Goal: Task Accomplishment & Management: Use online tool/utility

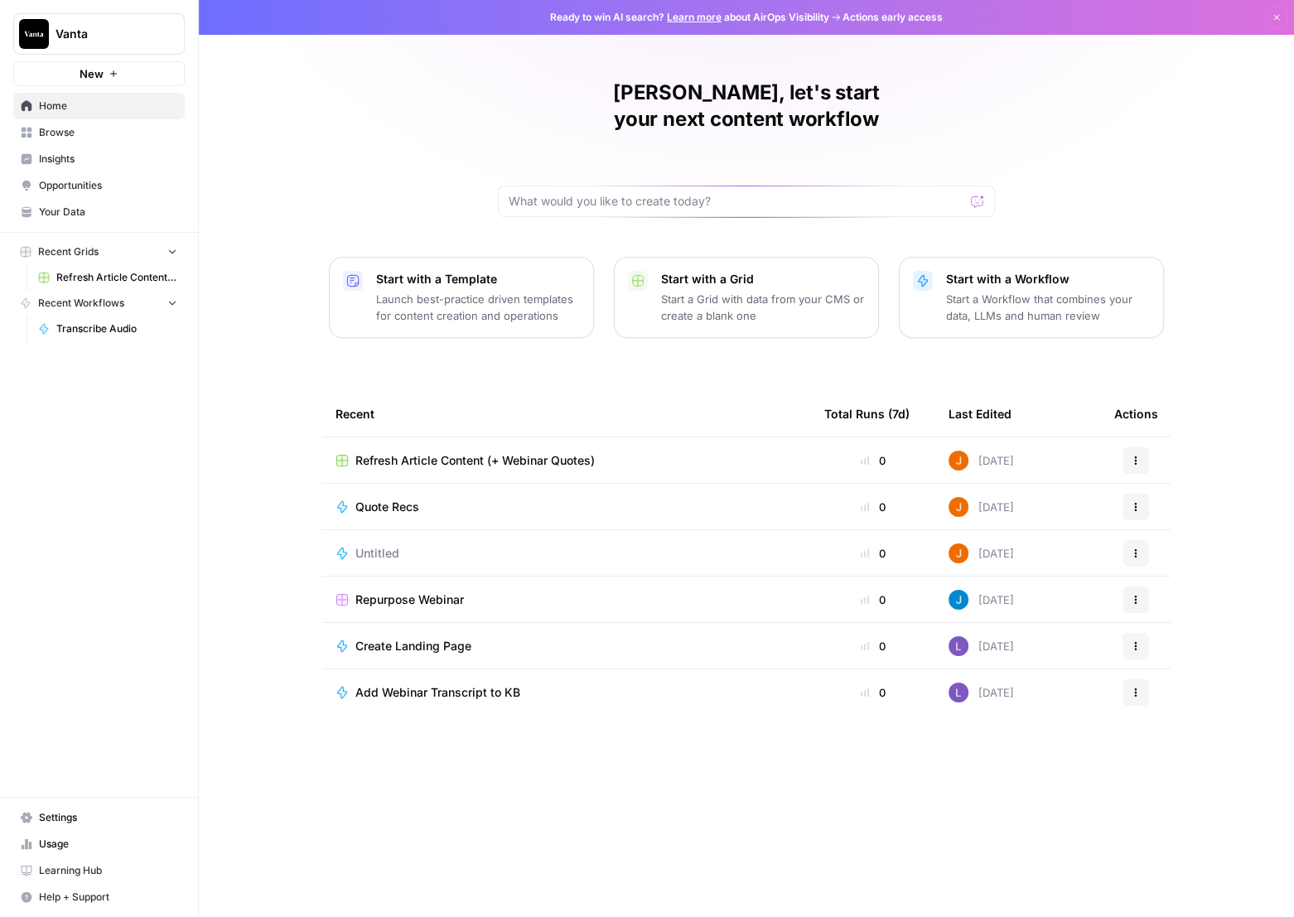
click at [114, 824] on span "Settings" at bounding box center [108, 817] width 138 height 15
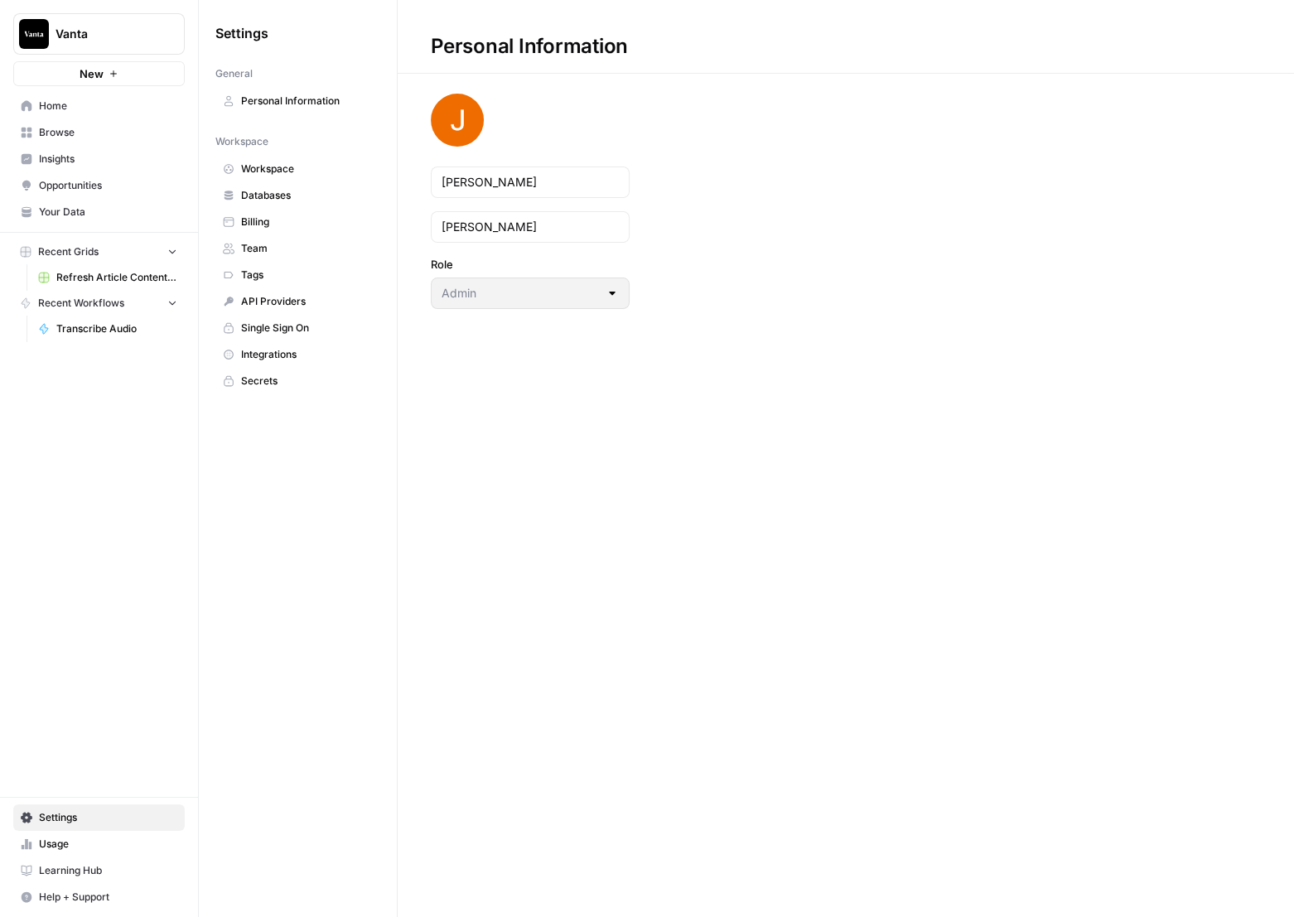
click at [263, 192] on span "Databases" at bounding box center [307, 195] width 132 height 15
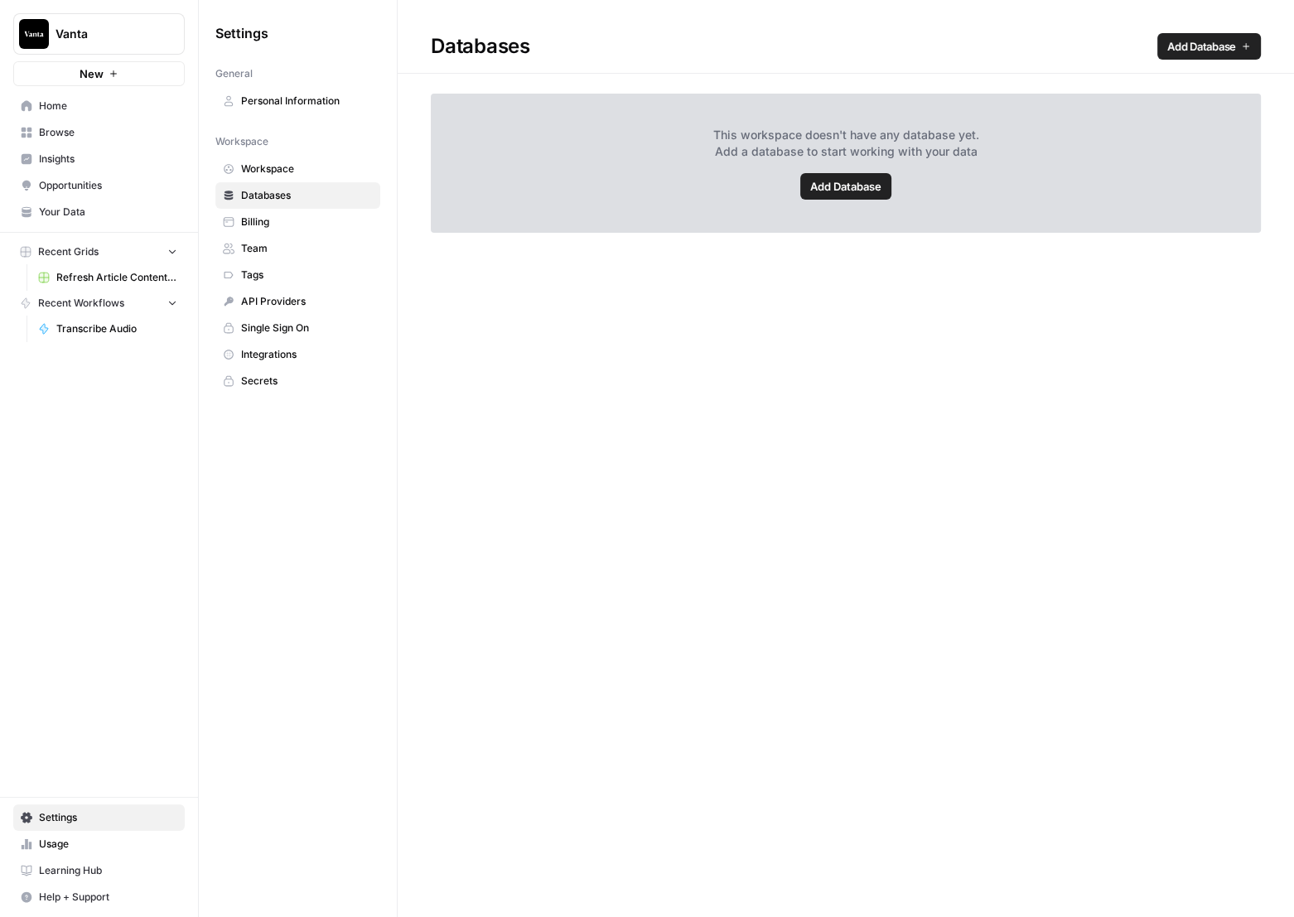
click at [299, 349] on span "Integrations" at bounding box center [307, 354] width 132 height 15
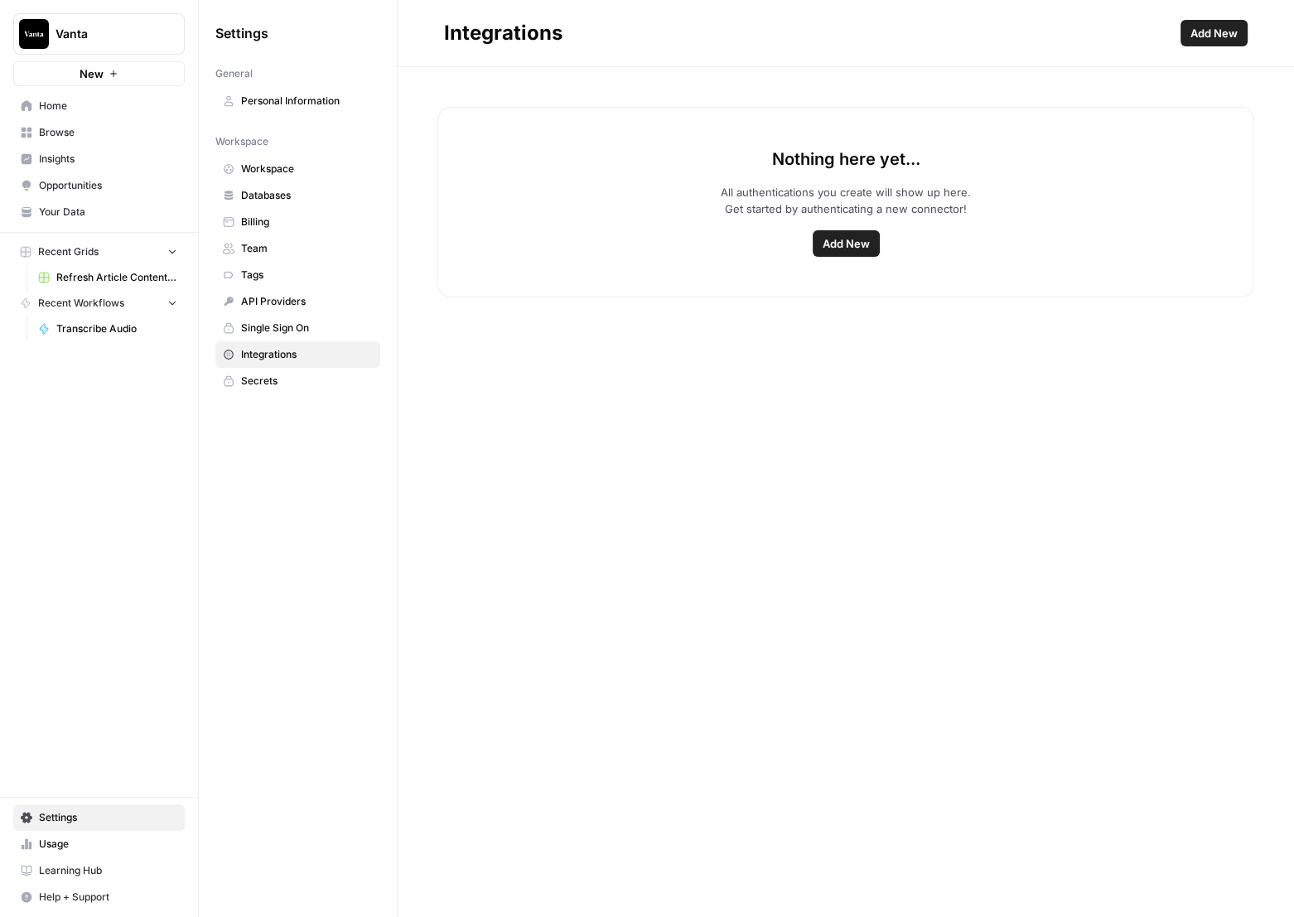
click at [869, 245] on button "Add New" at bounding box center [846, 243] width 67 height 27
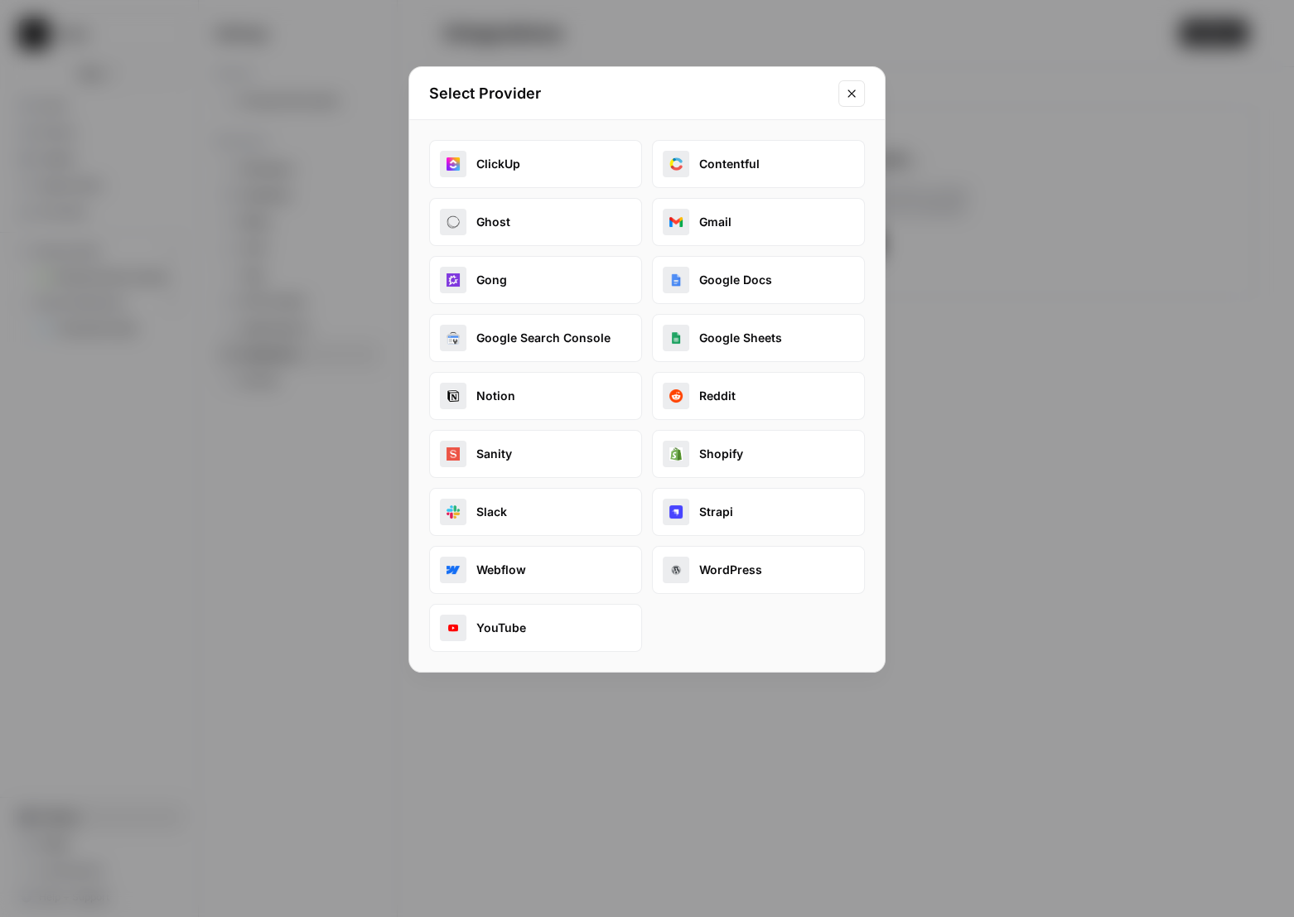
click at [571, 583] on button "Webflow" at bounding box center [535, 570] width 213 height 48
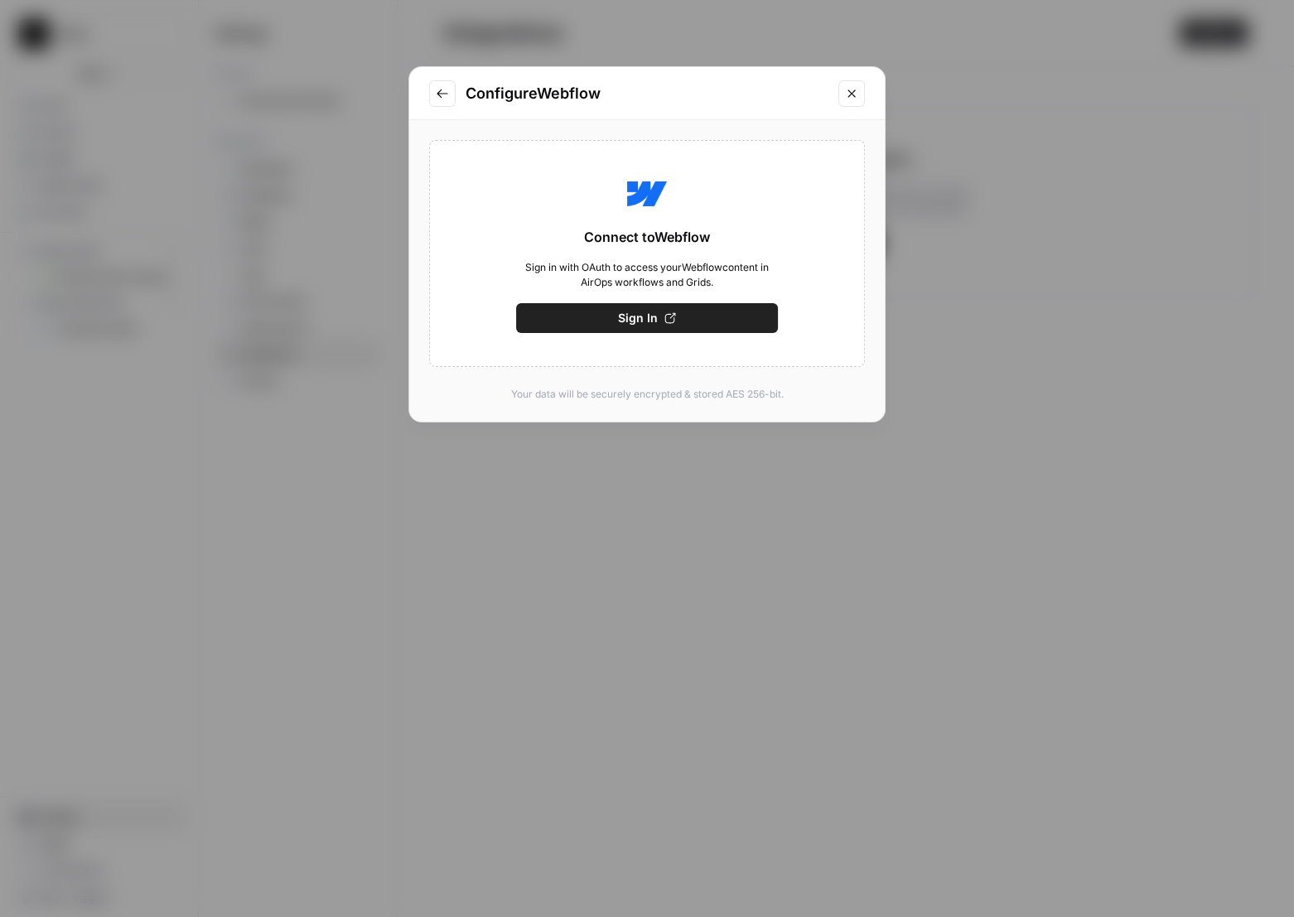
click at [686, 323] on button "Sign In" at bounding box center [647, 318] width 262 height 30
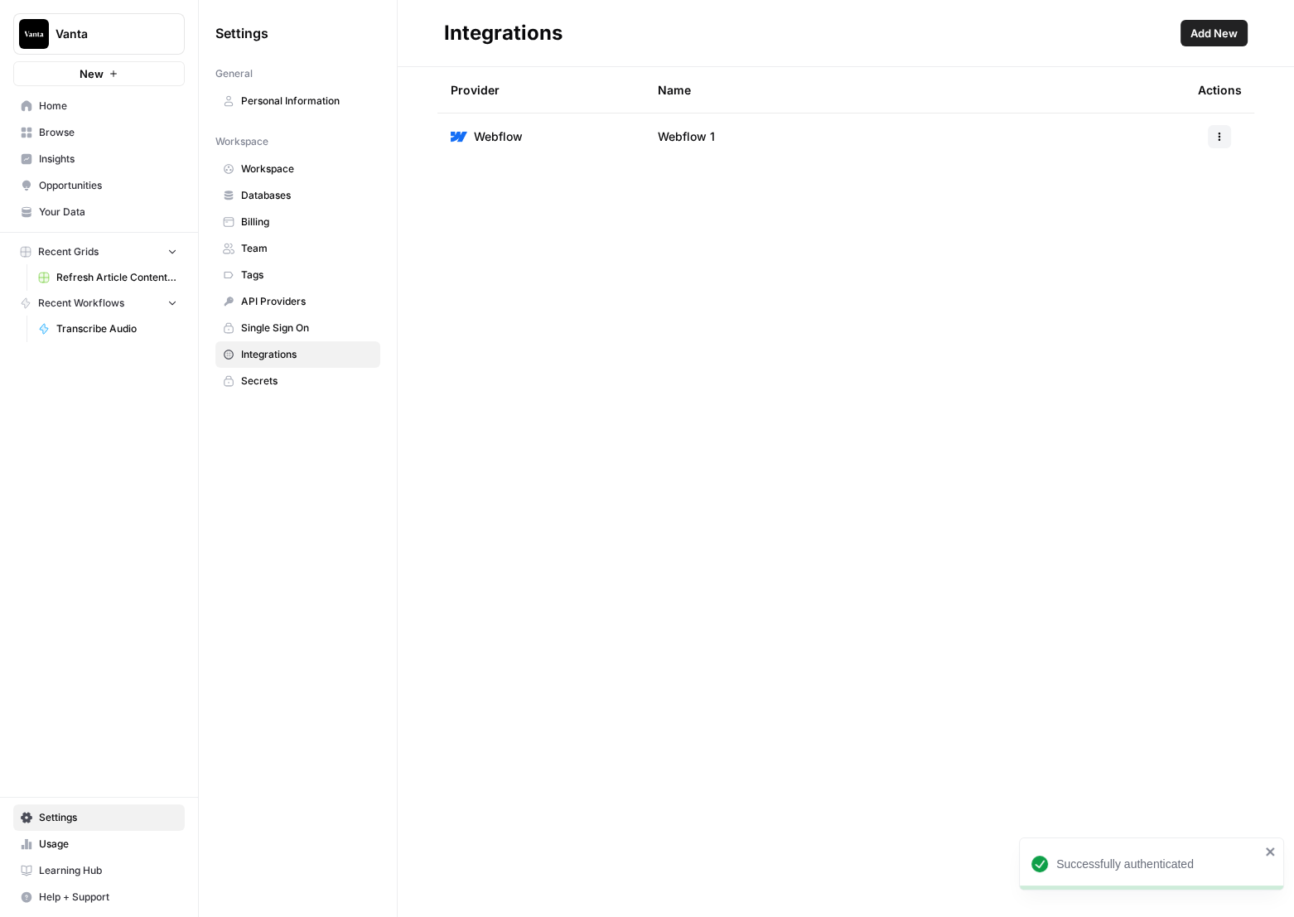
click at [1079, 248] on div "Integrations Add New Provider Name Actions Webflow Webflow 1" at bounding box center [846, 458] width 896 height 917
click at [1218, 140] on icon "button" at bounding box center [1220, 137] width 10 height 10
click at [795, 217] on div "Integrations Add New Provider Name Actions Webflow Webflow 1" at bounding box center [846, 458] width 896 height 917
click at [703, 135] on span "Webflow 1" at bounding box center [686, 136] width 57 height 17
click at [1217, 136] on icon "button" at bounding box center [1220, 137] width 10 height 10
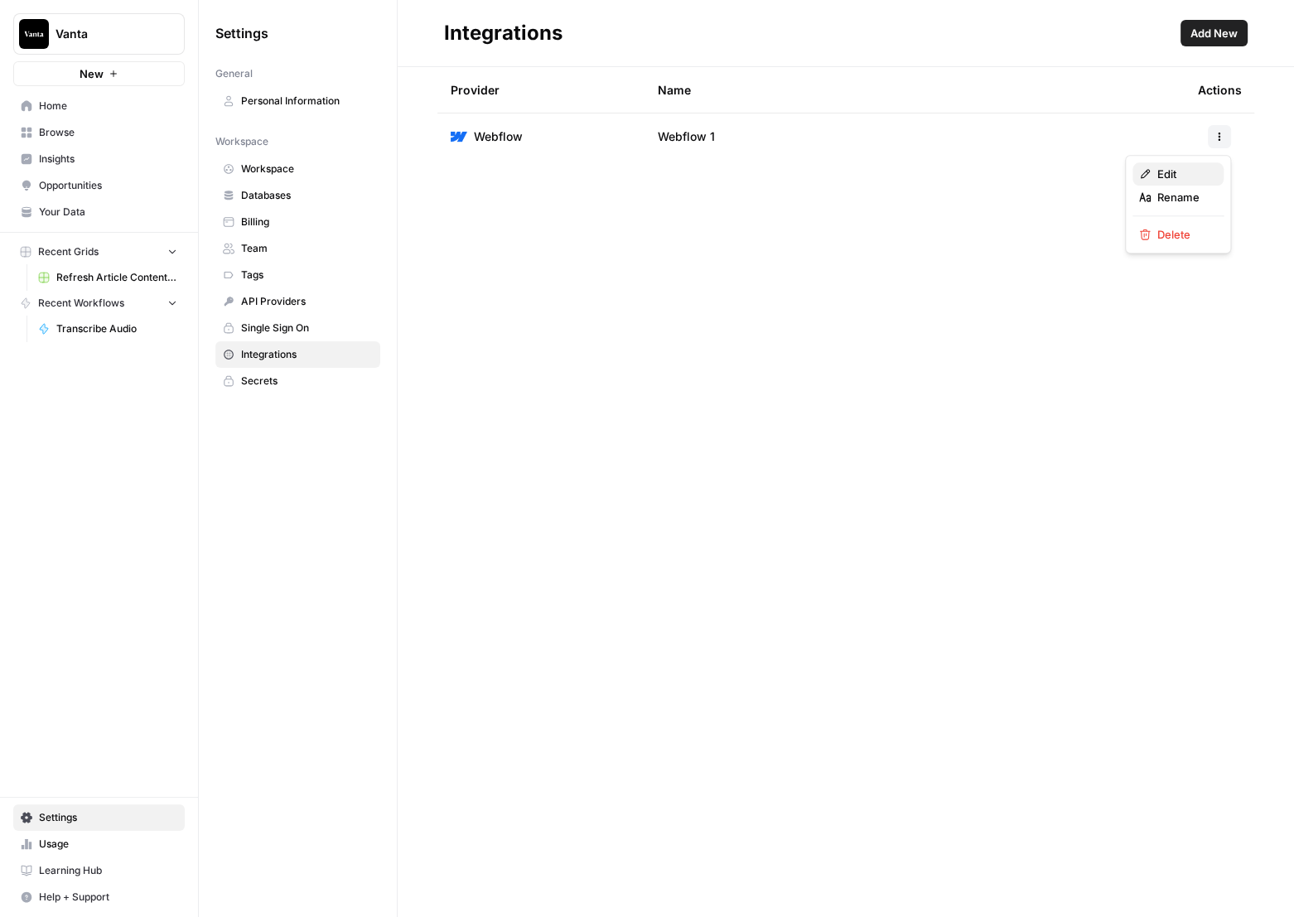
click at [1188, 167] on span "Edit" at bounding box center [1183, 174] width 53 height 17
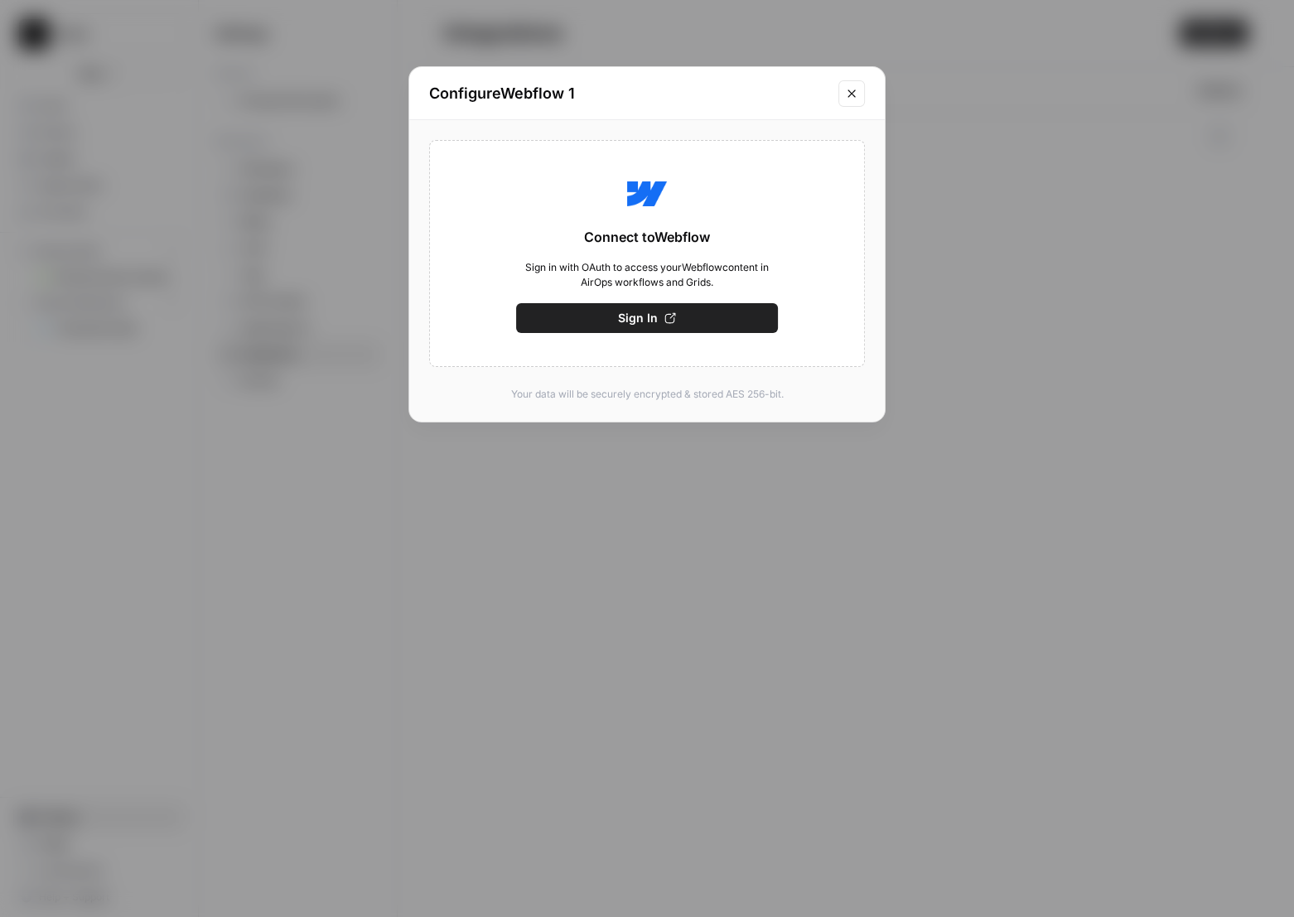
click at [854, 94] on icon "Close modal" at bounding box center [851, 93] width 13 height 13
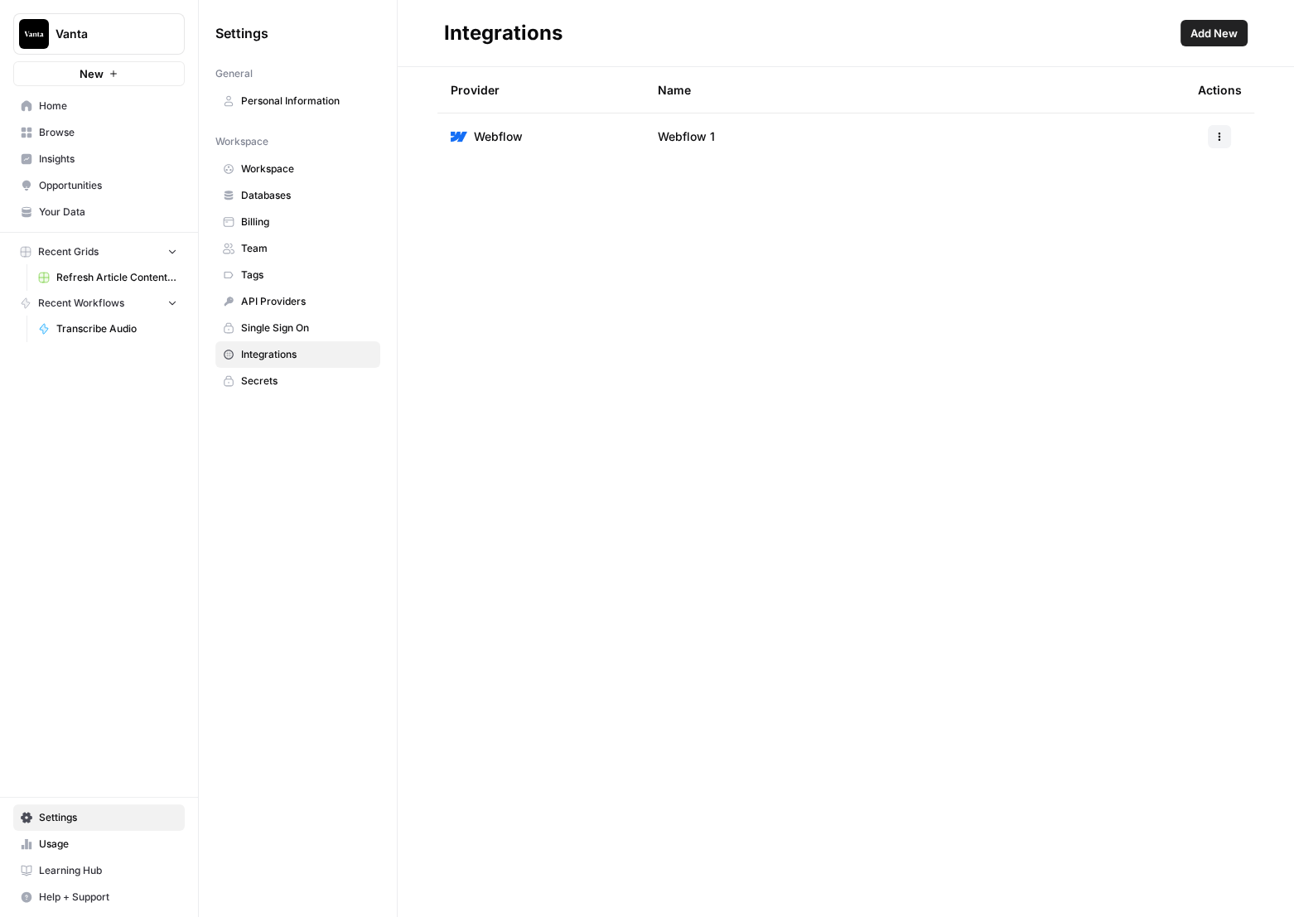
click at [510, 138] on span "Webflow" at bounding box center [498, 136] width 49 height 17
click at [1215, 139] on icon "button" at bounding box center [1220, 137] width 10 height 10
click at [1156, 178] on div "Edit" at bounding box center [1178, 174] width 78 height 17
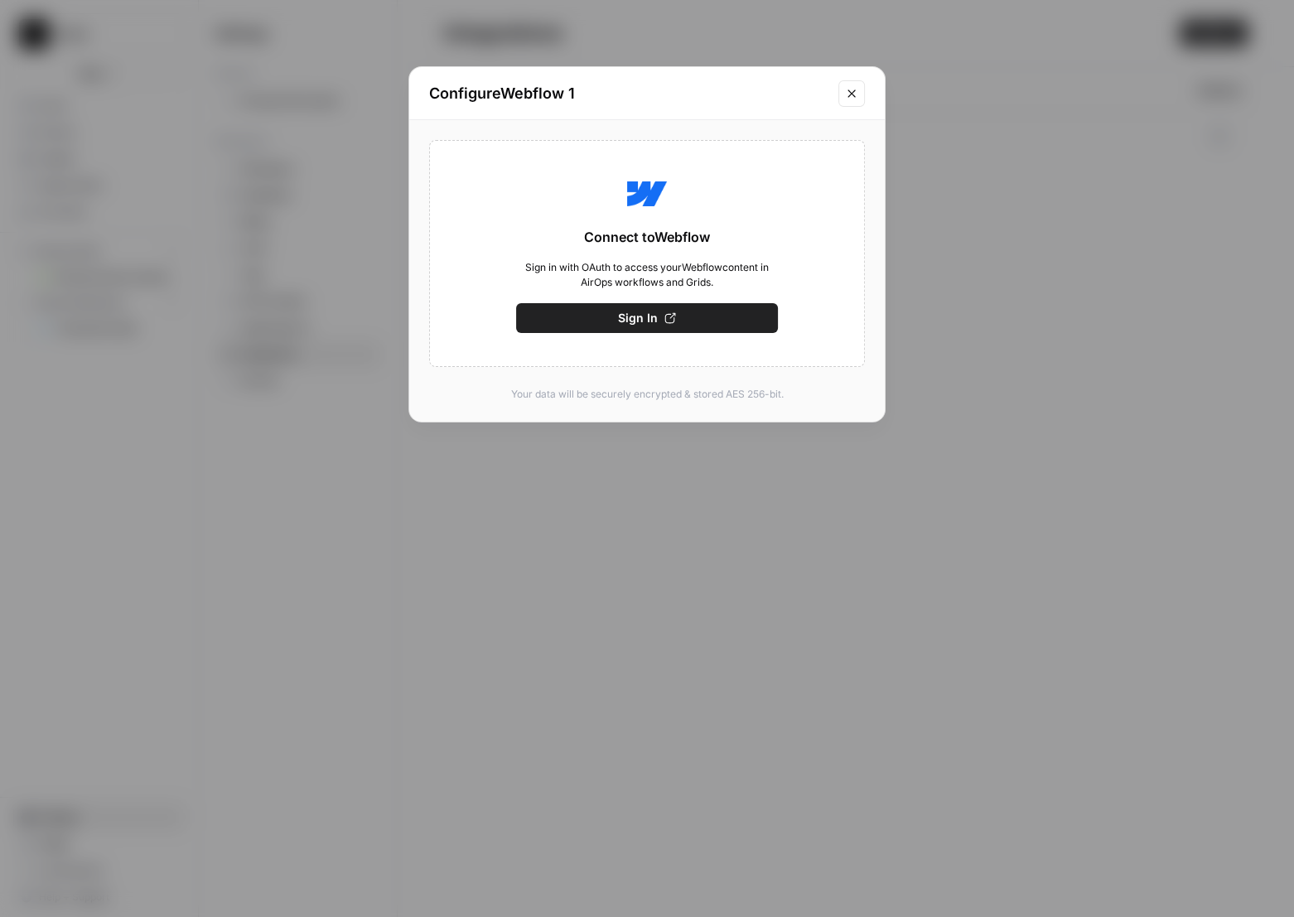
click at [863, 101] on button "Close modal" at bounding box center [851, 93] width 27 height 27
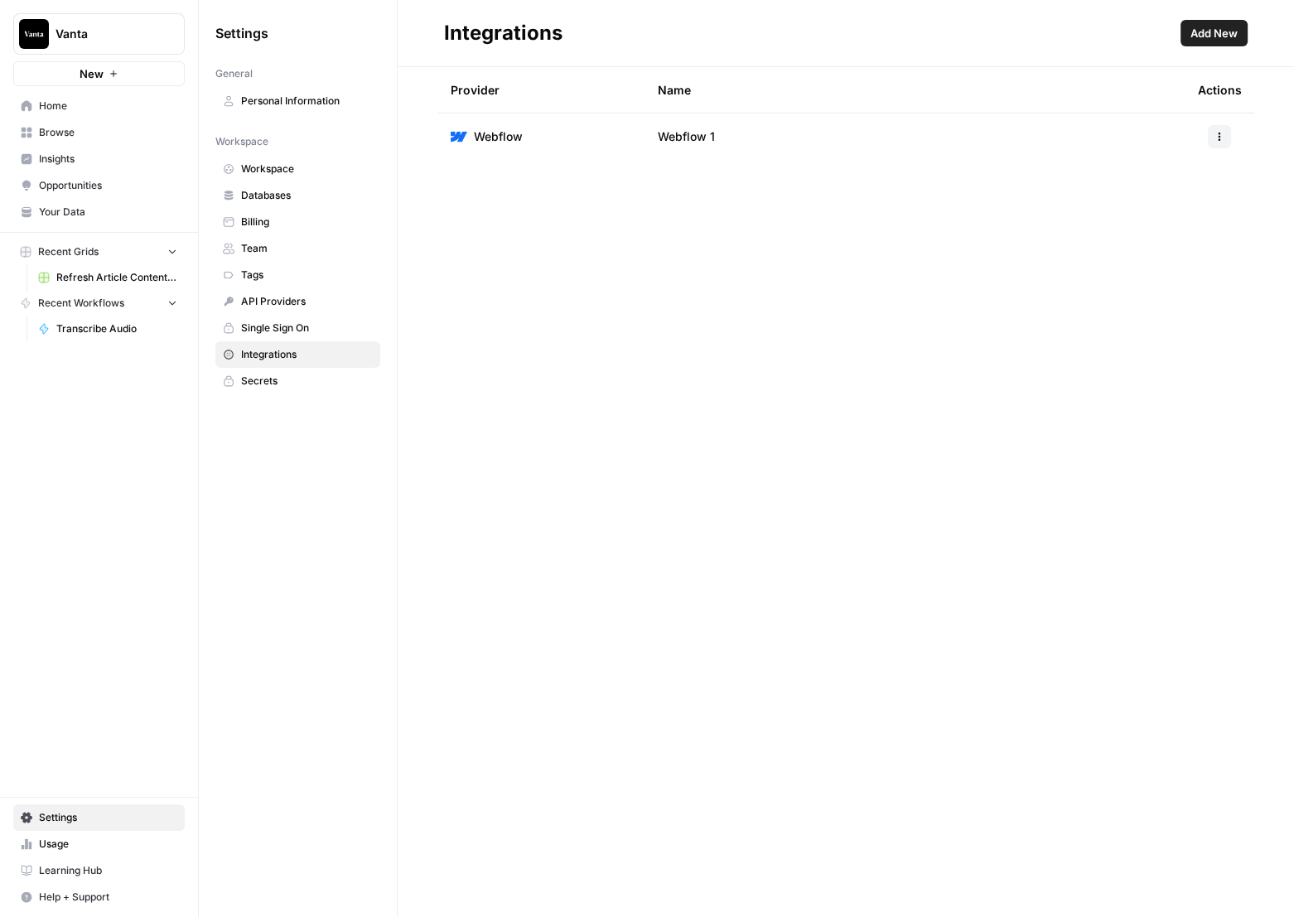
click at [1212, 134] on button "button" at bounding box center [1219, 136] width 23 height 23
click at [1174, 200] on span "Rename" at bounding box center [1183, 197] width 53 height 17
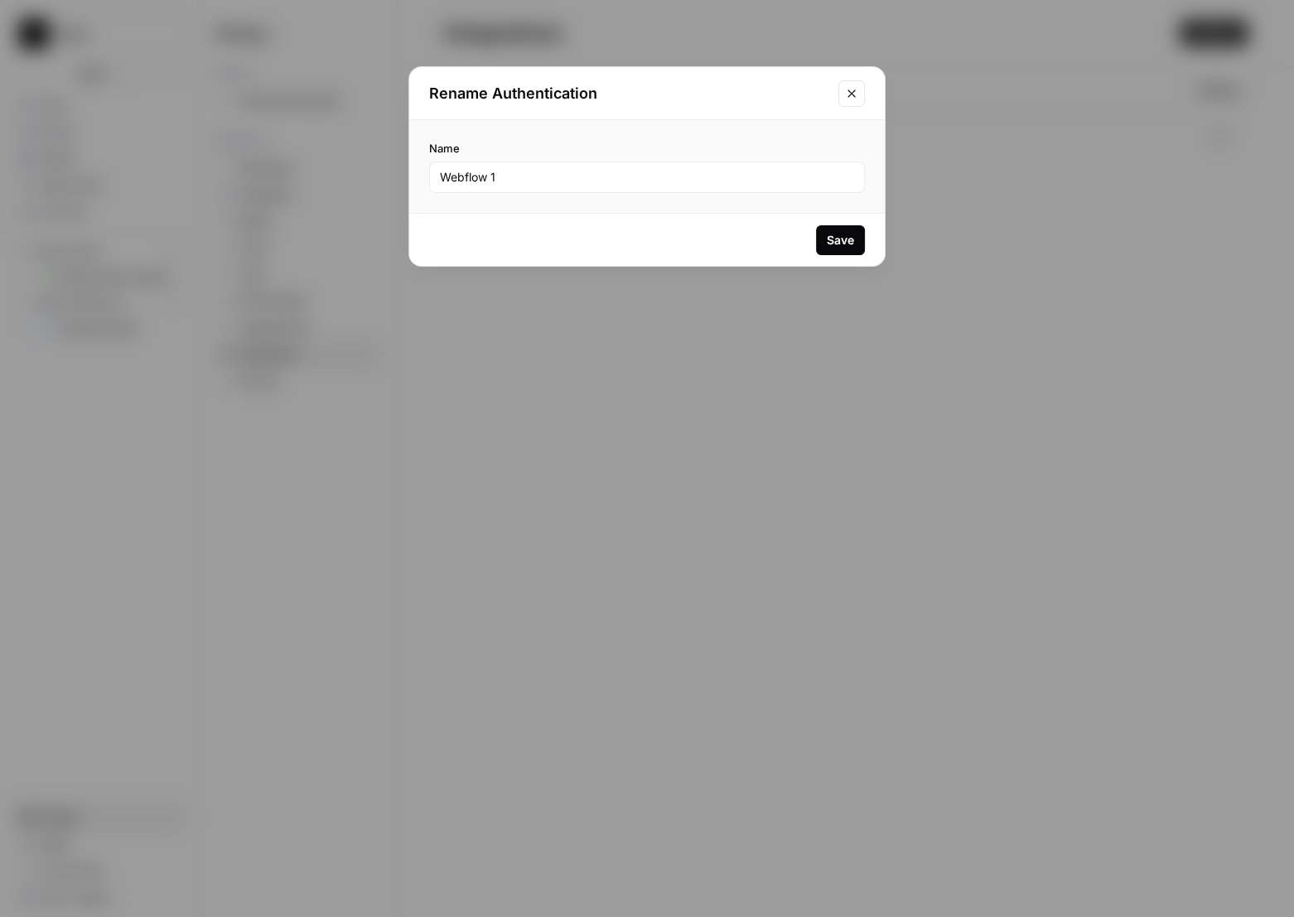
click at [529, 186] on div "Webflow 1" at bounding box center [647, 177] width 436 height 31
type input "Webflow - Vanta"
click at [829, 243] on div "Save" at bounding box center [840, 240] width 27 height 17
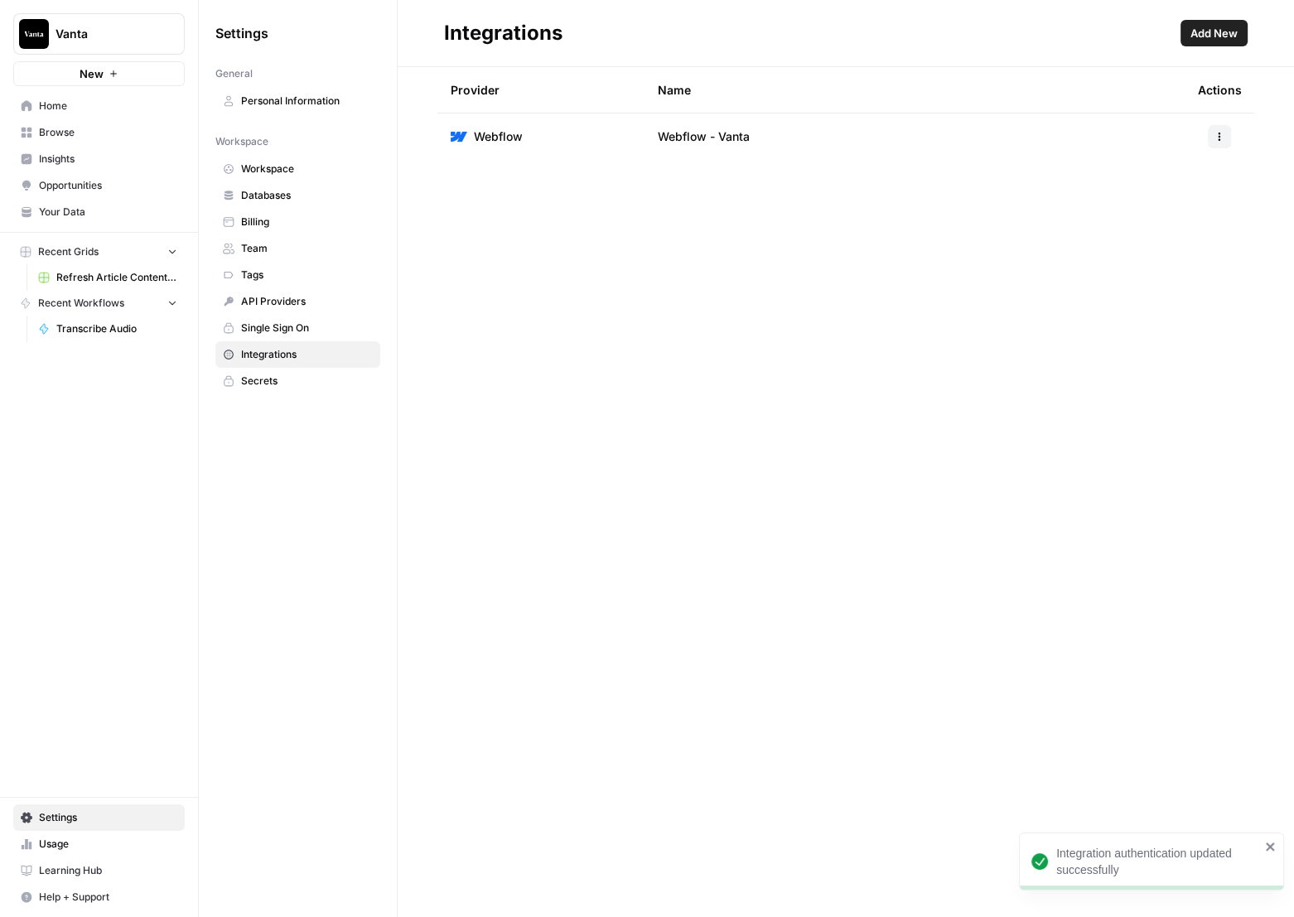
click at [819, 391] on div "Integrations Add New Provider Name Actions Webflow Webflow - Vanta" at bounding box center [846, 458] width 896 height 917
click at [1224, 147] on button "button" at bounding box center [1219, 136] width 23 height 23
click at [501, 329] on div "Integrations Add New Provider Name Actions Webflow Webflow - Vanta" at bounding box center [846, 458] width 896 height 917
click at [270, 170] on span "Workspace" at bounding box center [307, 169] width 132 height 15
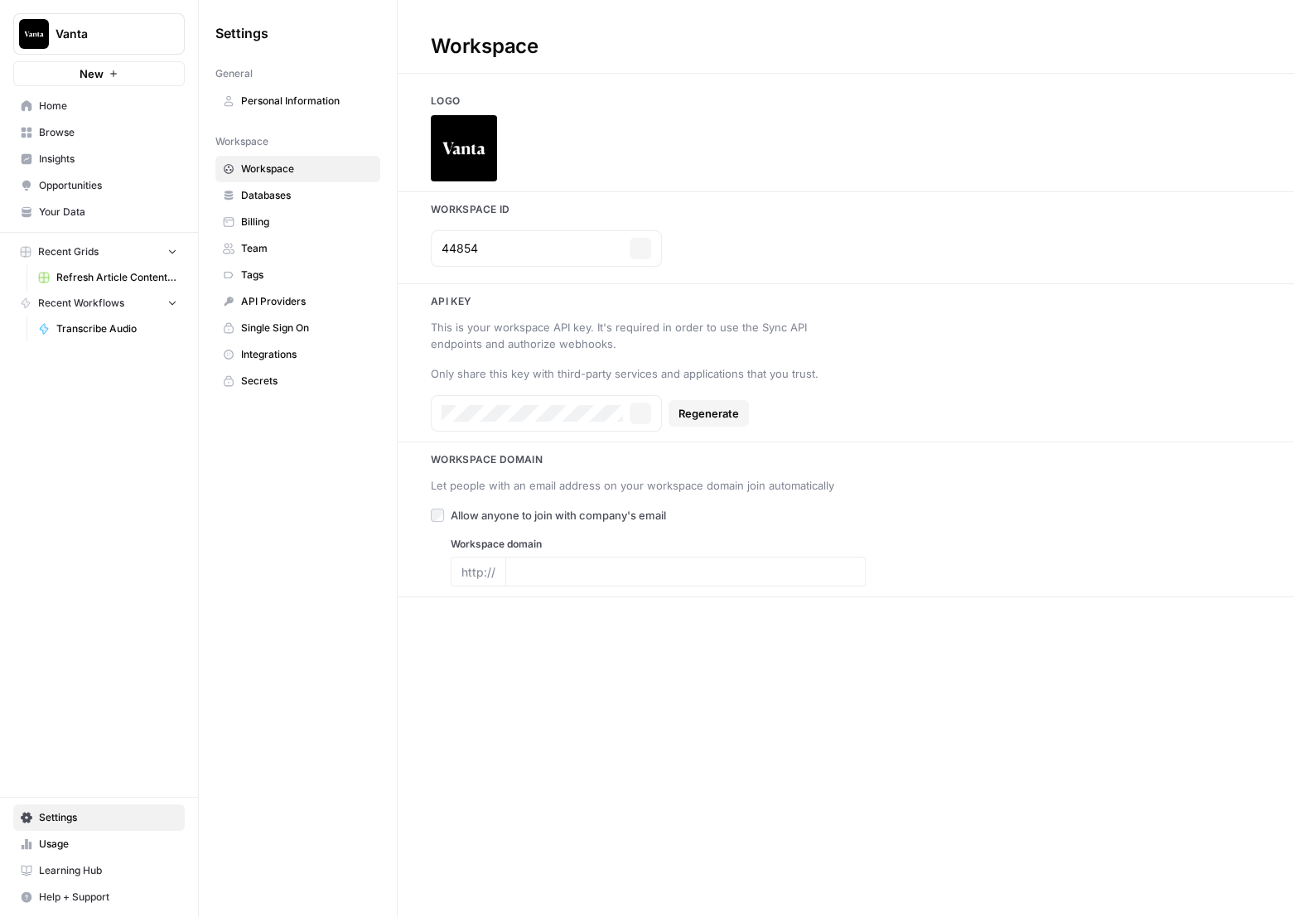
type input "https://www.vanta.com/"
click at [278, 196] on span "Databases" at bounding box center [307, 195] width 132 height 15
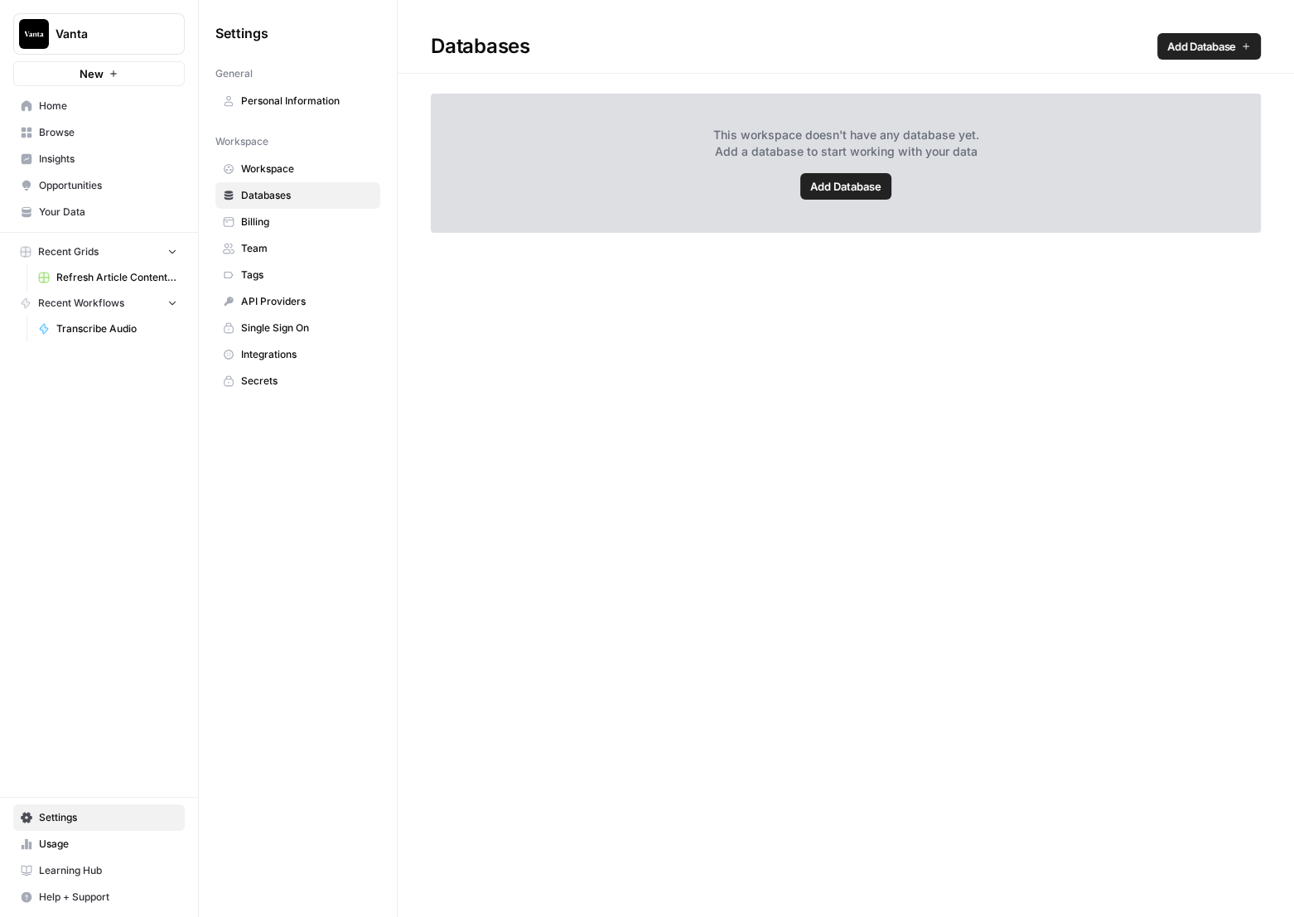
click at [273, 220] on span "Billing" at bounding box center [307, 222] width 132 height 15
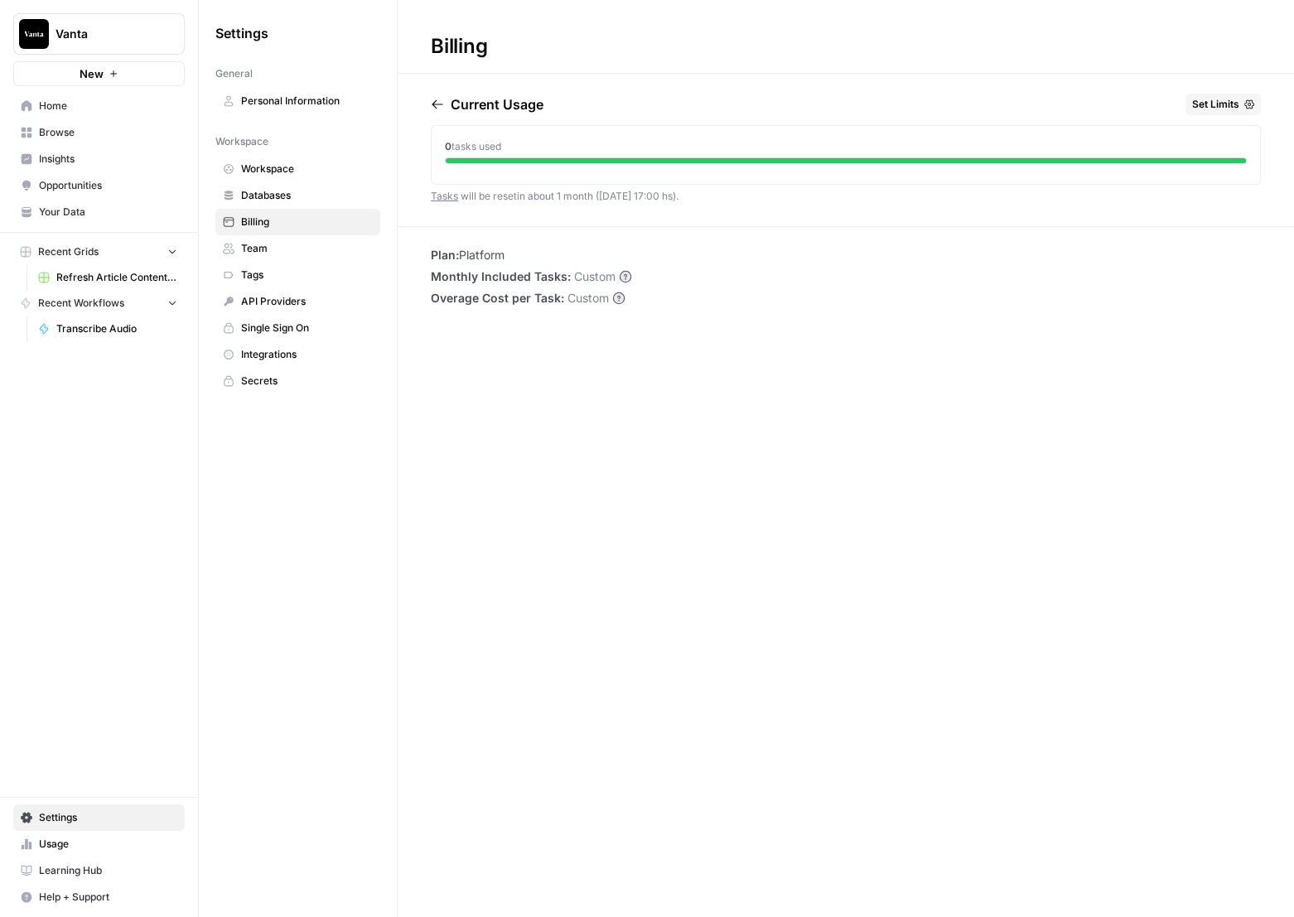
click at [271, 276] on span "Tags" at bounding box center [307, 275] width 132 height 15
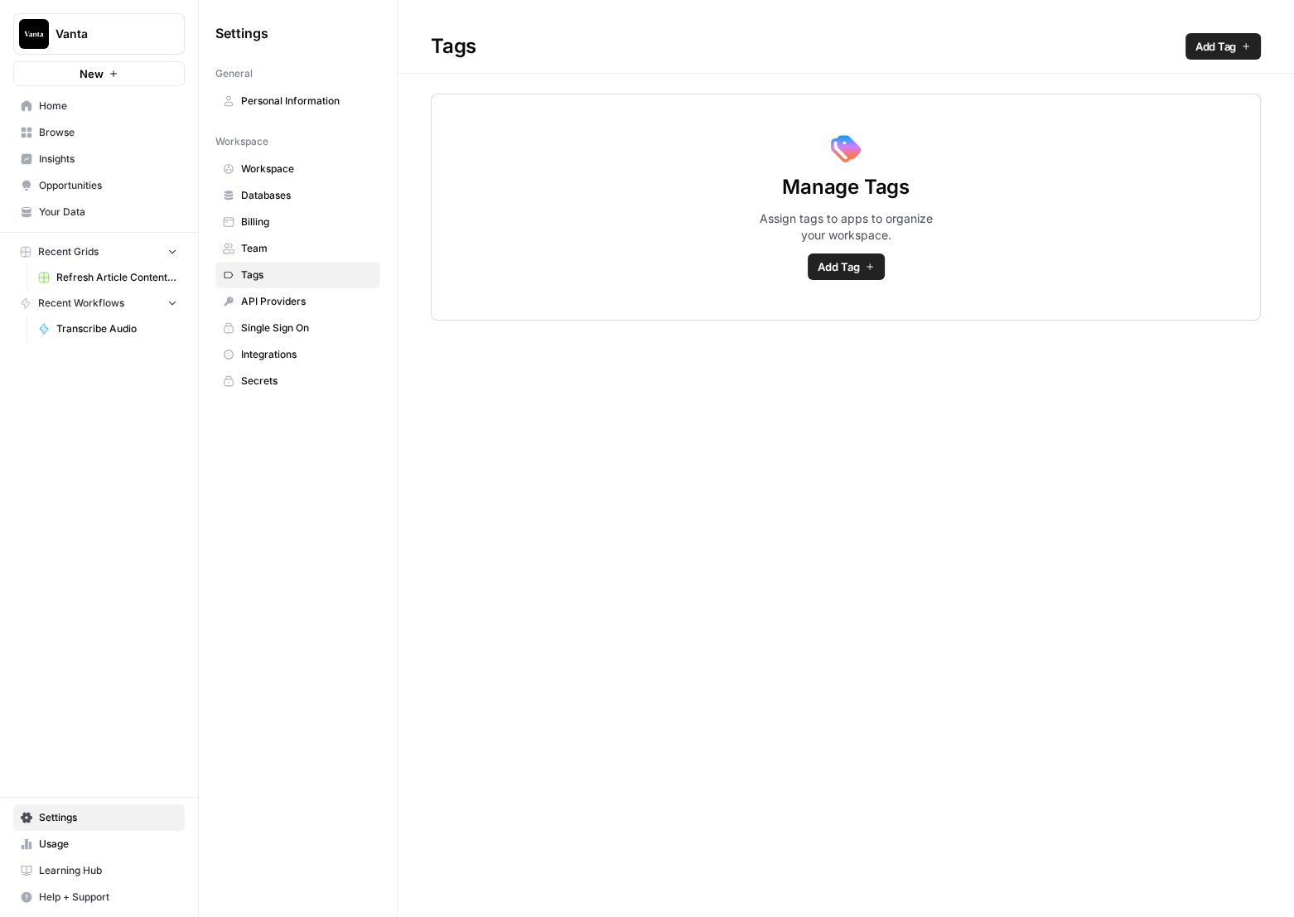
click at [270, 297] on span "API Providers" at bounding box center [307, 301] width 132 height 15
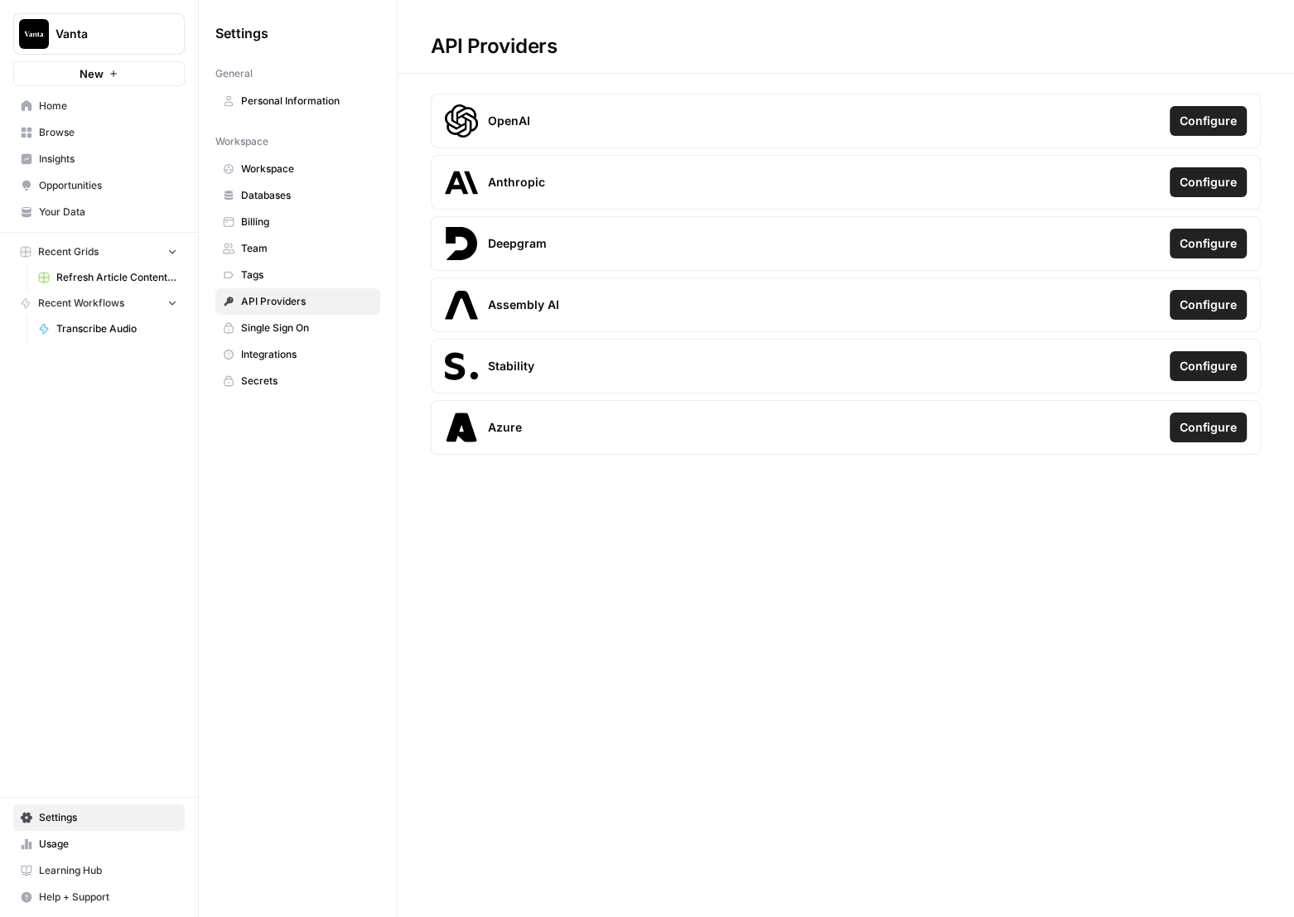
click at [260, 368] on link "Secrets" at bounding box center [297, 381] width 165 height 27
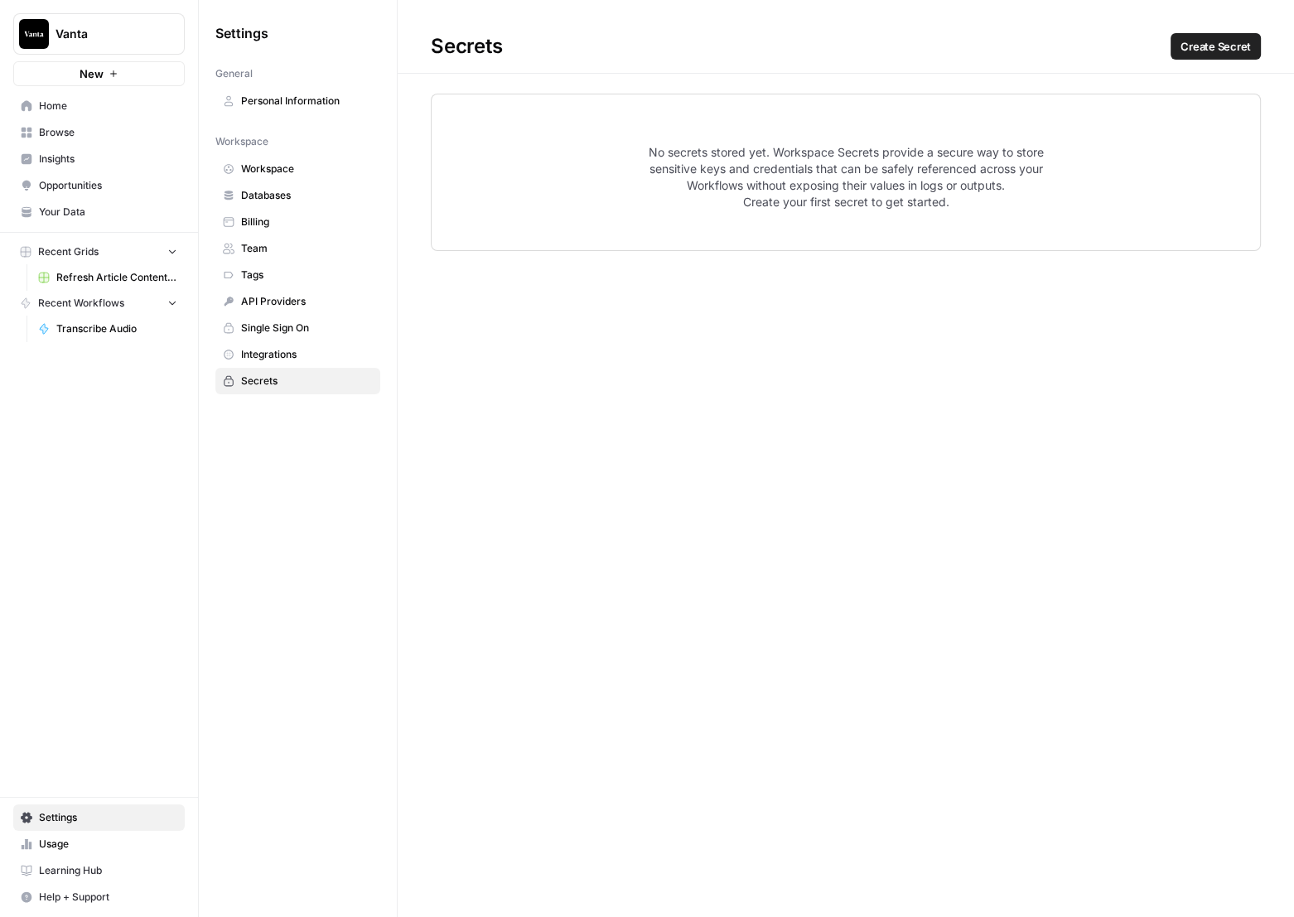
click at [276, 348] on span "Integrations" at bounding box center [307, 354] width 132 height 15
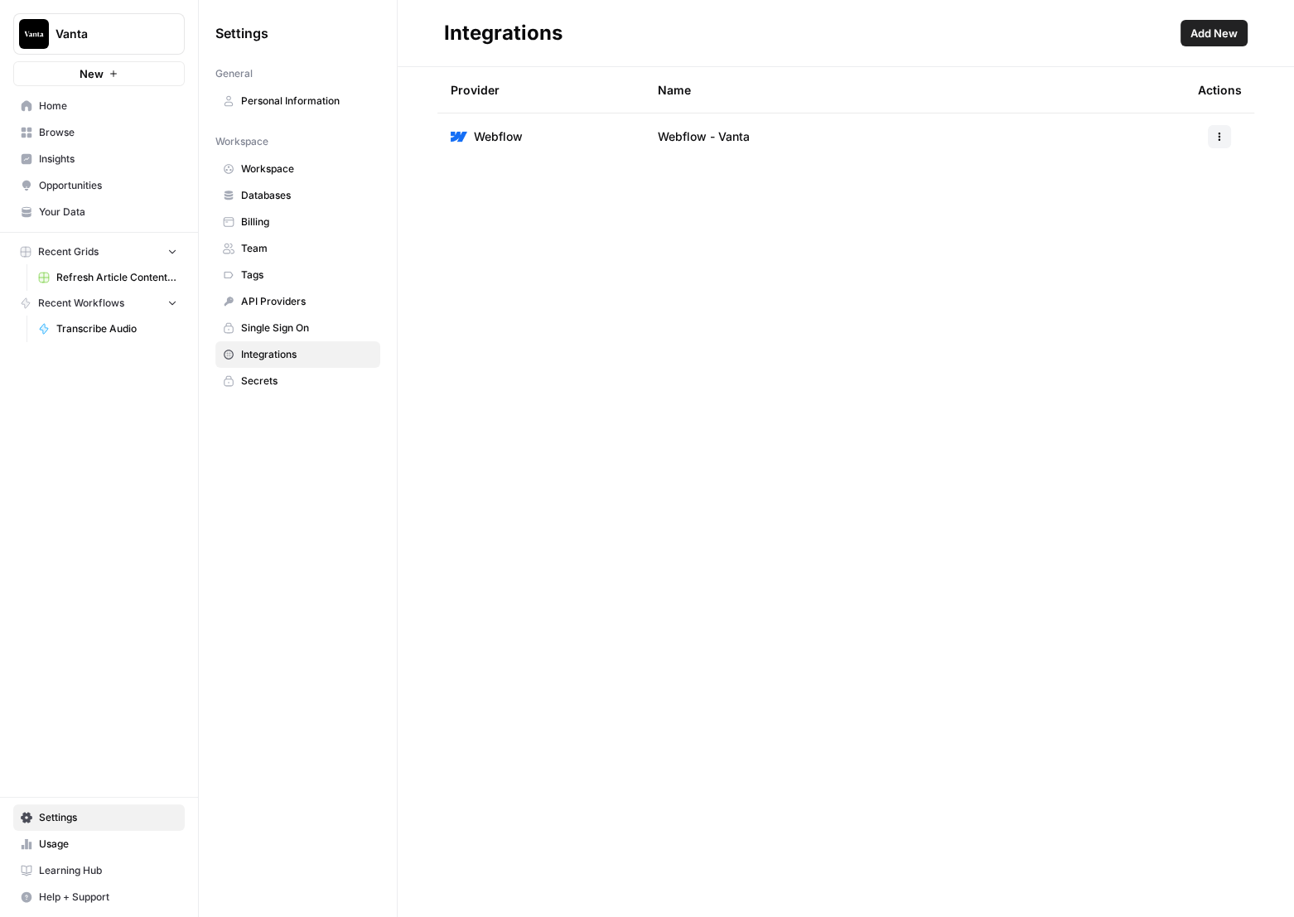
click at [97, 214] on span "Your Data" at bounding box center [108, 212] width 138 height 15
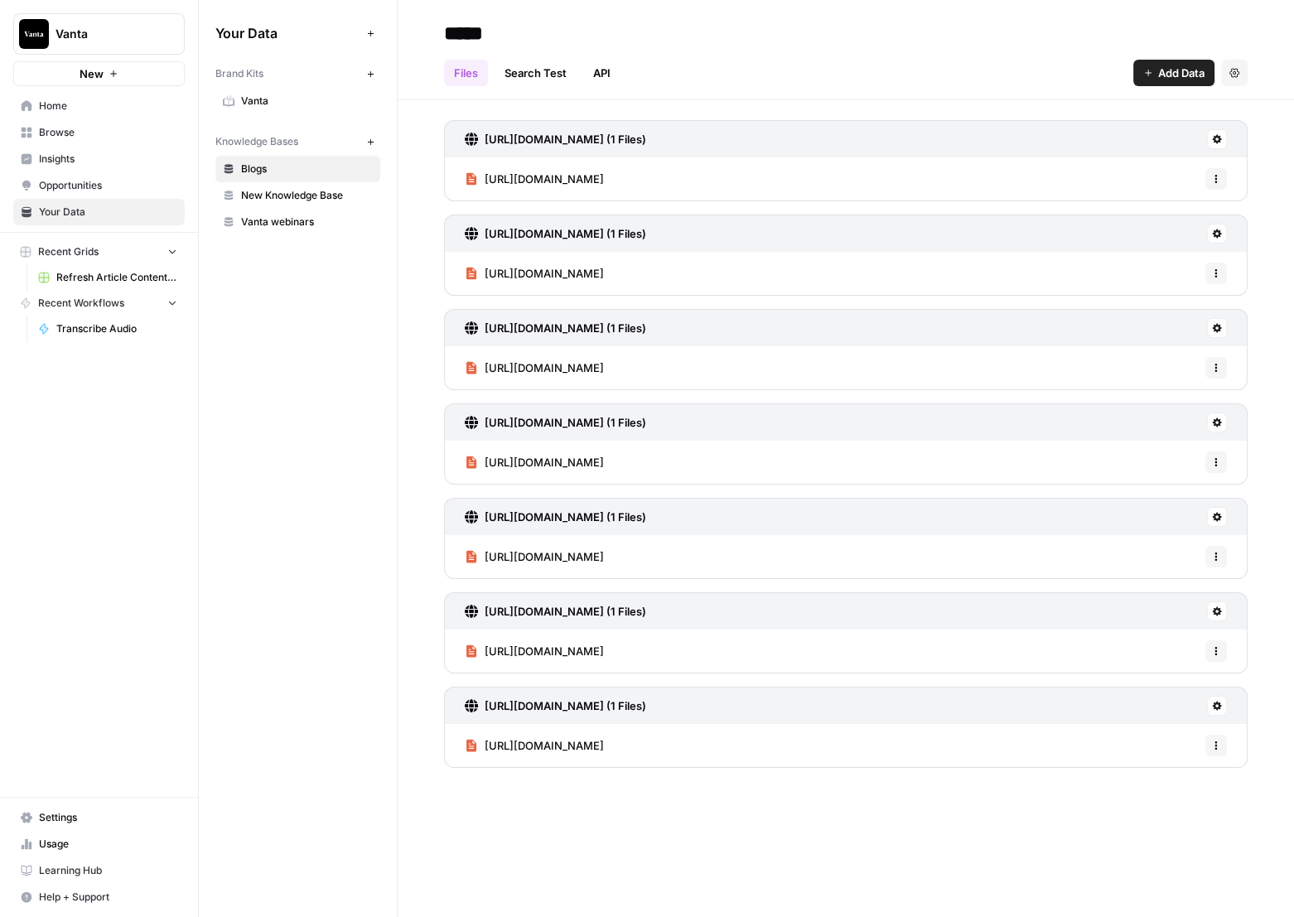
click at [101, 191] on span "Opportunities" at bounding box center [108, 185] width 138 height 15
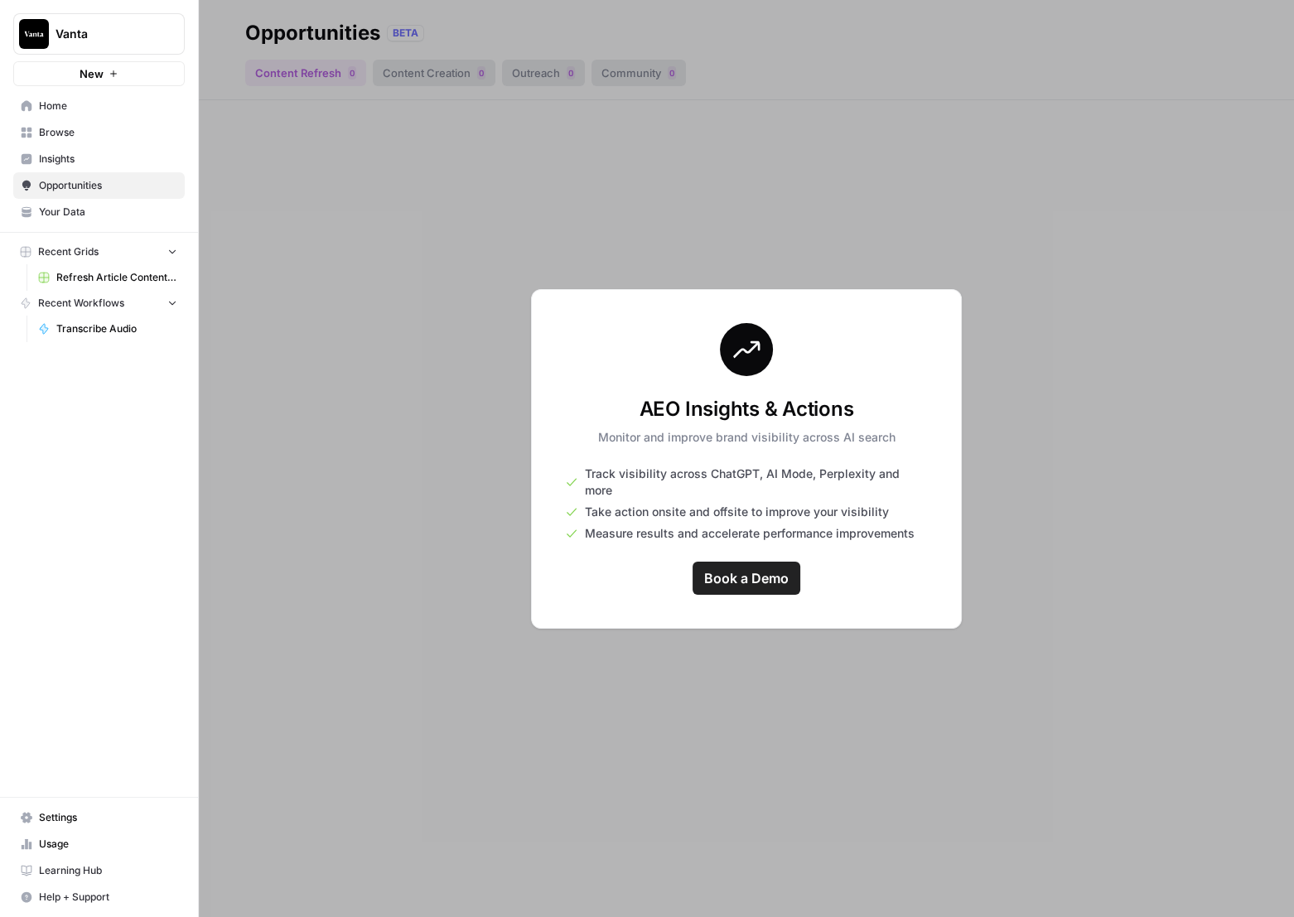
click at [98, 168] on link "Insights" at bounding box center [98, 159] width 171 height 27
click at [96, 138] on span "Browse" at bounding box center [108, 132] width 138 height 15
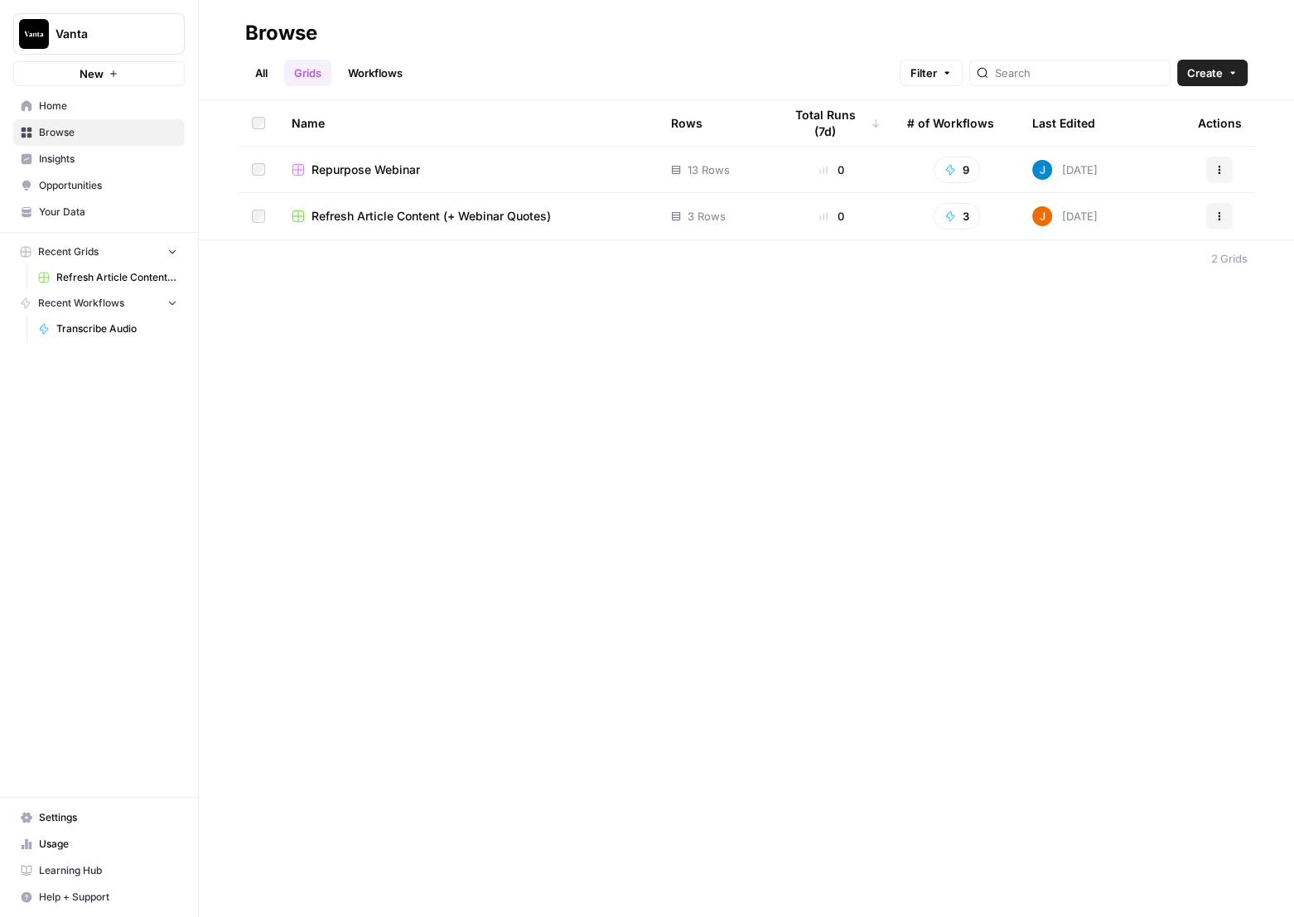
click at [85, 100] on span "Home" at bounding box center [108, 106] width 138 height 15
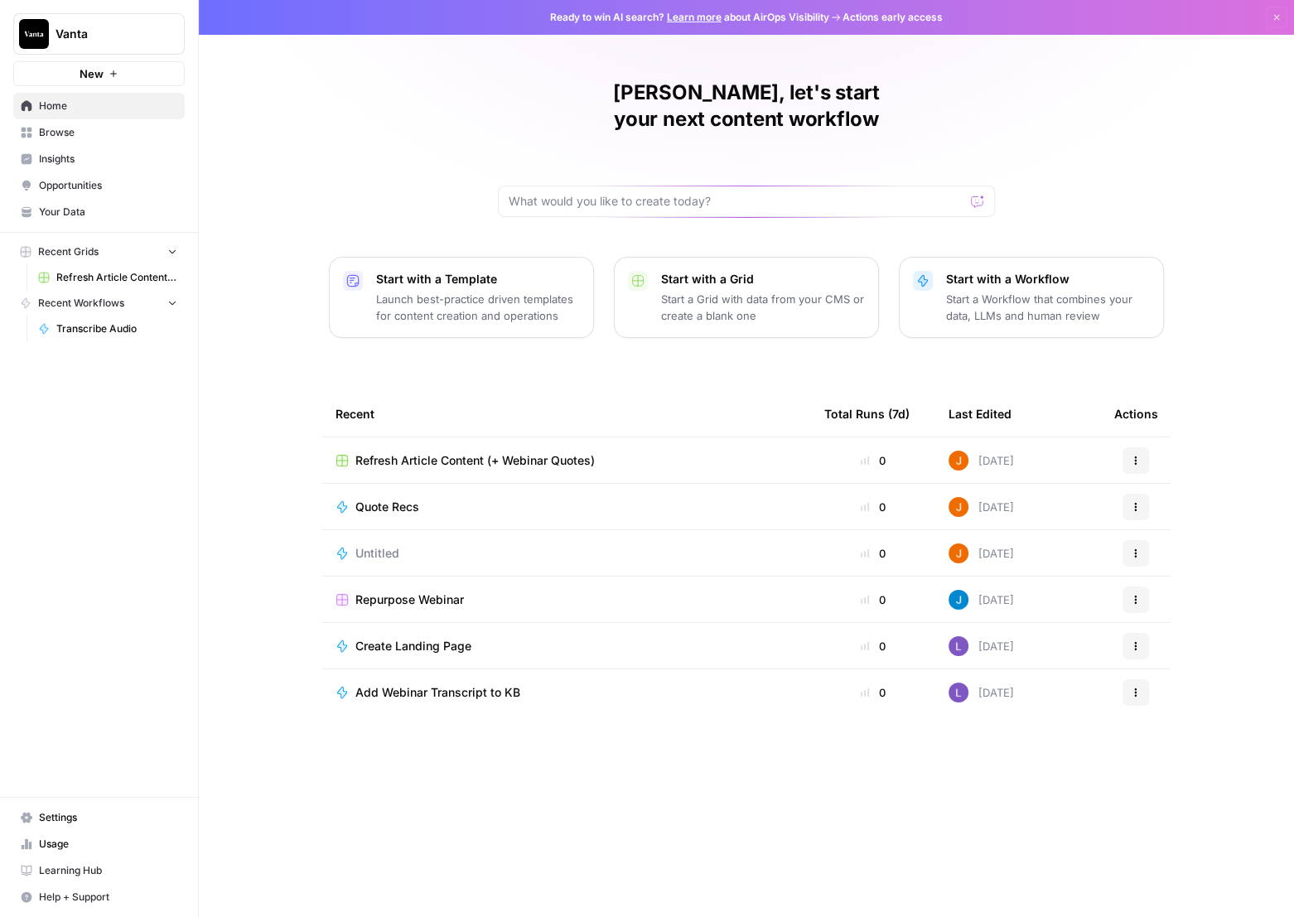
click at [77, 133] on span "Browse" at bounding box center [108, 132] width 138 height 15
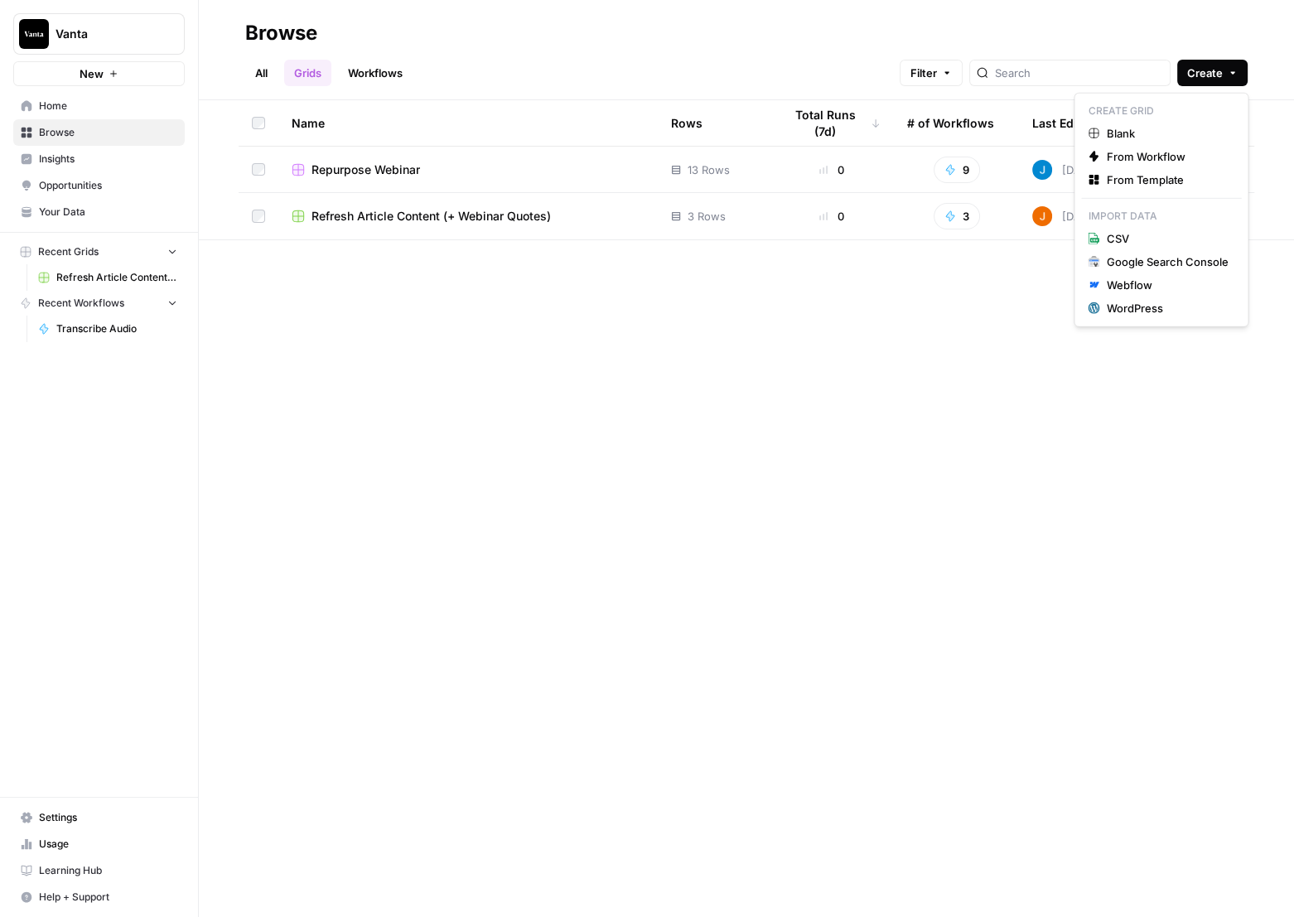
click at [1244, 80] on button "Create" at bounding box center [1212, 73] width 70 height 27
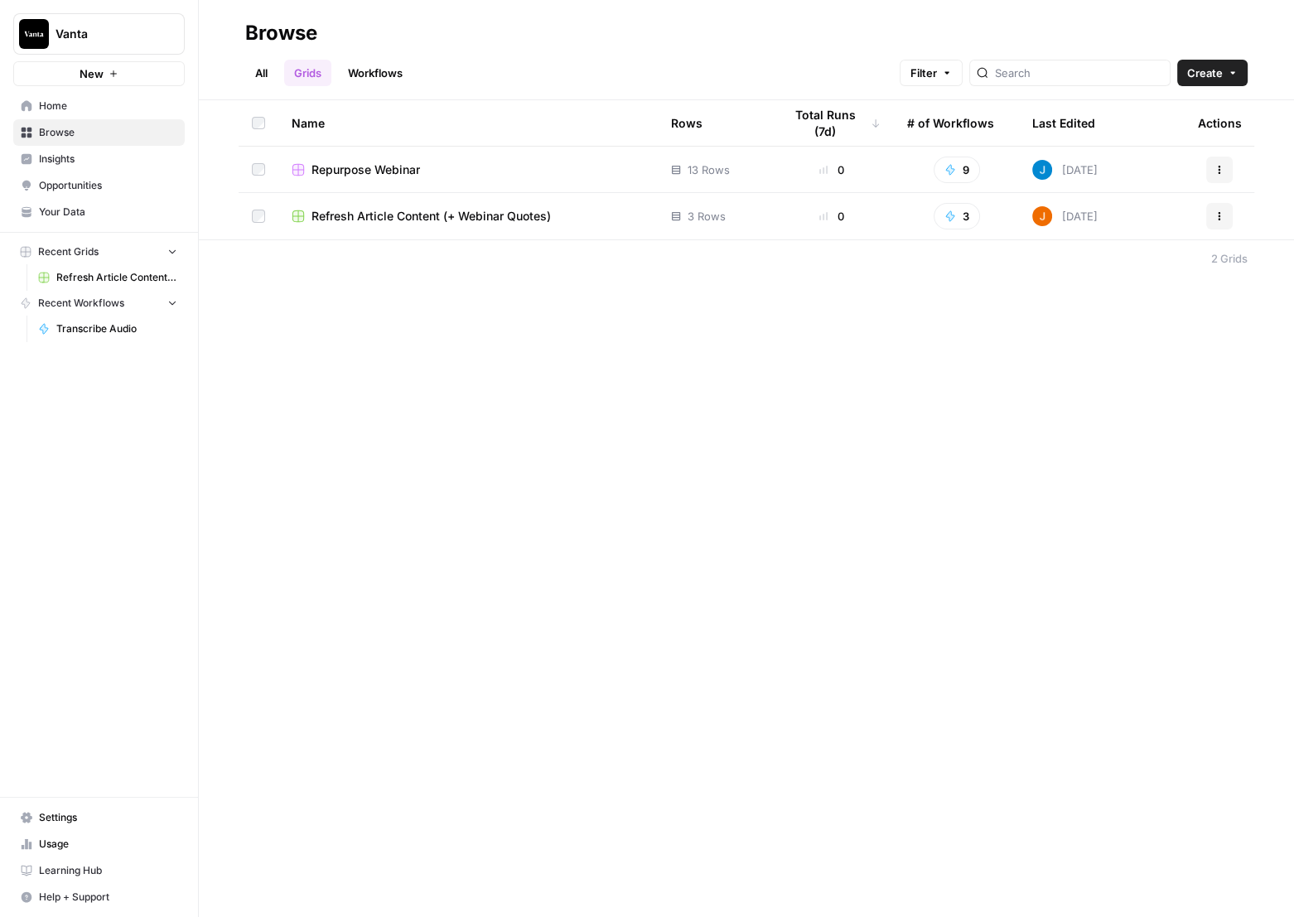
click at [126, 819] on span "Settings" at bounding box center [108, 817] width 138 height 15
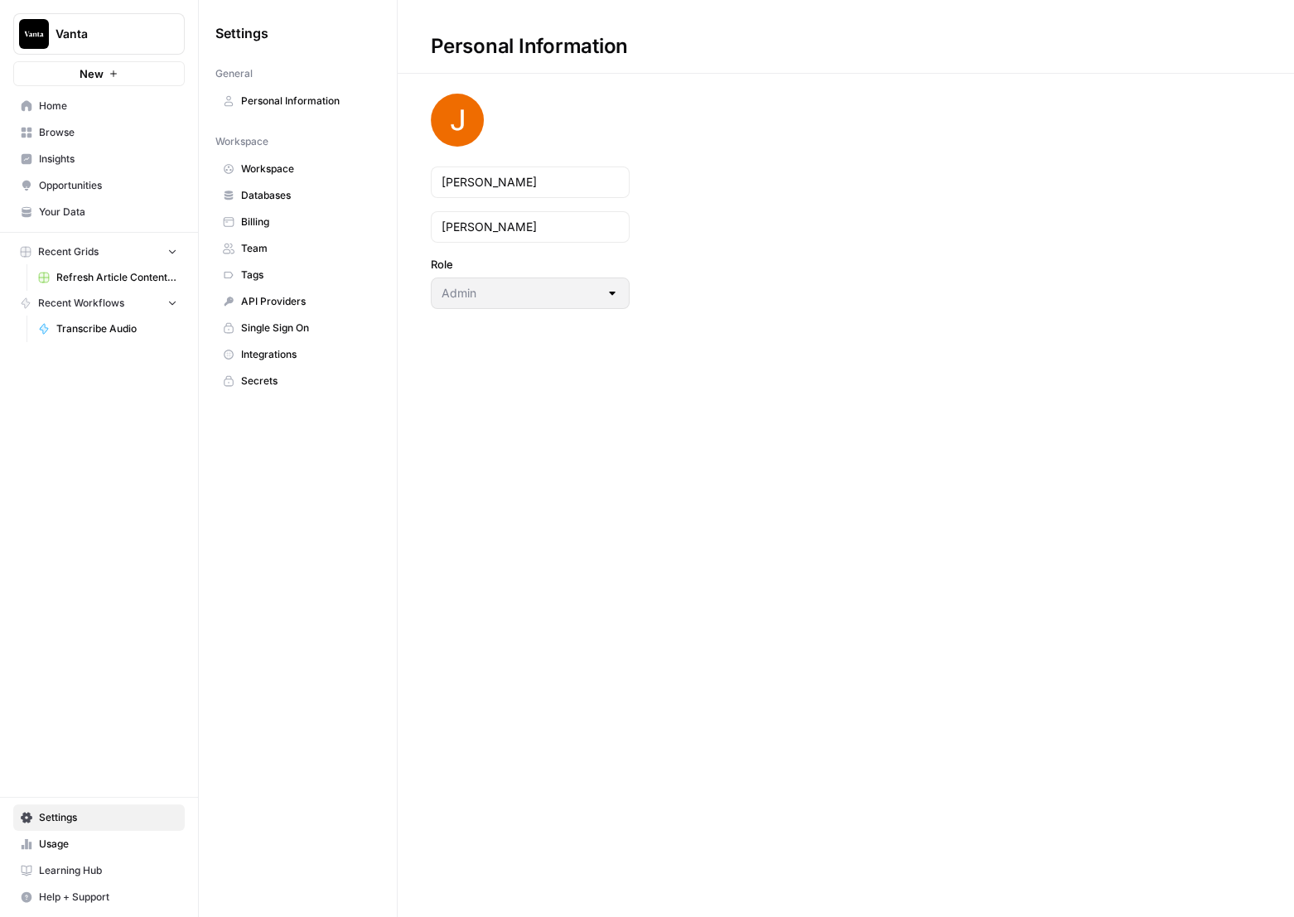
click at [281, 347] on span "Integrations" at bounding box center [307, 354] width 132 height 15
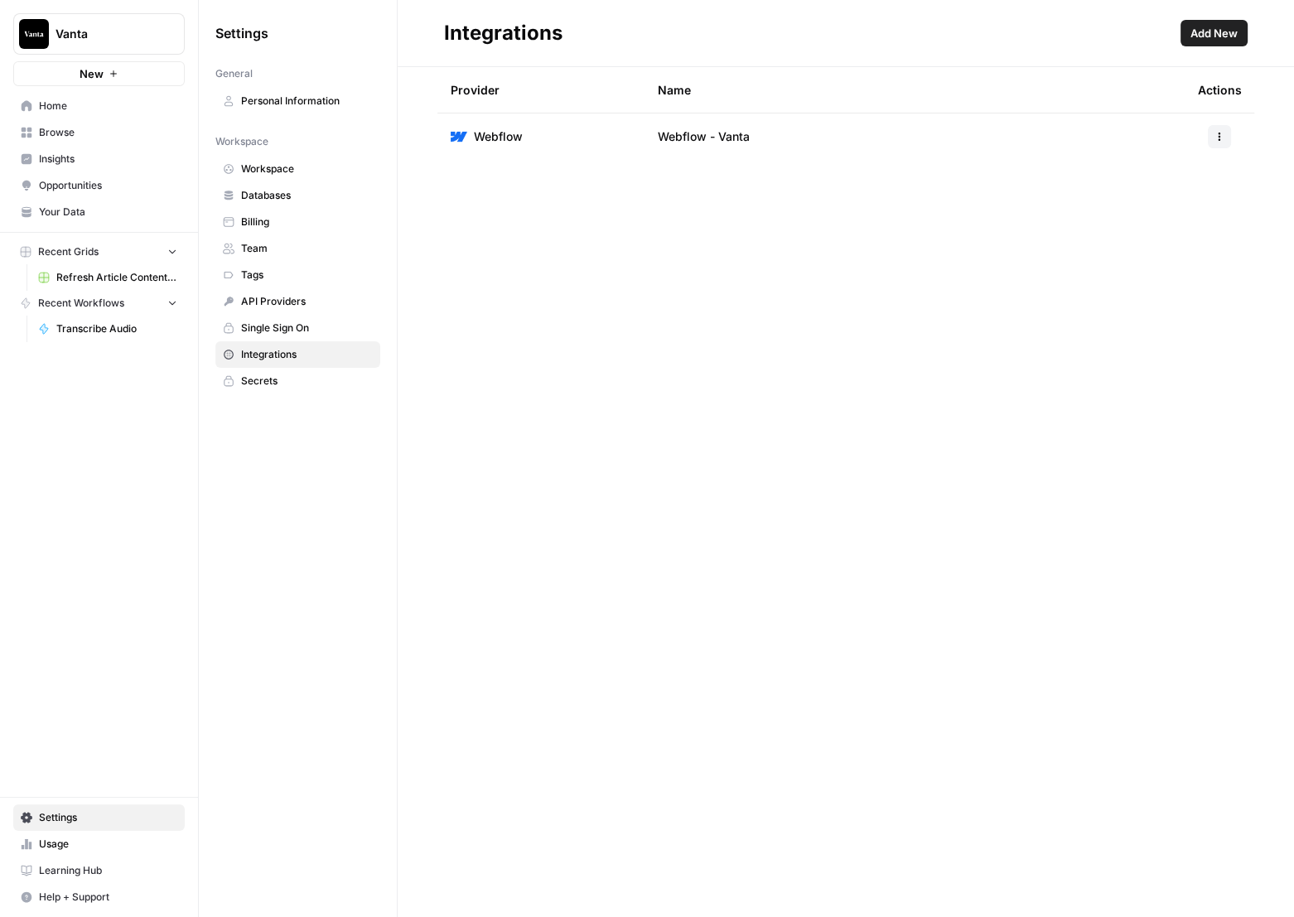
click at [1237, 36] on span "Add New" at bounding box center [1214, 33] width 47 height 17
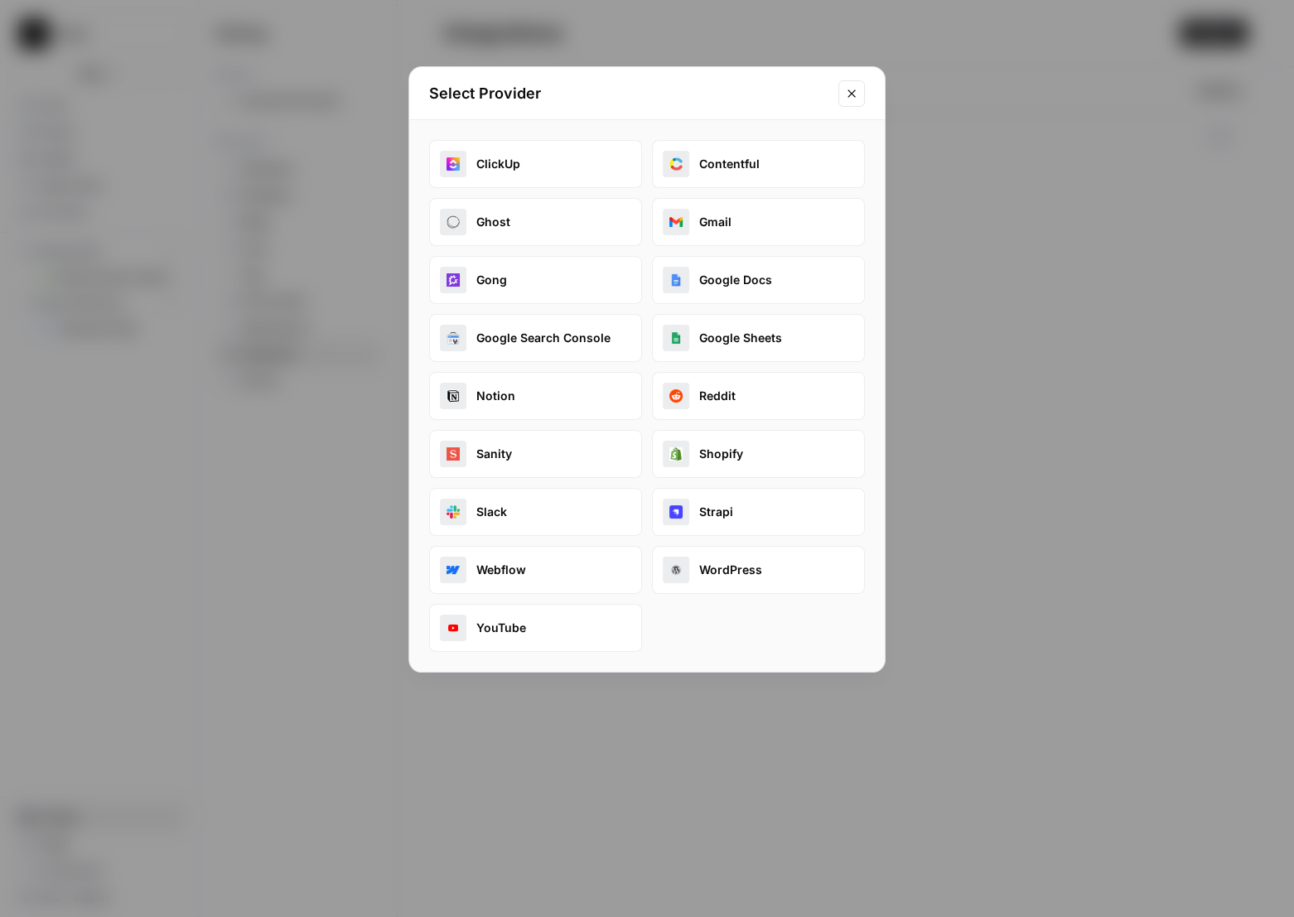
click at [585, 340] on button "Google Search Console" at bounding box center [535, 338] width 213 height 48
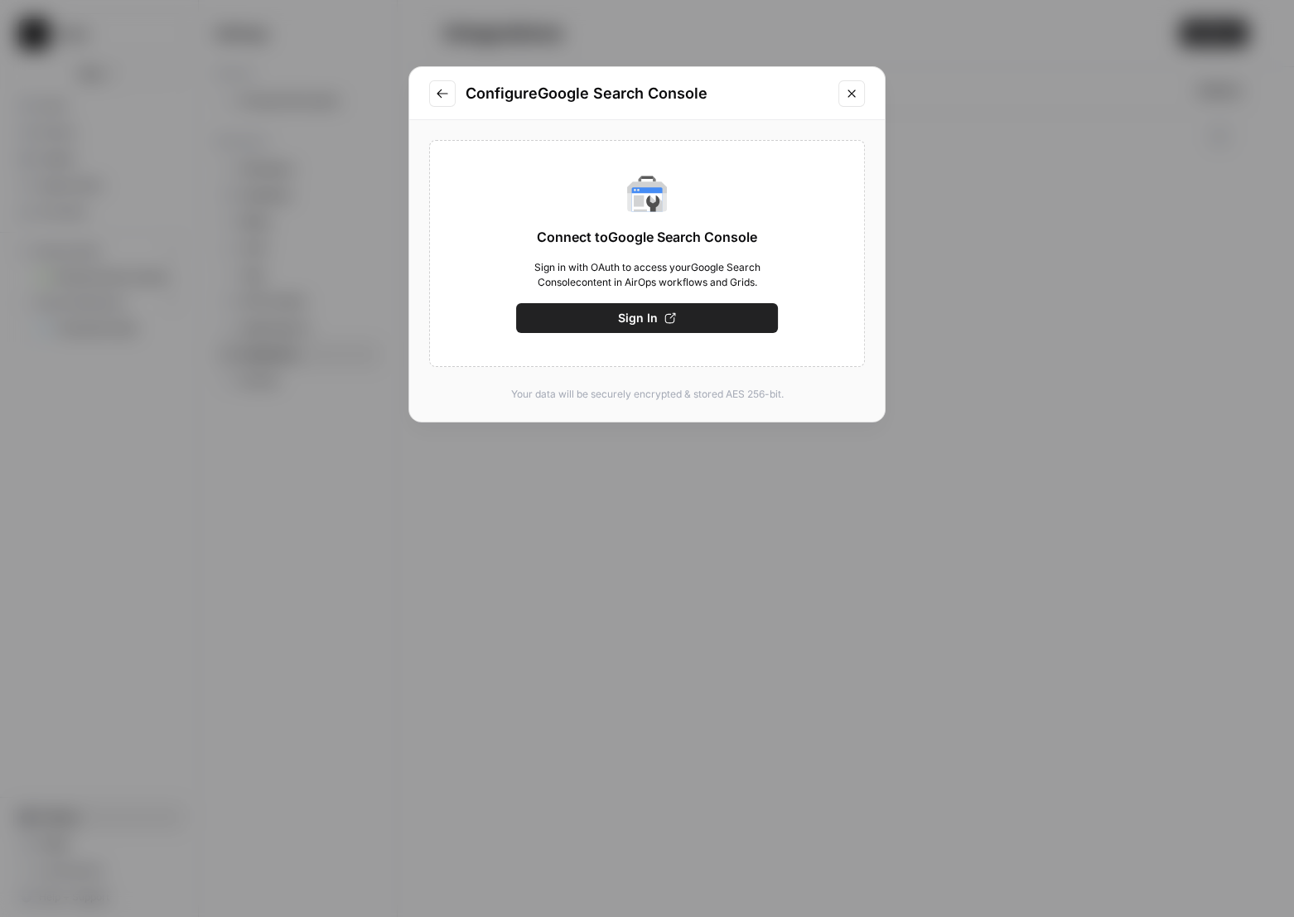
click at [645, 324] on span "Sign In" at bounding box center [638, 318] width 40 height 17
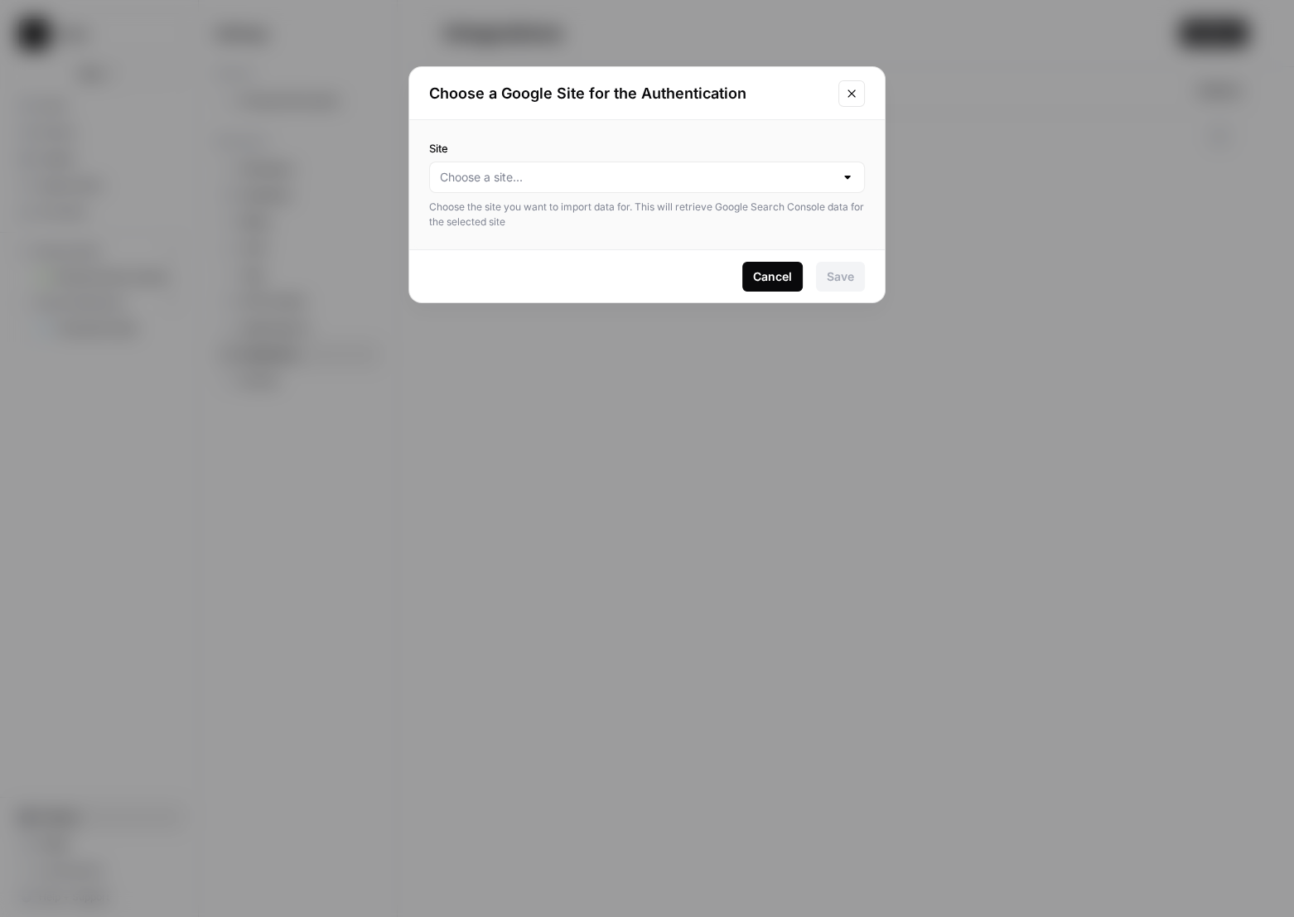
click at [768, 165] on div at bounding box center [647, 177] width 436 height 31
click at [490, 231] on button "vanta.com" at bounding box center [647, 241] width 421 height 23
type input "vanta.com"
click at [844, 281] on div "Save" at bounding box center [840, 276] width 27 height 17
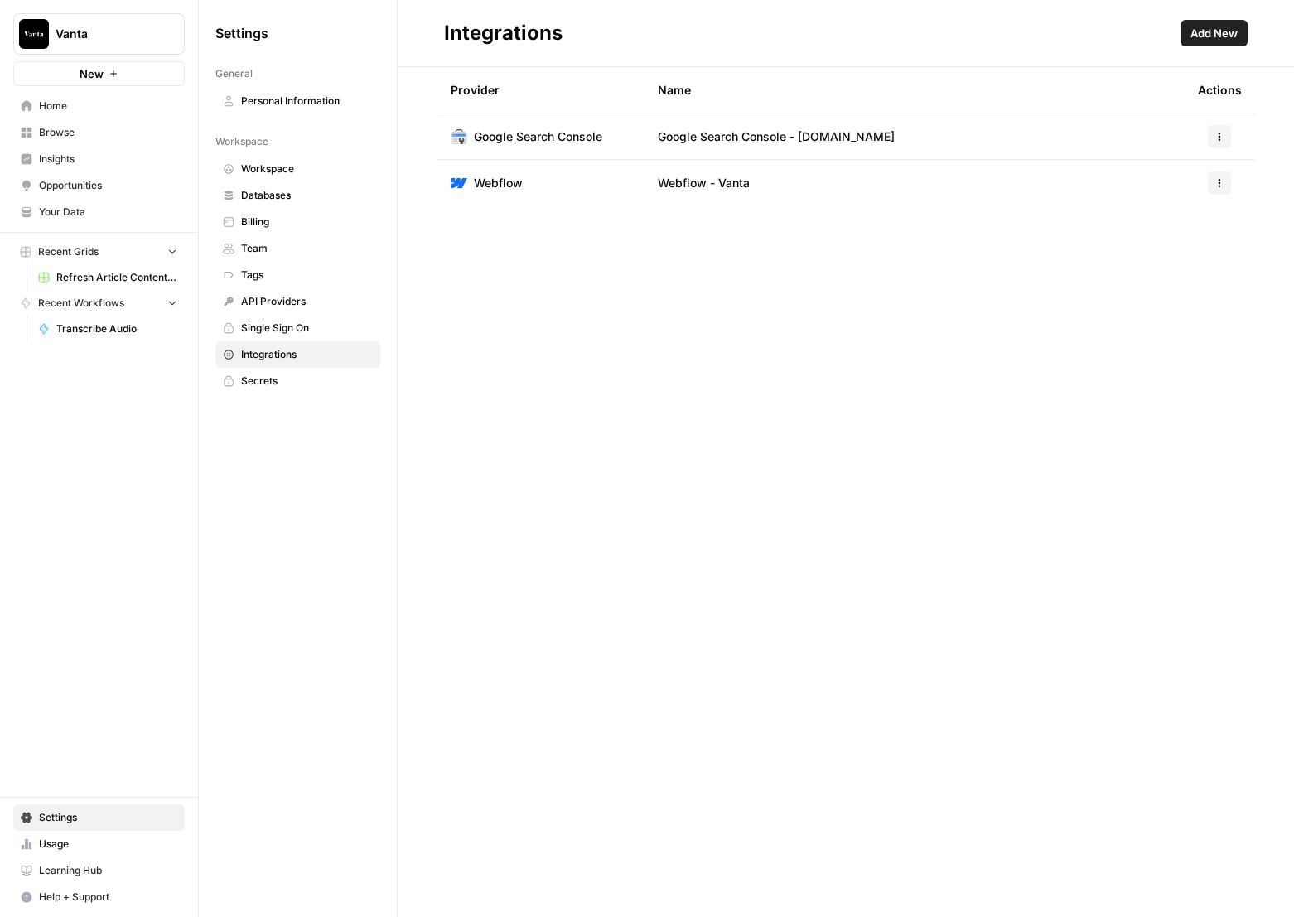
click at [1192, 27] on span "Add New" at bounding box center [1214, 33] width 47 height 17
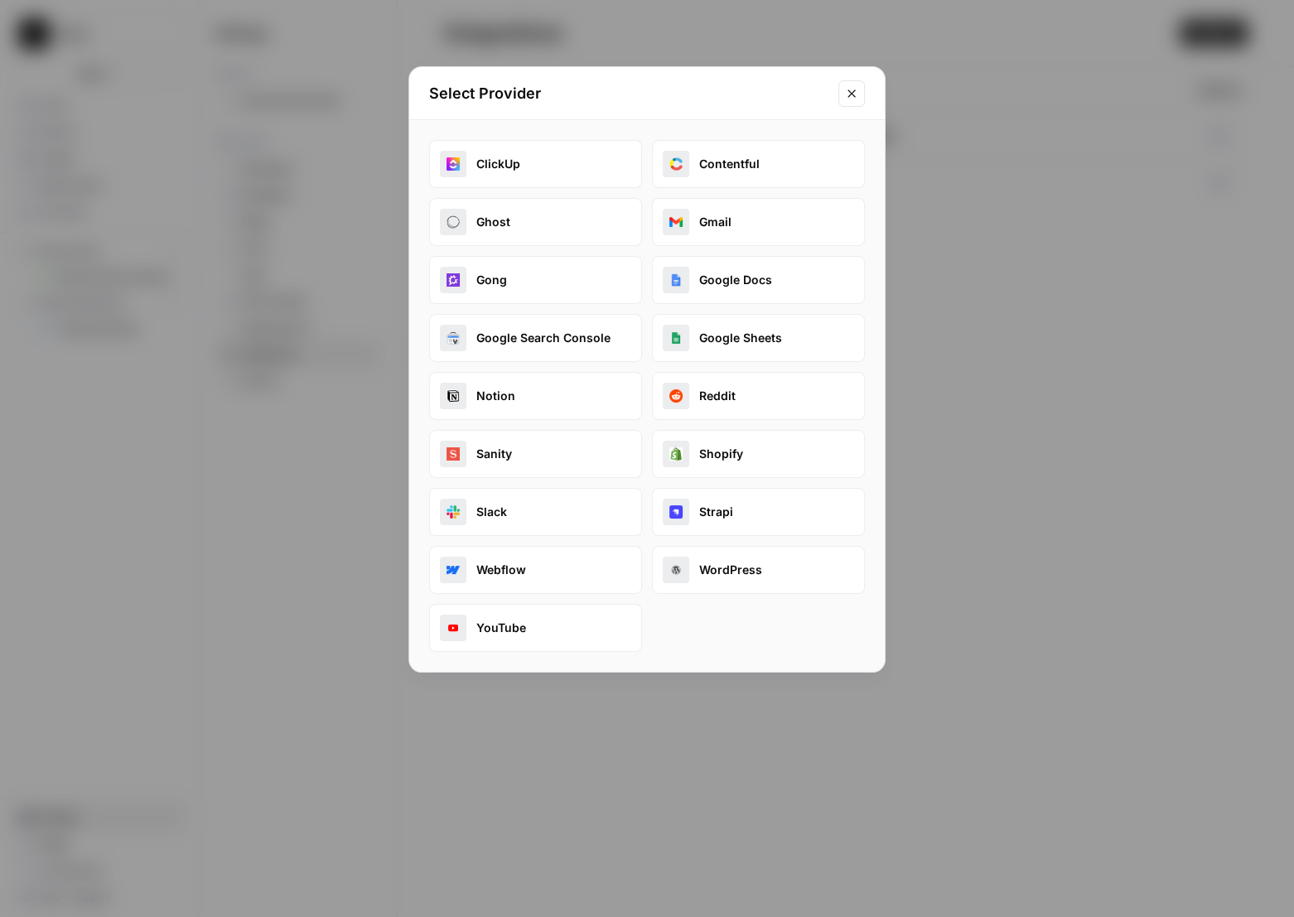
click at [854, 93] on icon "Close modal" at bounding box center [851, 93] width 13 height 13
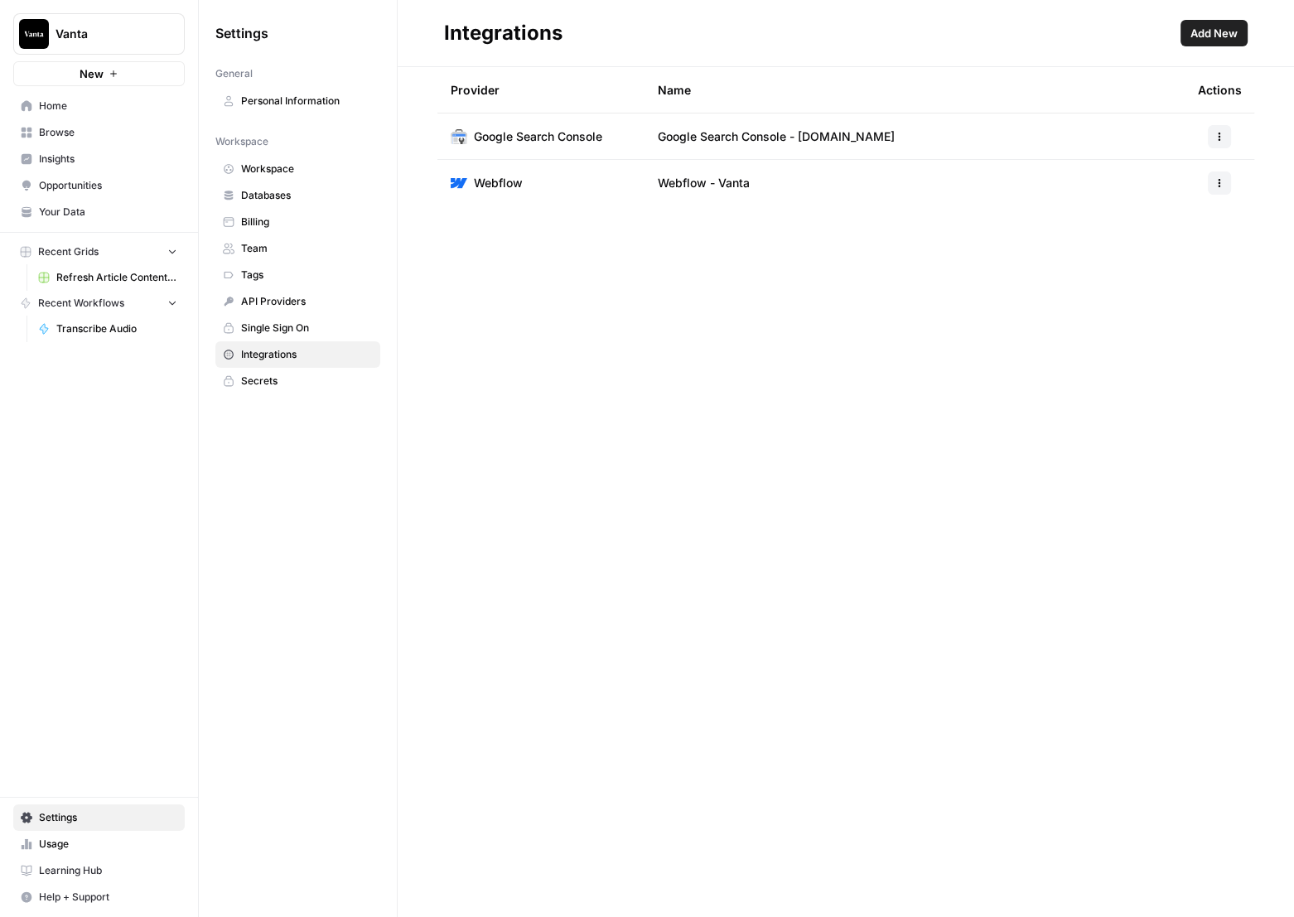
click at [73, 133] on span "Browse" at bounding box center [108, 132] width 138 height 15
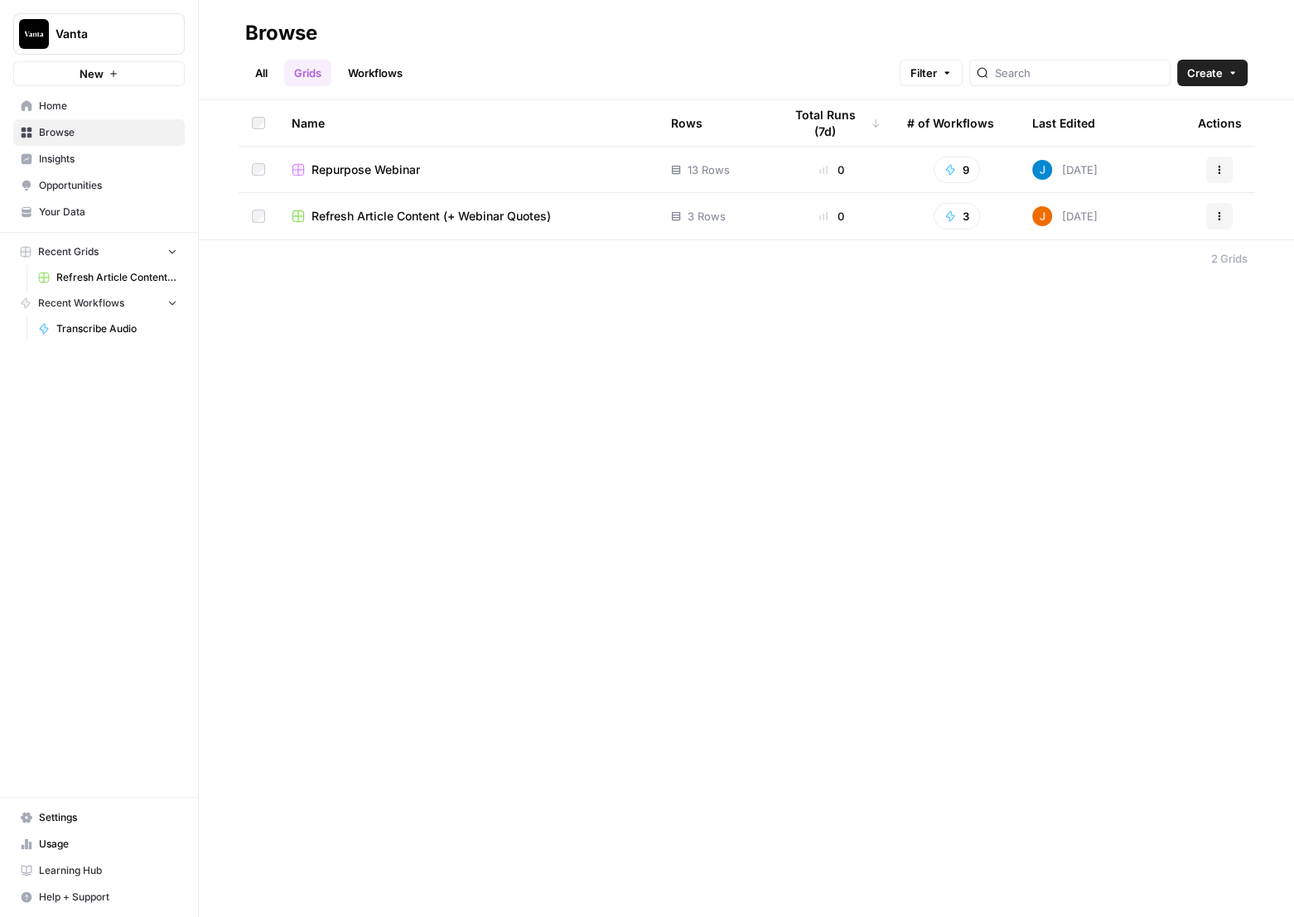
click at [119, 104] on span "Home" at bounding box center [108, 106] width 138 height 15
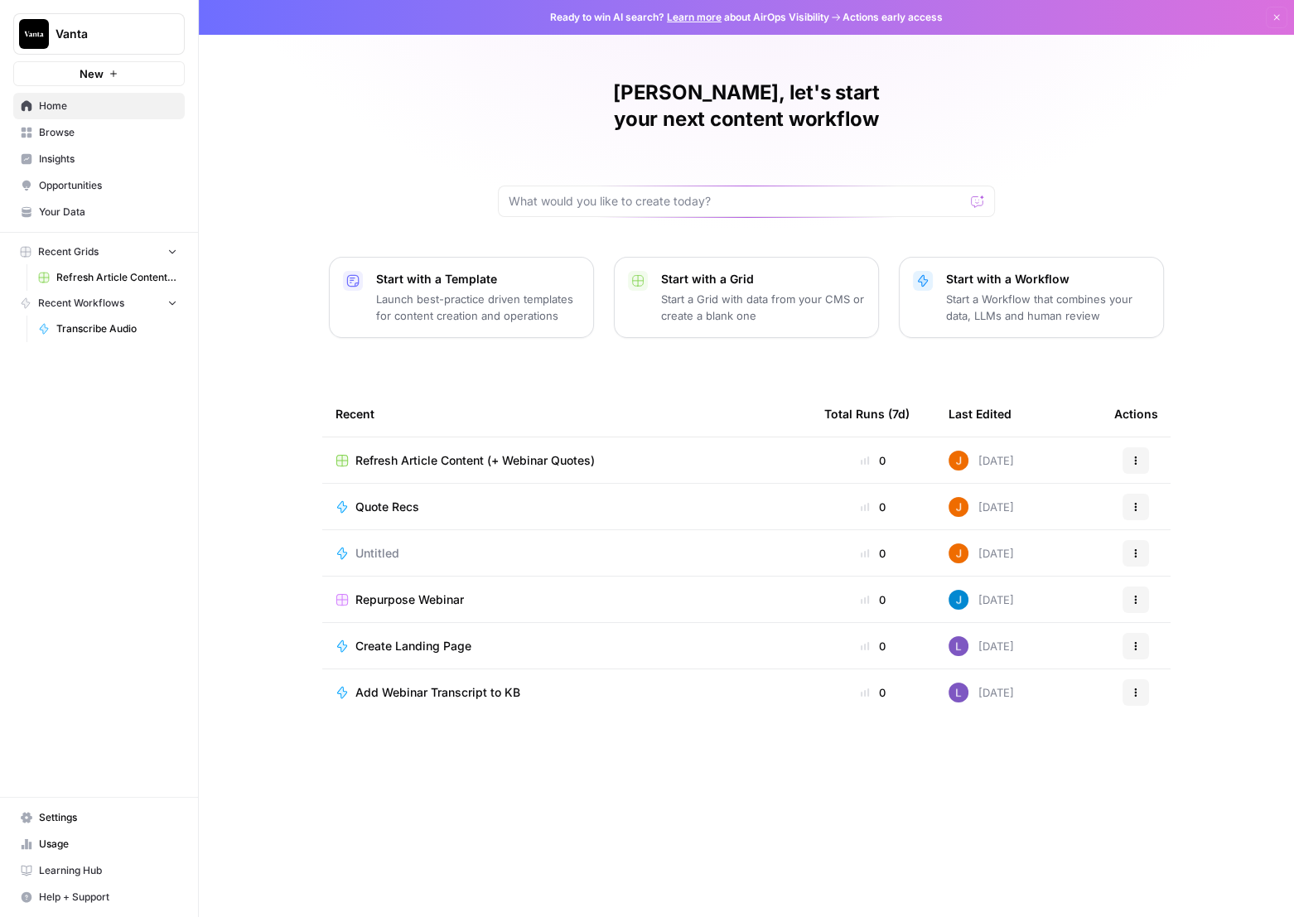
click at [89, 139] on span "Browse" at bounding box center [108, 132] width 138 height 15
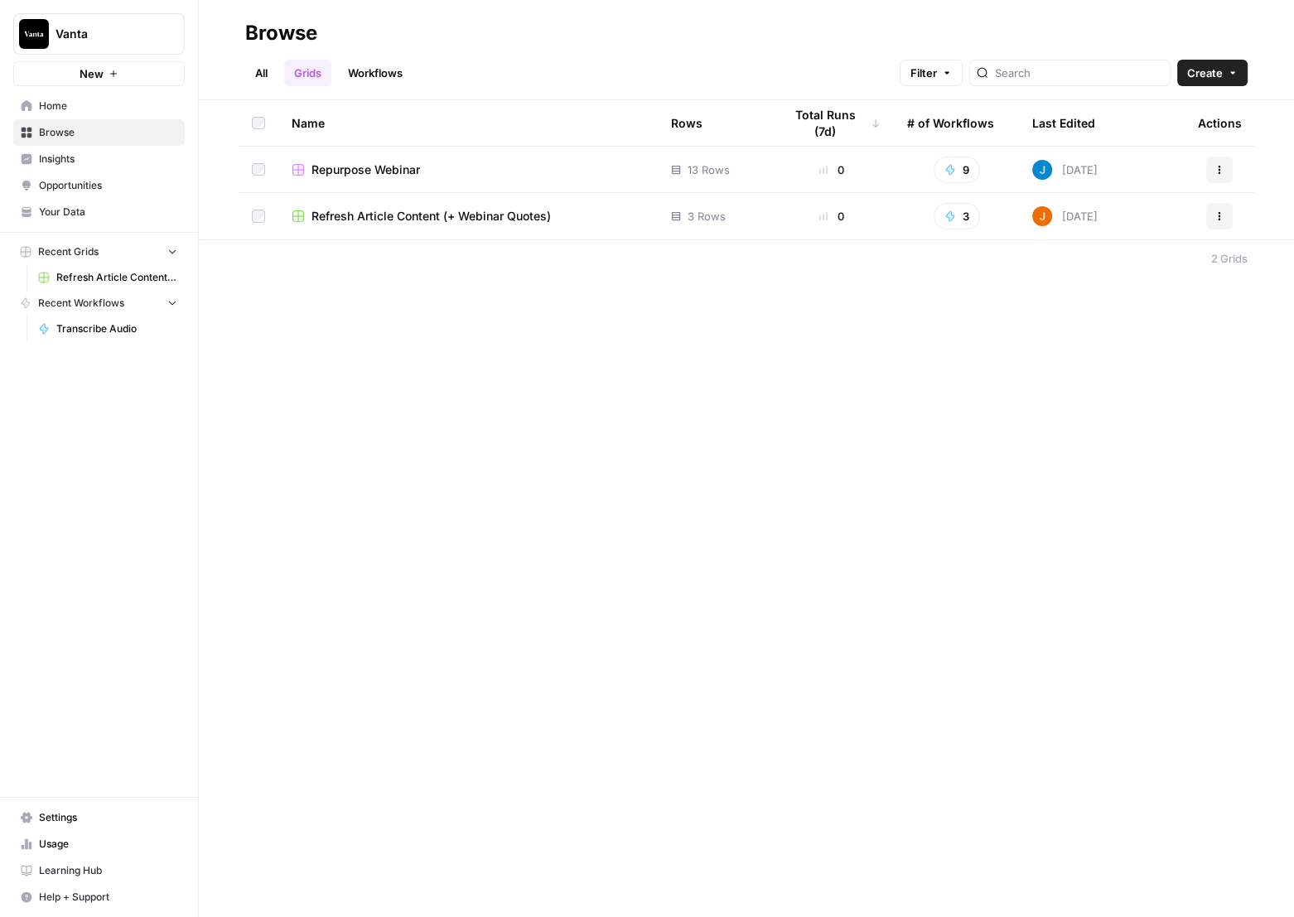
click at [1227, 78] on button "Create" at bounding box center [1212, 73] width 70 height 27
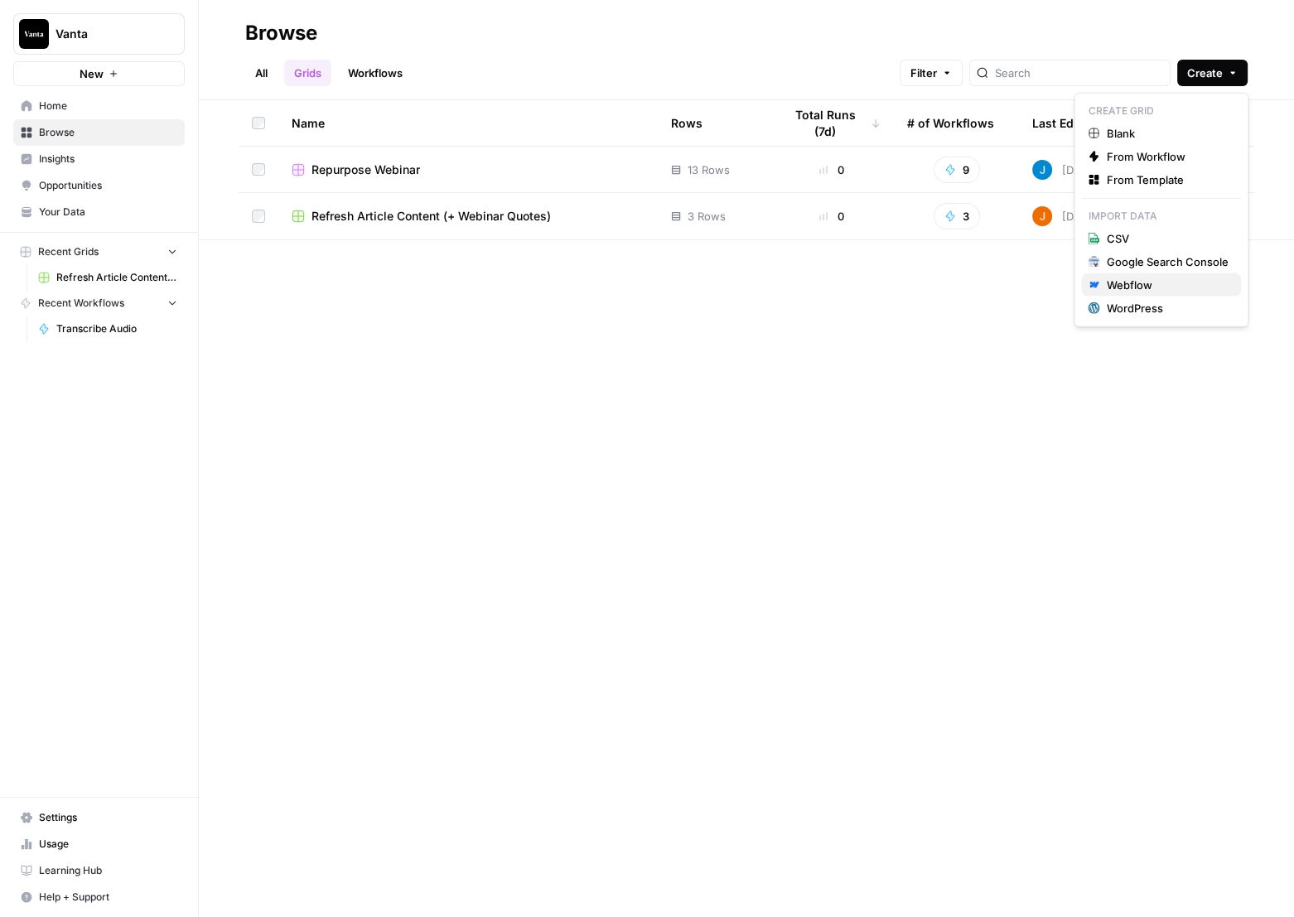
click at [1207, 285] on div "Webflow" at bounding box center [1167, 285] width 122 height 17
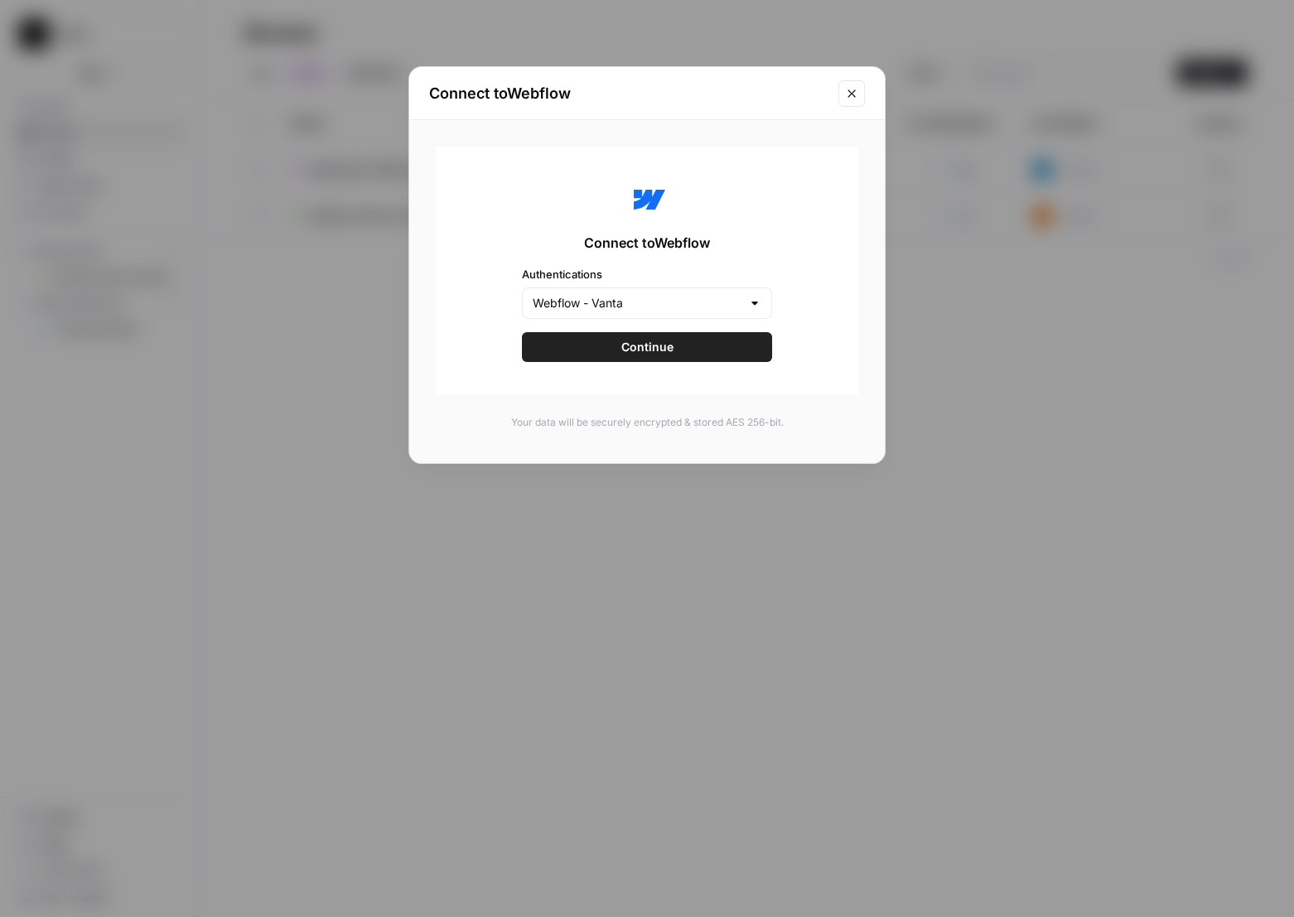
click at [742, 350] on button "Continue" at bounding box center [647, 347] width 250 height 30
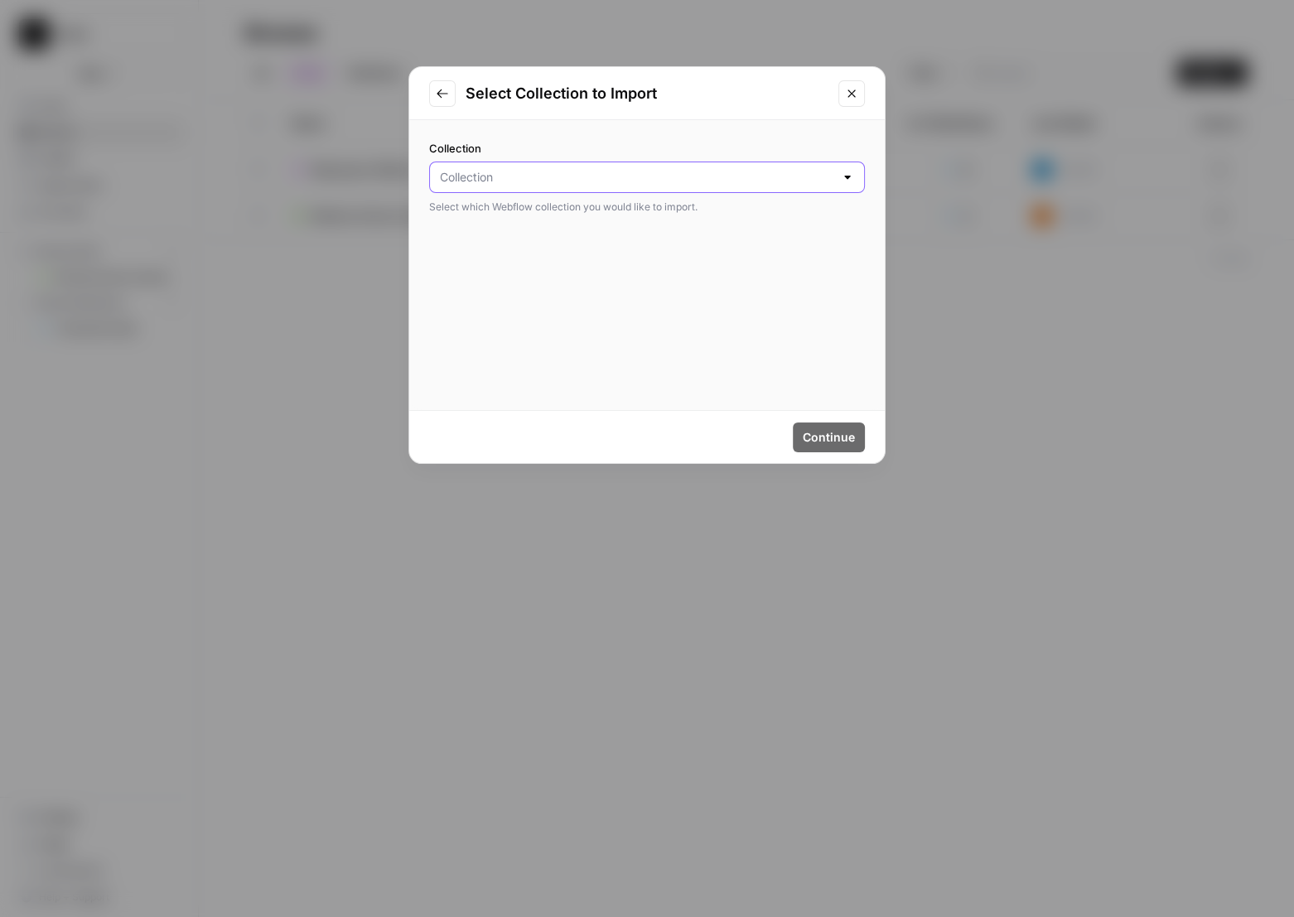
click at [832, 181] on input "Collection" at bounding box center [637, 177] width 394 height 17
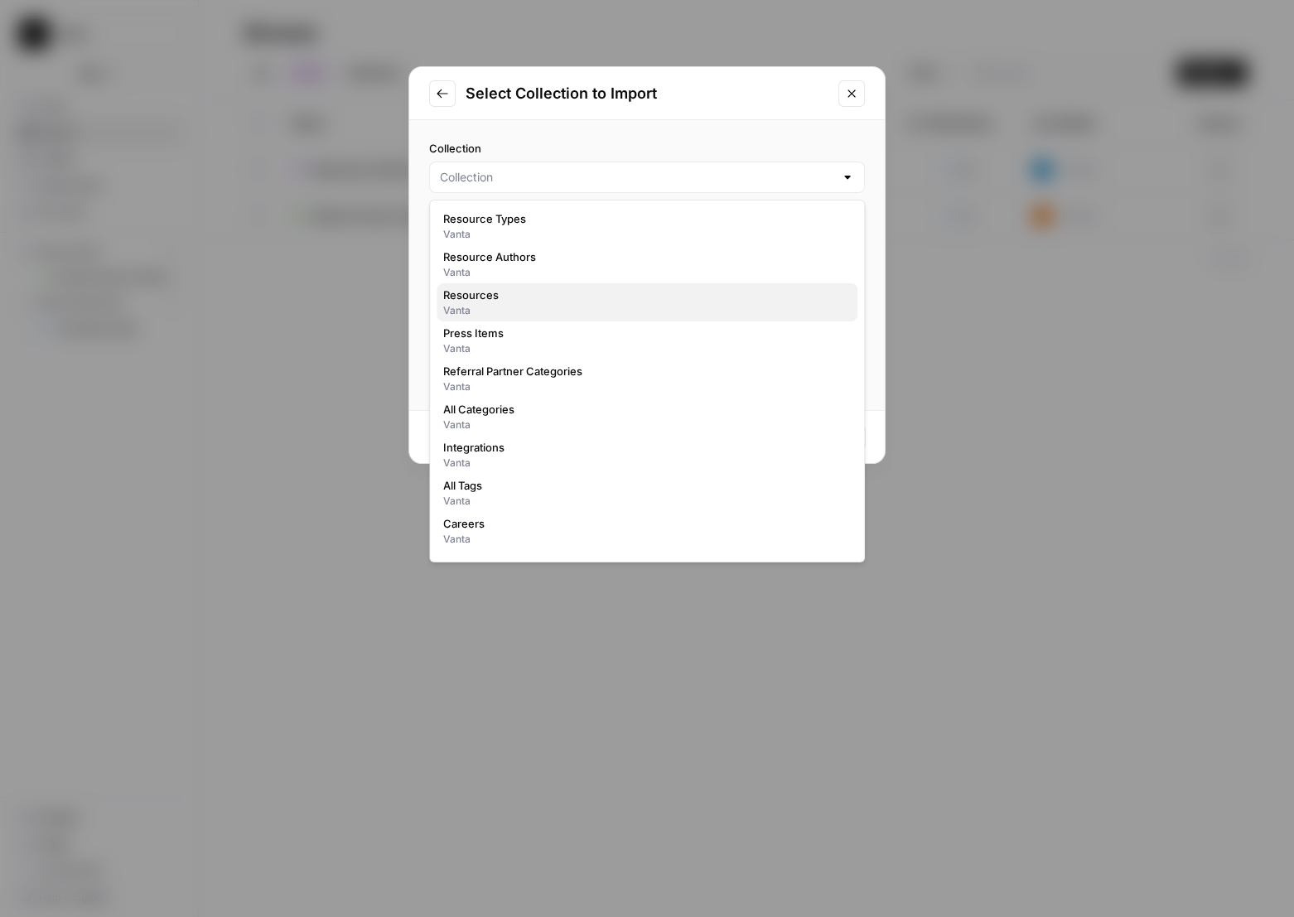
click at [630, 301] on span "Resources" at bounding box center [643, 295] width 401 height 17
type input "Resources"
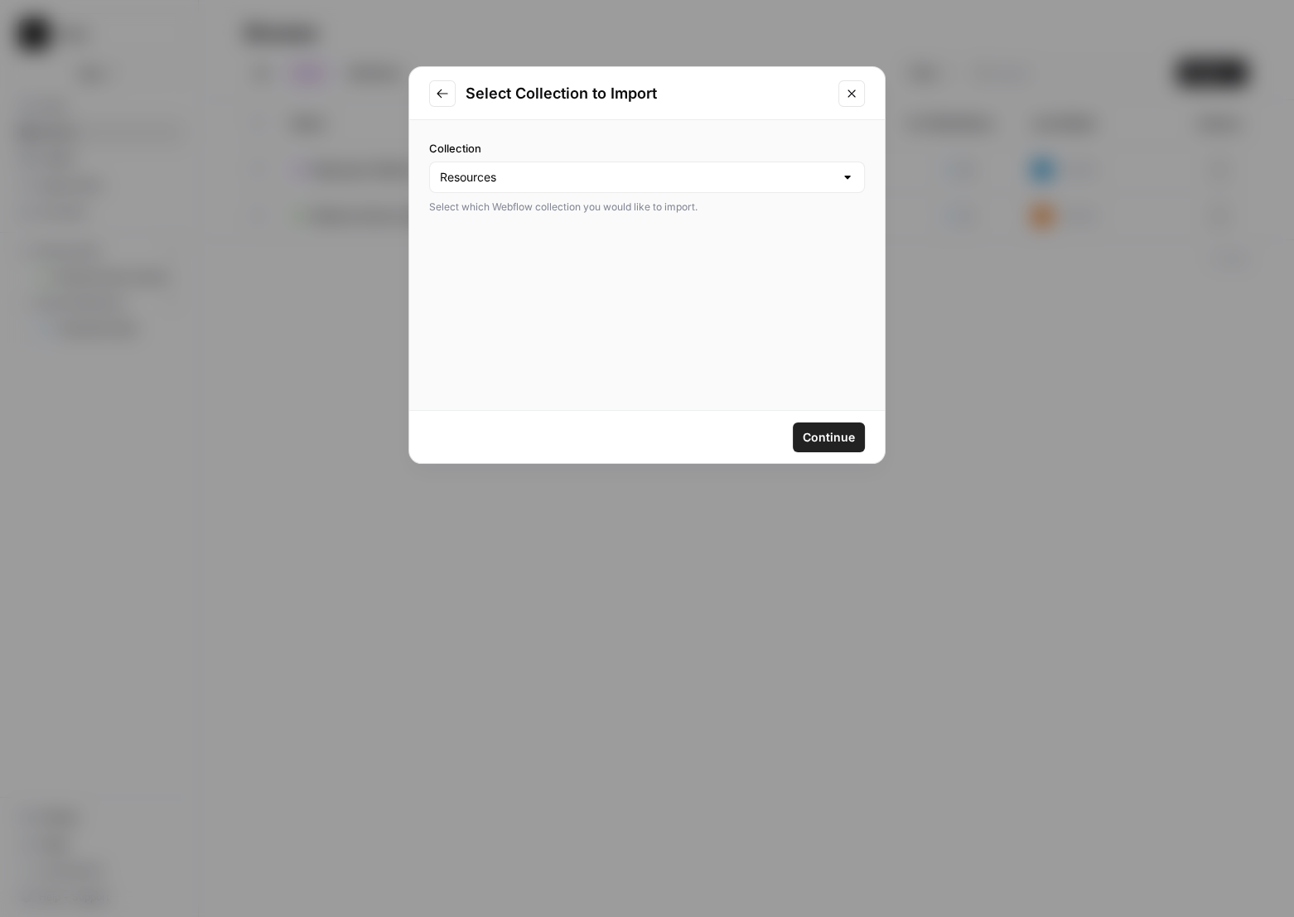
click at [843, 432] on span "Continue" at bounding box center [829, 437] width 52 height 17
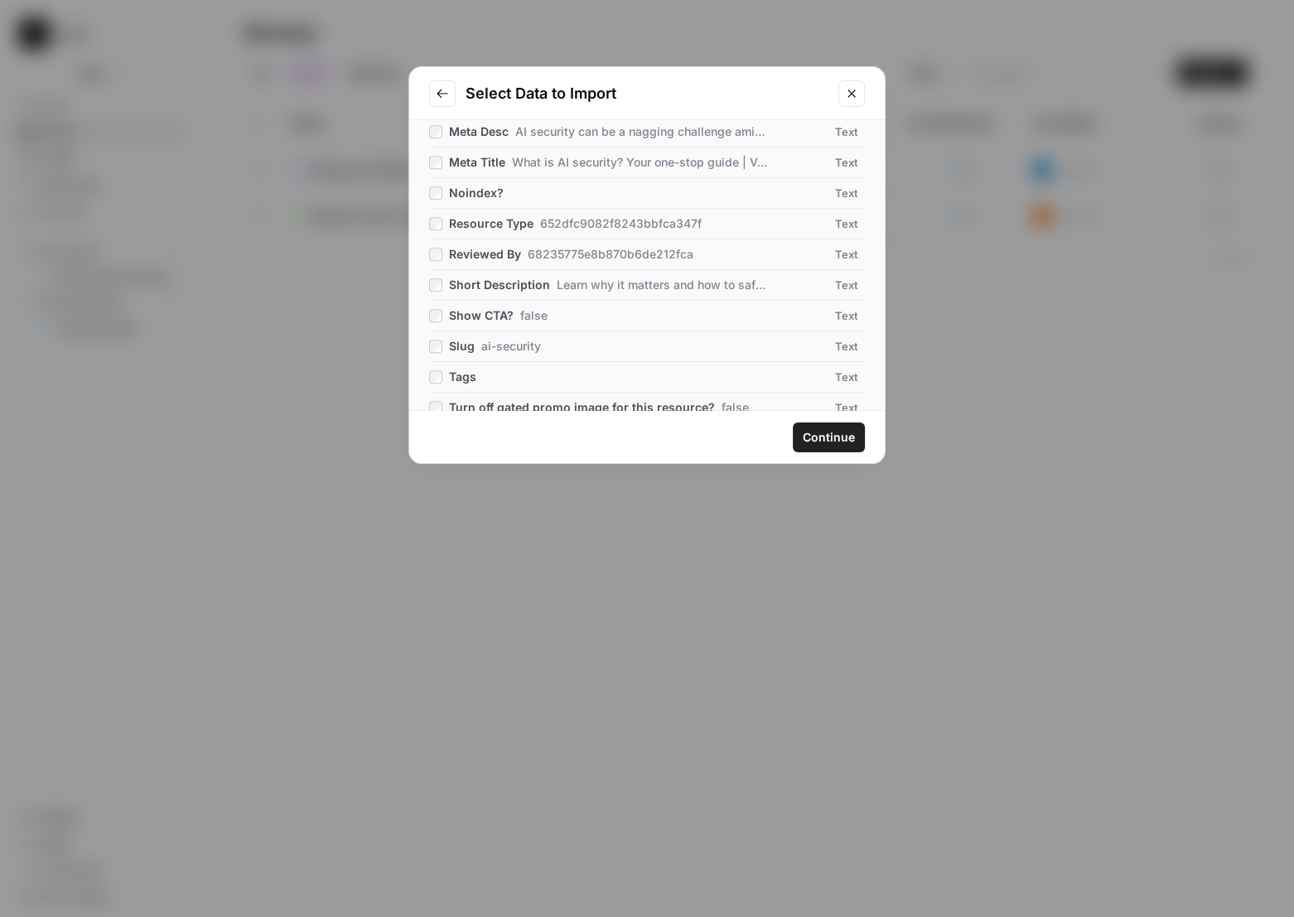
scroll to position [1186, 0]
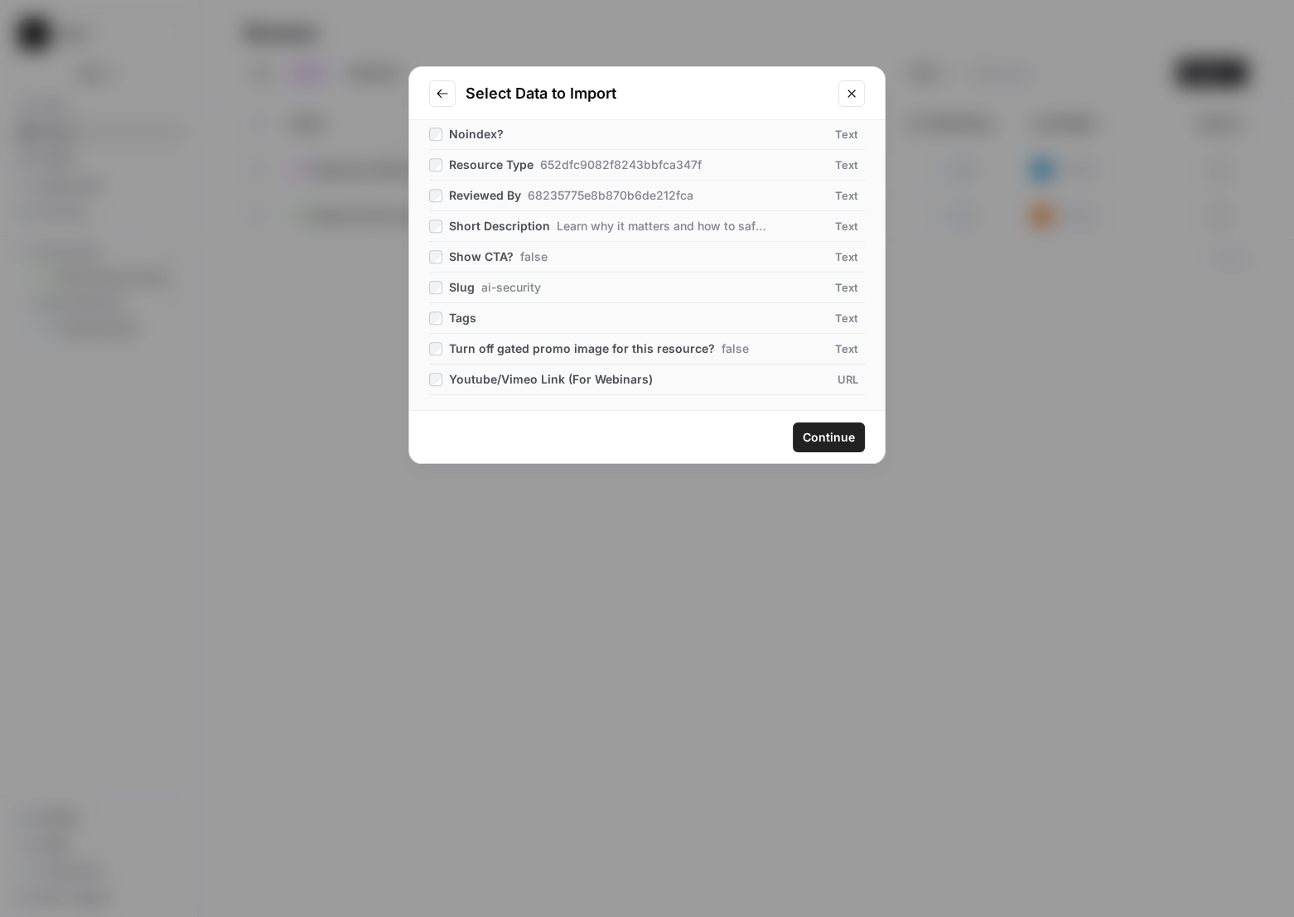
click at [835, 441] on span "Continue" at bounding box center [829, 437] width 52 height 17
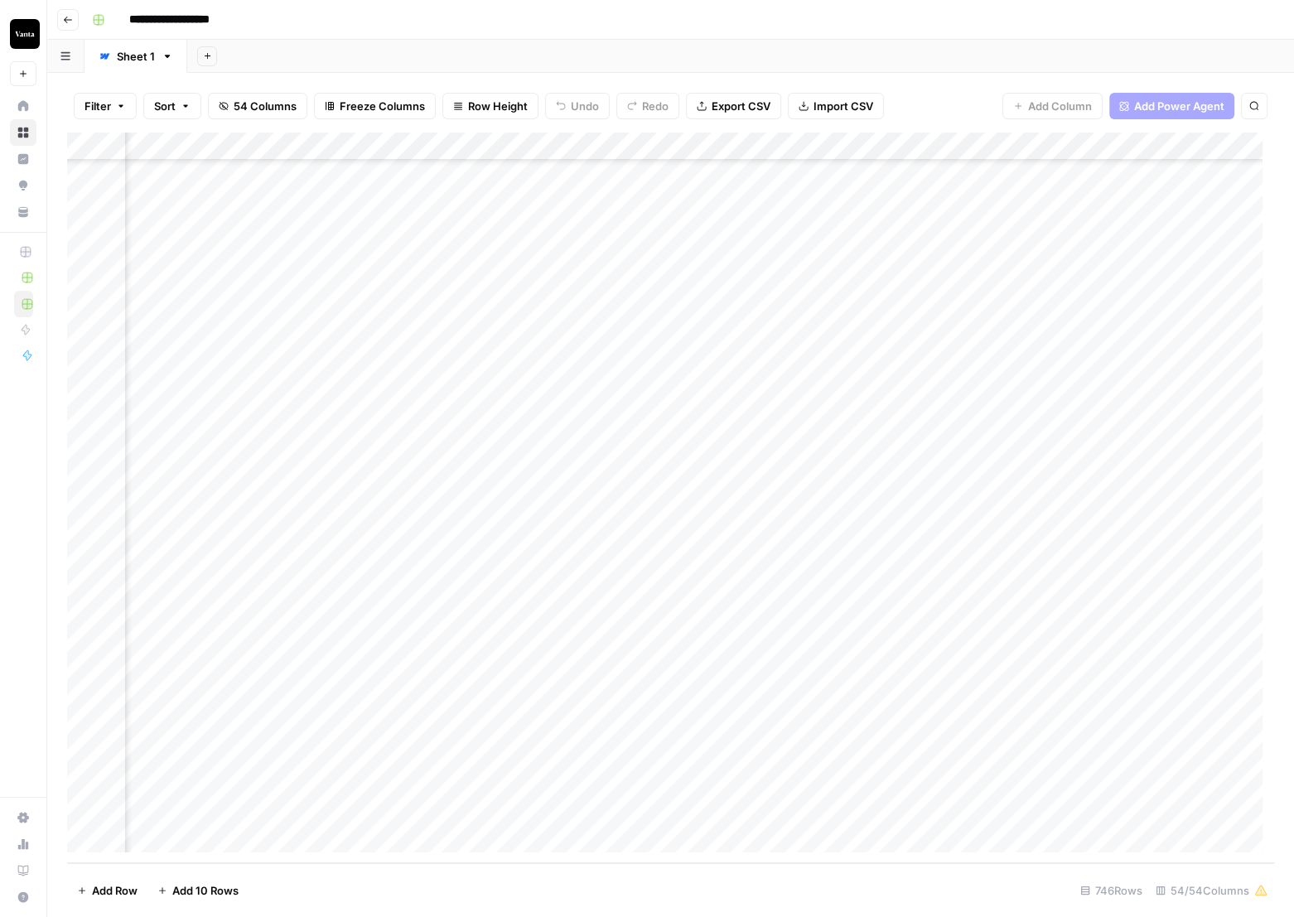
scroll to position [20347, 0]
click at [172, 57] on link "Sheet 1" at bounding box center [136, 56] width 103 height 33
click at [170, 60] on icon "button" at bounding box center [168, 57] width 12 height 12
click at [314, 53] on div "Add Sheet" at bounding box center [740, 56] width 1107 height 33
click at [169, 59] on icon "button" at bounding box center [168, 57] width 12 height 12
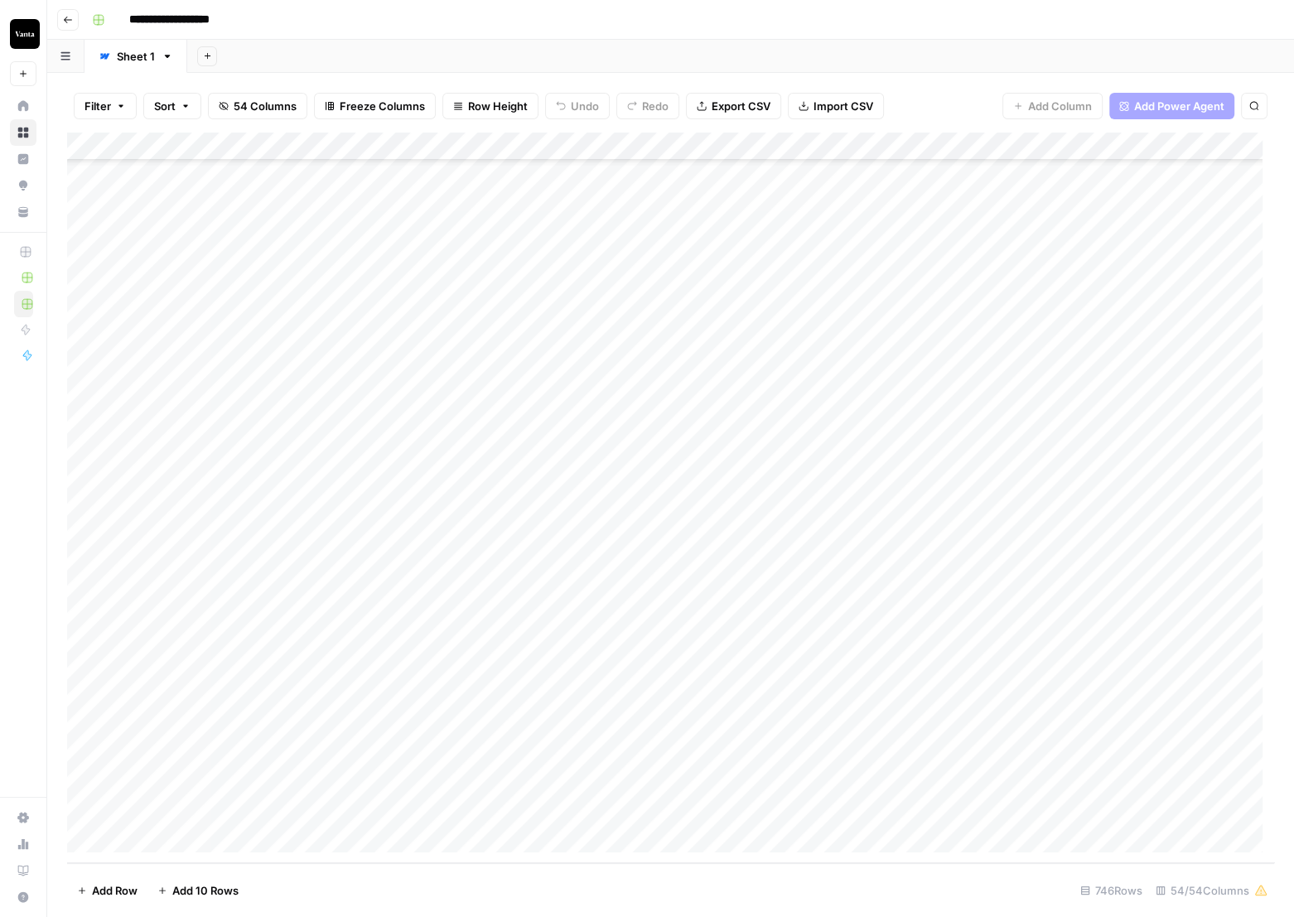
click at [433, 62] on div "Add Sheet" at bounding box center [740, 56] width 1107 height 33
click at [166, 53] on icon "button" at bounding box center [168, 57] width 12 height 12
click at [429, 36] on header "**********" at bounding box center [670, 20] width 1247 height 40
click at [187, 102] on icon "button" at bounding box center [186, 106] width 10 height 10
click at [418, 5] on header "**********" at bounding box center [670, 20] width 1247 height 40
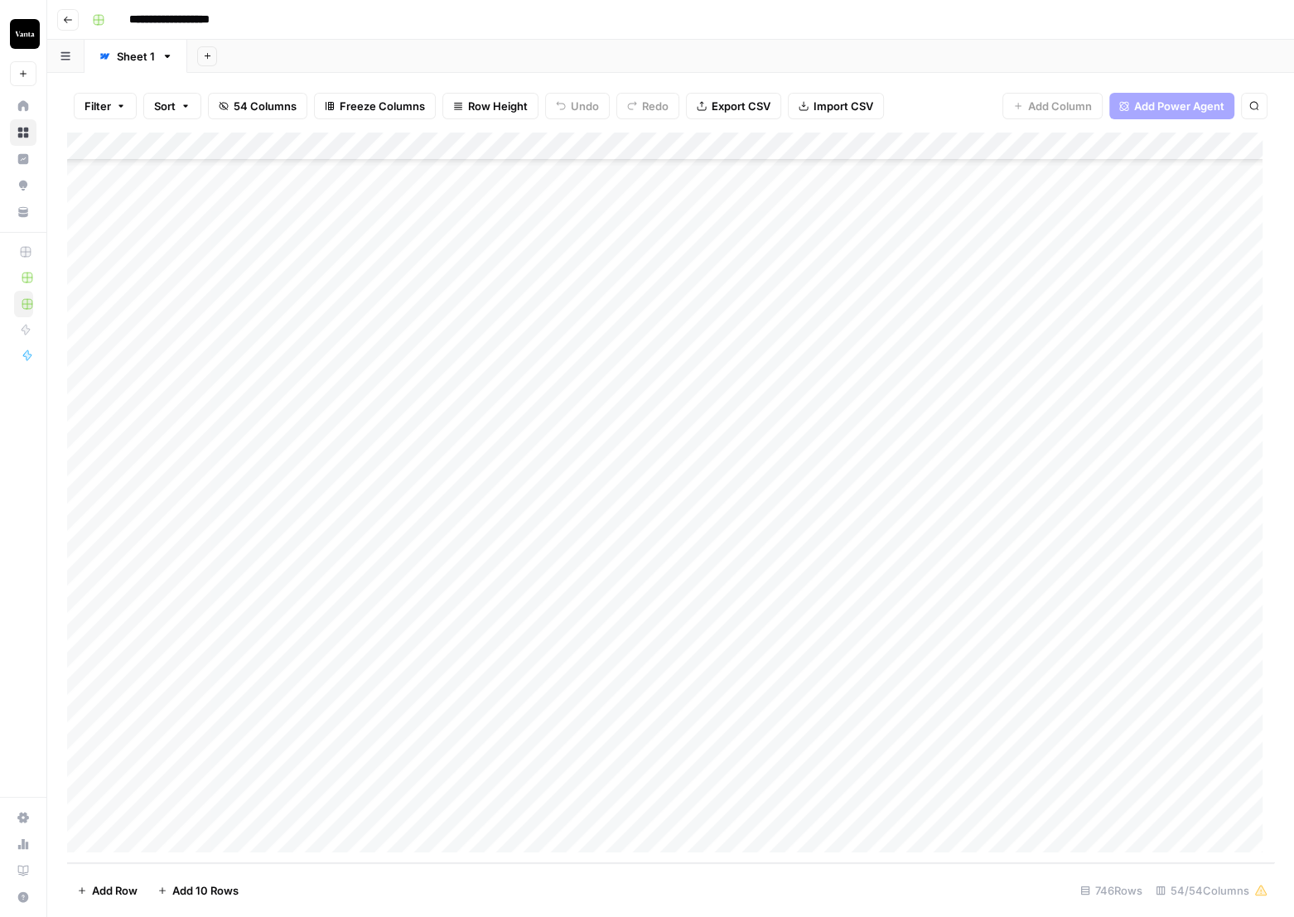
click at [258, 106] on span "54 Columns" at bounding box center [265, 106] width 63 height 17
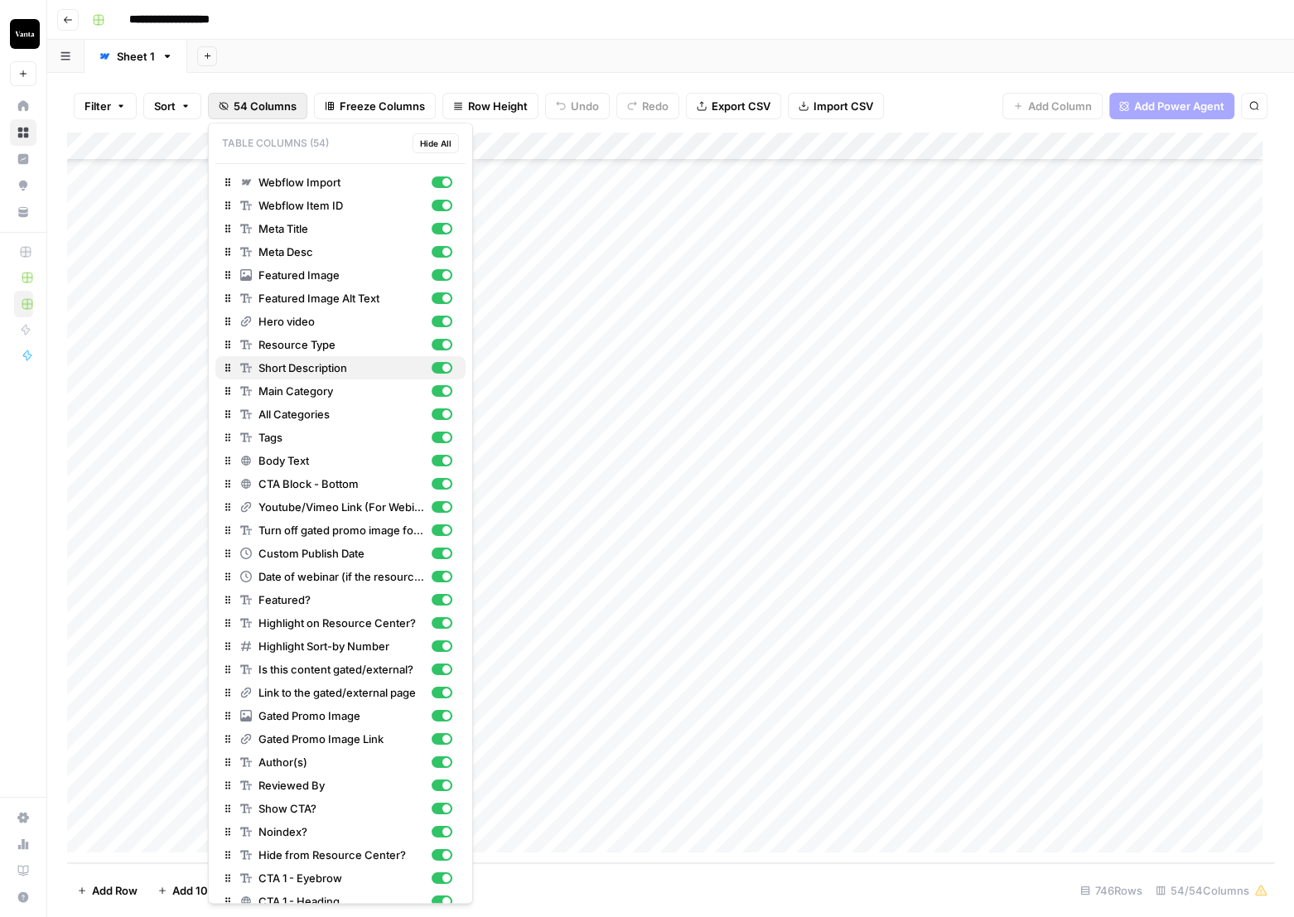
scroll to position [525, 0]
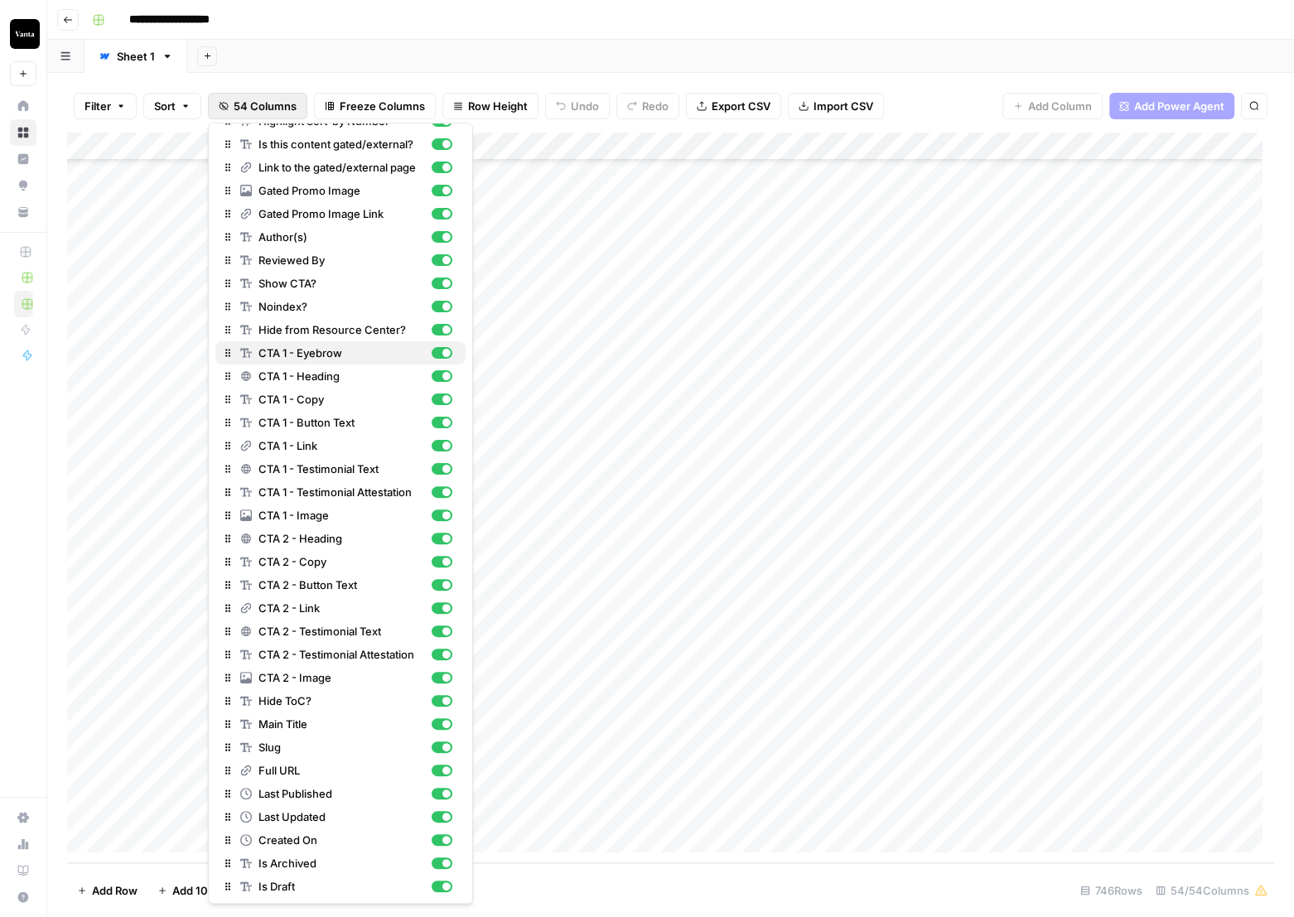
click at [432, 354] on div "button" at bounding box center [442, 353] width 21 height 12
click at [432, 375] on div "button" at bounding box center [442, 376] width 21 height 12
click at [432, 401] on div "button" at bounding box center [442, 400] width 21 height 12
click at [433, 426] on div "button" at bounding box center [442, 423] width 21 height 12
click at [442, 469] on div "button" at bounding box center [446, 469] width 8 height 8
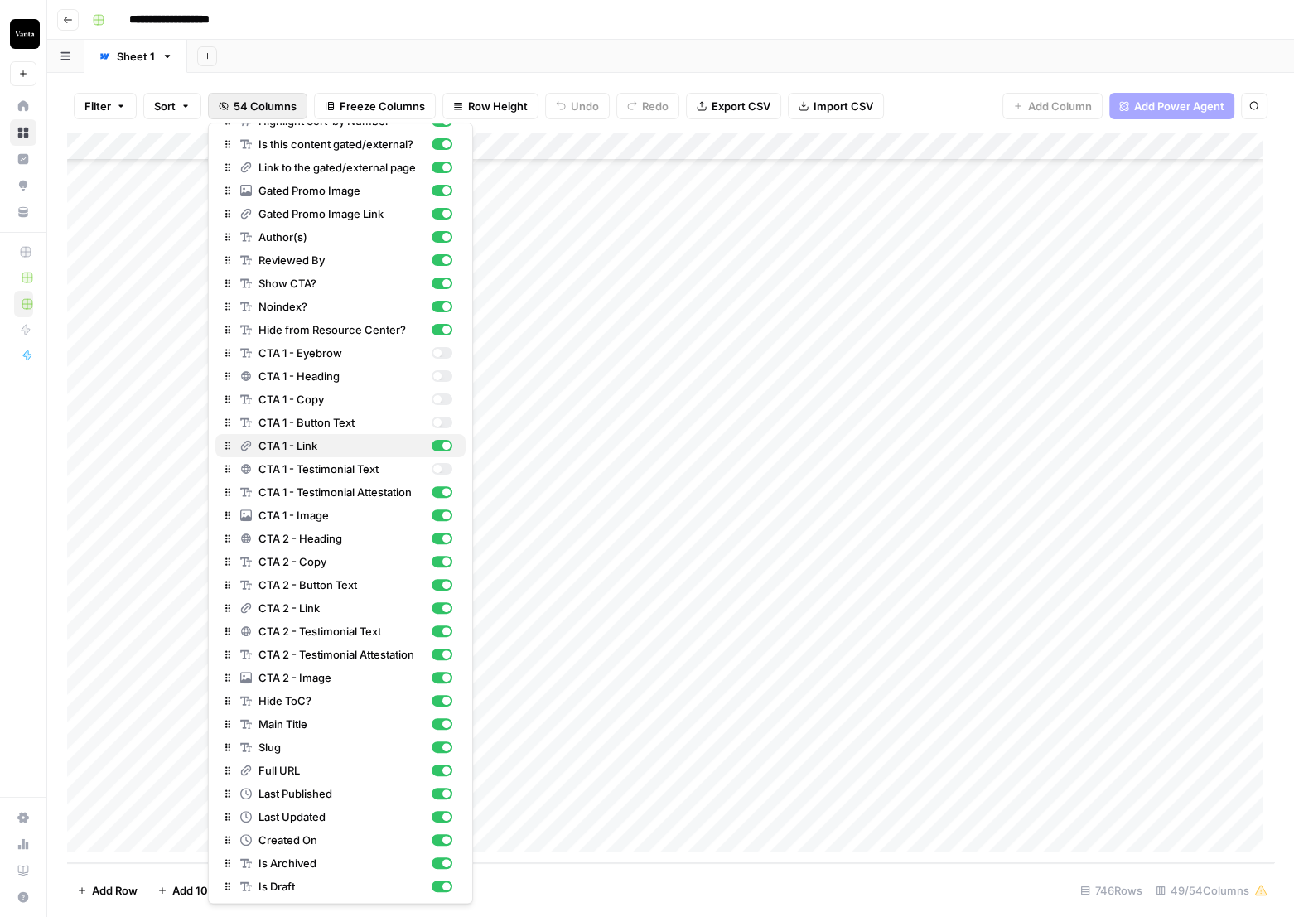
click at [442, 443] on div "button" at bounding box center [446, 446] width 8 height 8
click at [431, 497] on div "CTA 1 - Testimonial Attestation" at bounding box center [346, 492] width 212 height 17
click at [442, 514] on div "button" at bounding box center [446, 515] width 8 height 8
click at [442, 536] on div "button" at bounding box center [446, 538] width 8 height 8
click at [442, 559] on div "button" at bounding box center [446, 562] width 8 height 8
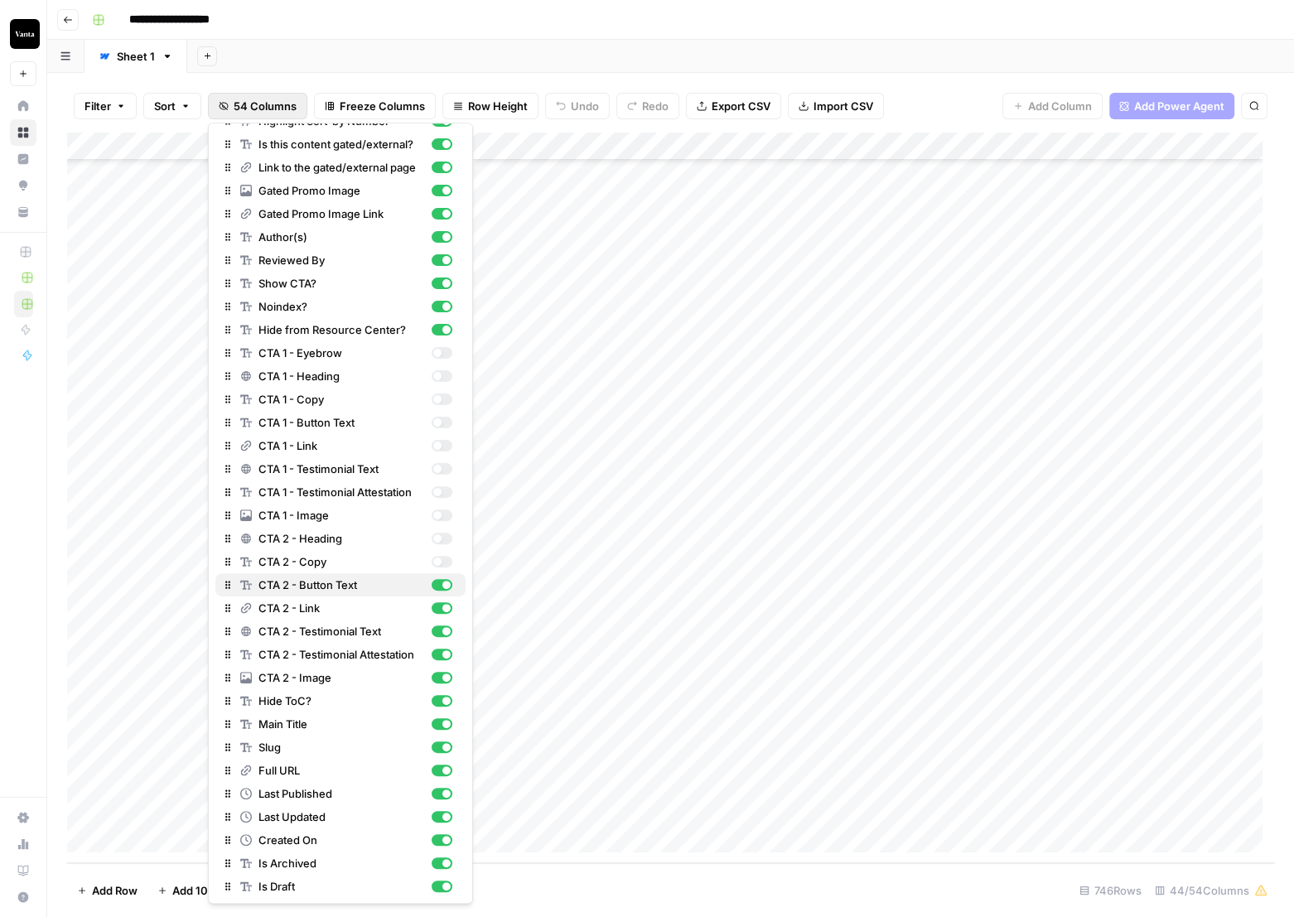
click at [442, 584] on div "button" at bounding box center [446, 585] width 8 height 8
click at [442, 607] on div "button" at bounding box center [446, 608] width 8 height 8
click at [442, 631] on div "button" at bounding box center [446, 631] width 8 height 8
click at [442, 652] on div "button" at bounding box center [446, 654] width 8 height 8
click at [432, 679] on div "button" at bounding box center [442, 678] width 21 height 12
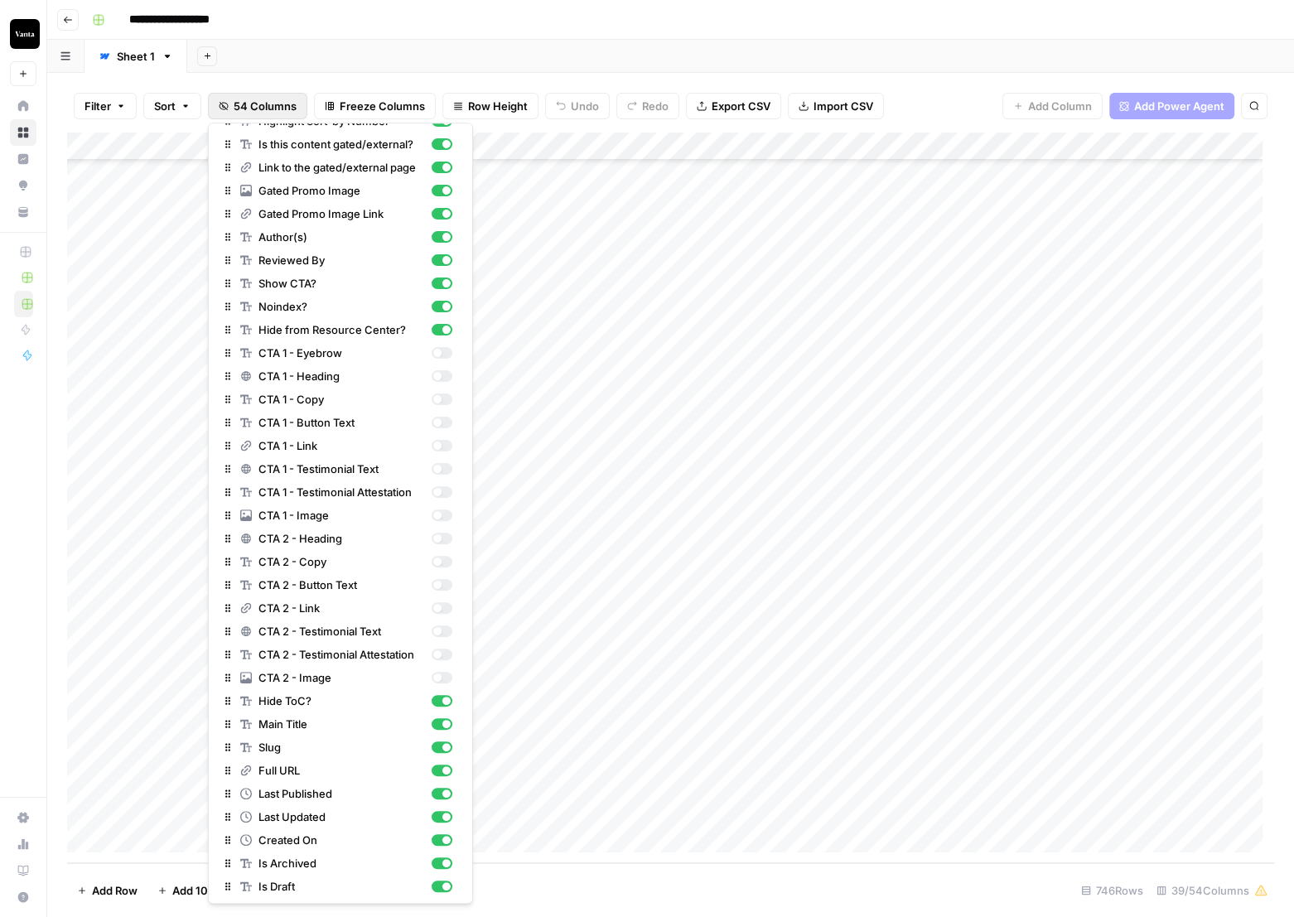
click at [860, 903] on footer "Add Row Add 10 Rows 746 Rows 39/54 Columns" at bounding box center [670, 890] width 1207 height 54
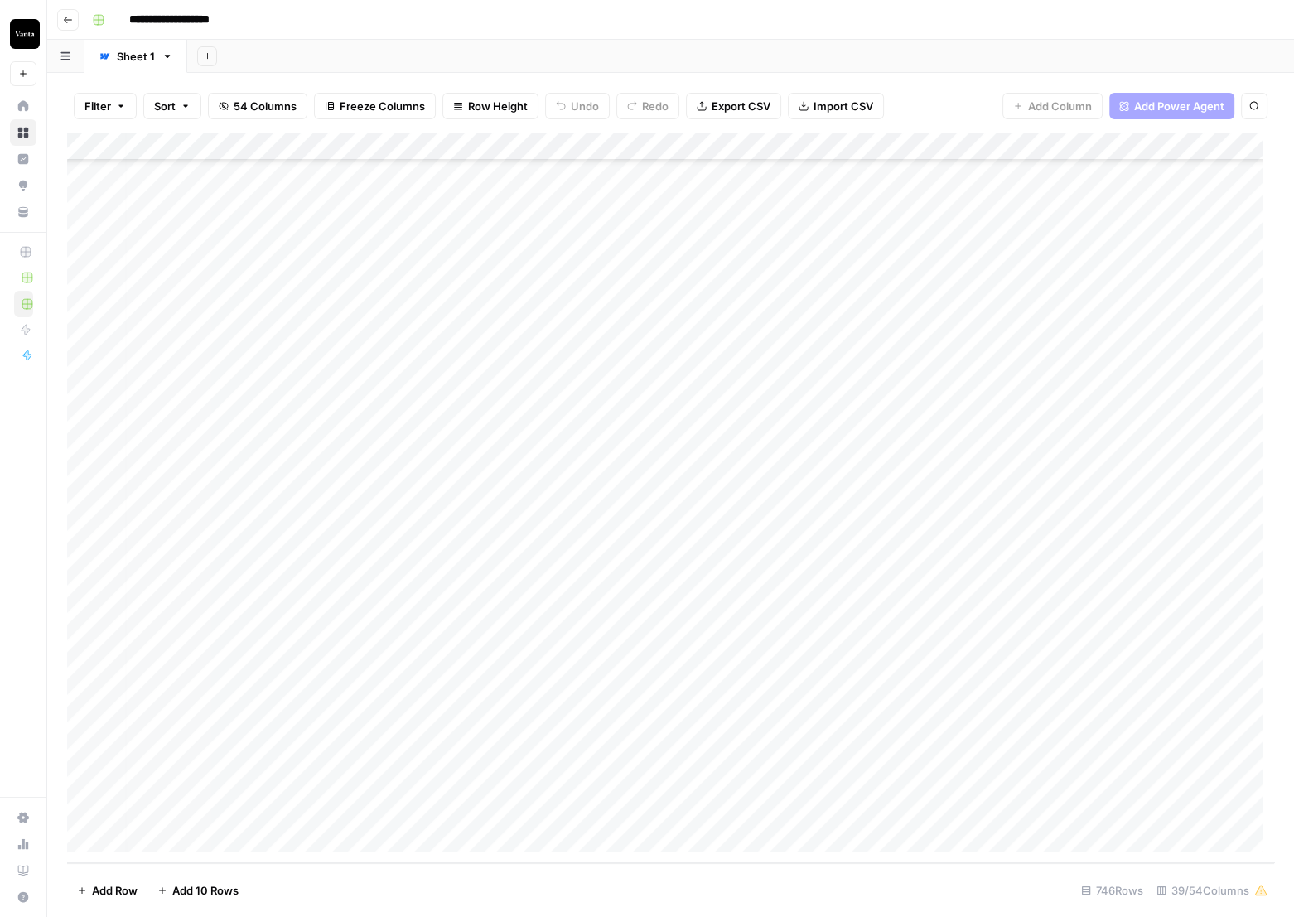
scroll to position [20347, 0]
click at [261, 109] on span "54 Columns" at bounding box center [265, 106] width 63 height 17
click at [104, 99] on span "Filter" at bounding box center [98, 106] width 27 height 17
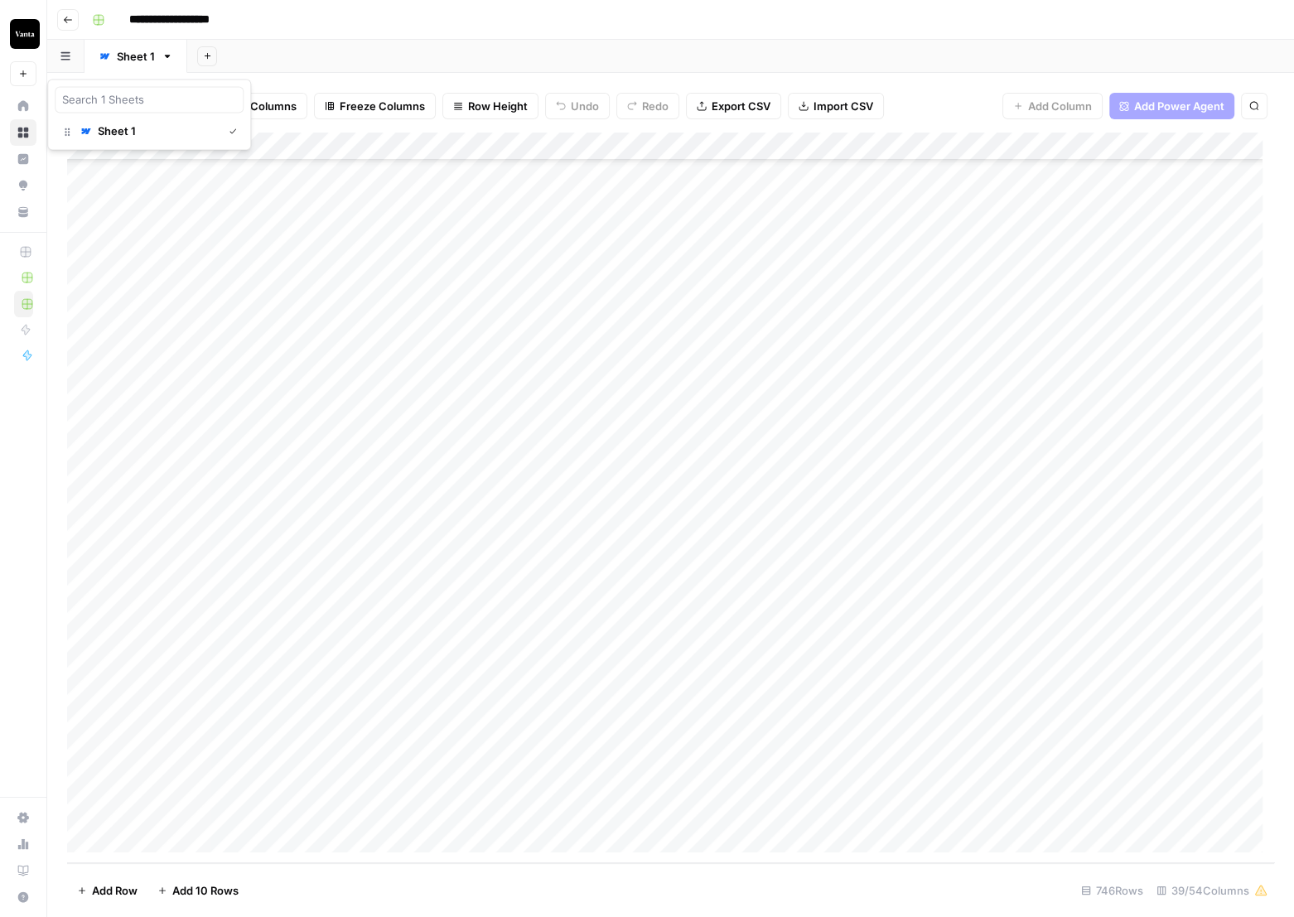
click at [74, 57] on button "button" at bounding box center [65, 56] width 37 height 32
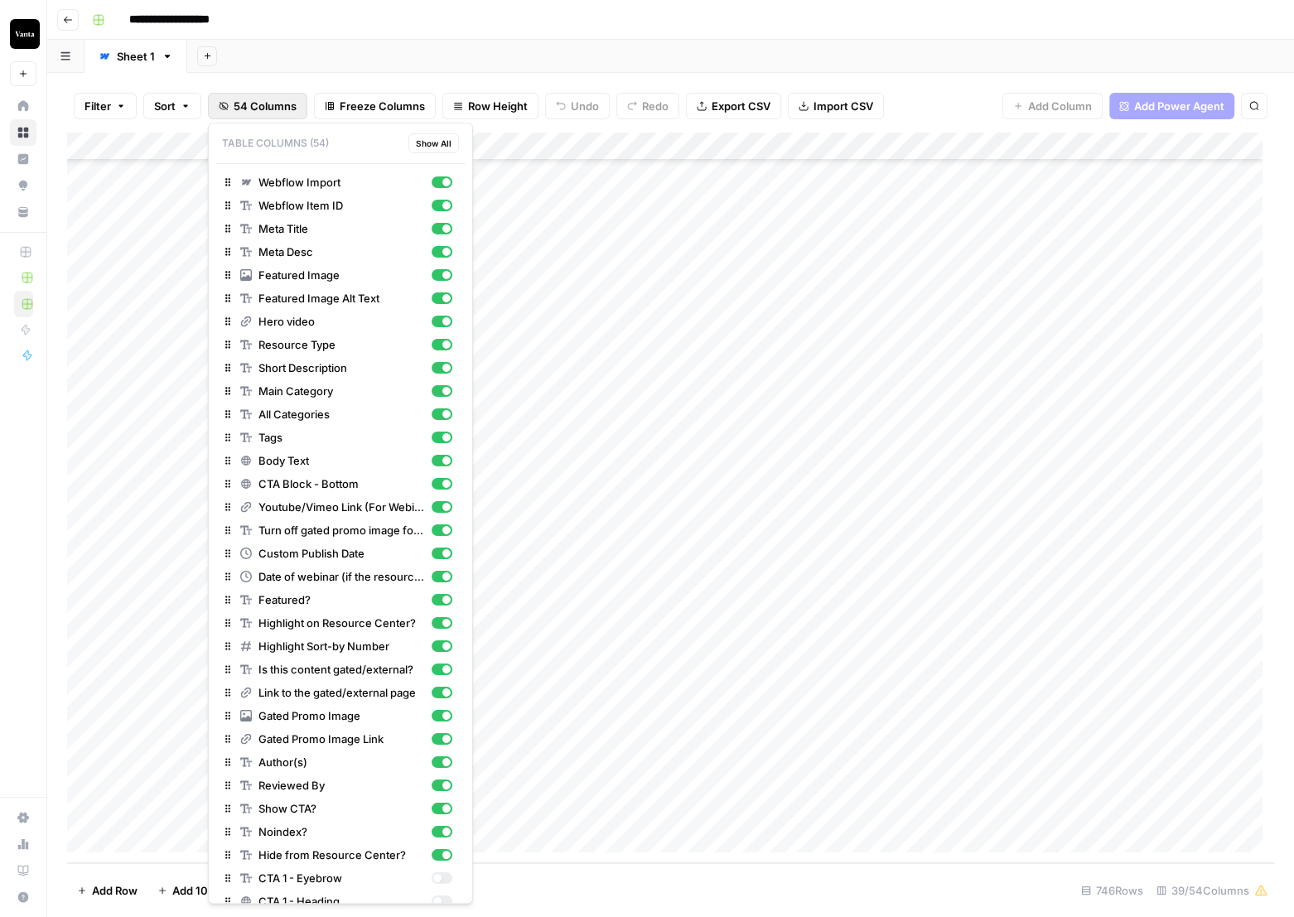
click at [266, 99] on span "54 Columns" at bounding box center [265, 106] width 63 height 17
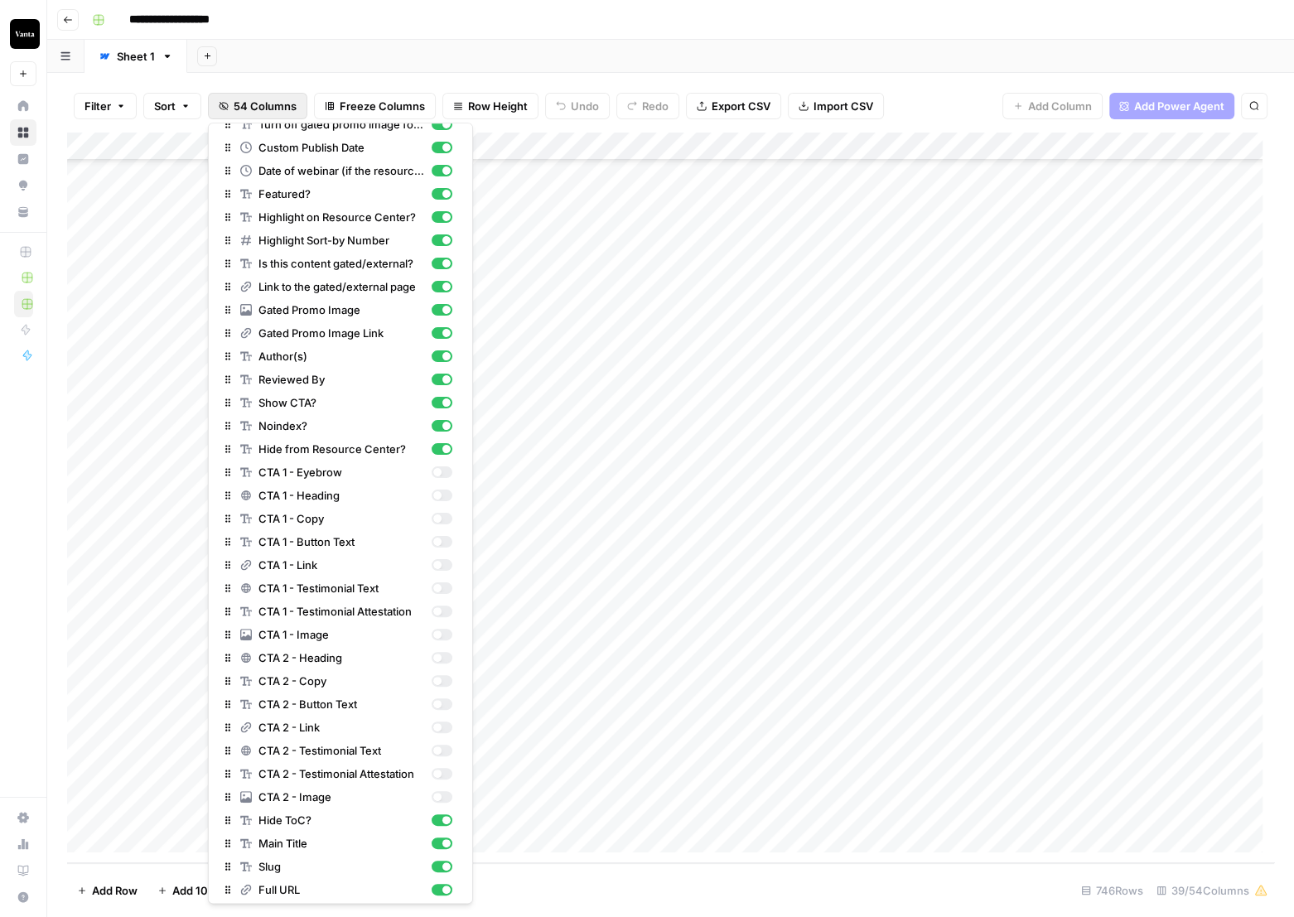
scroll to position [525, 0]
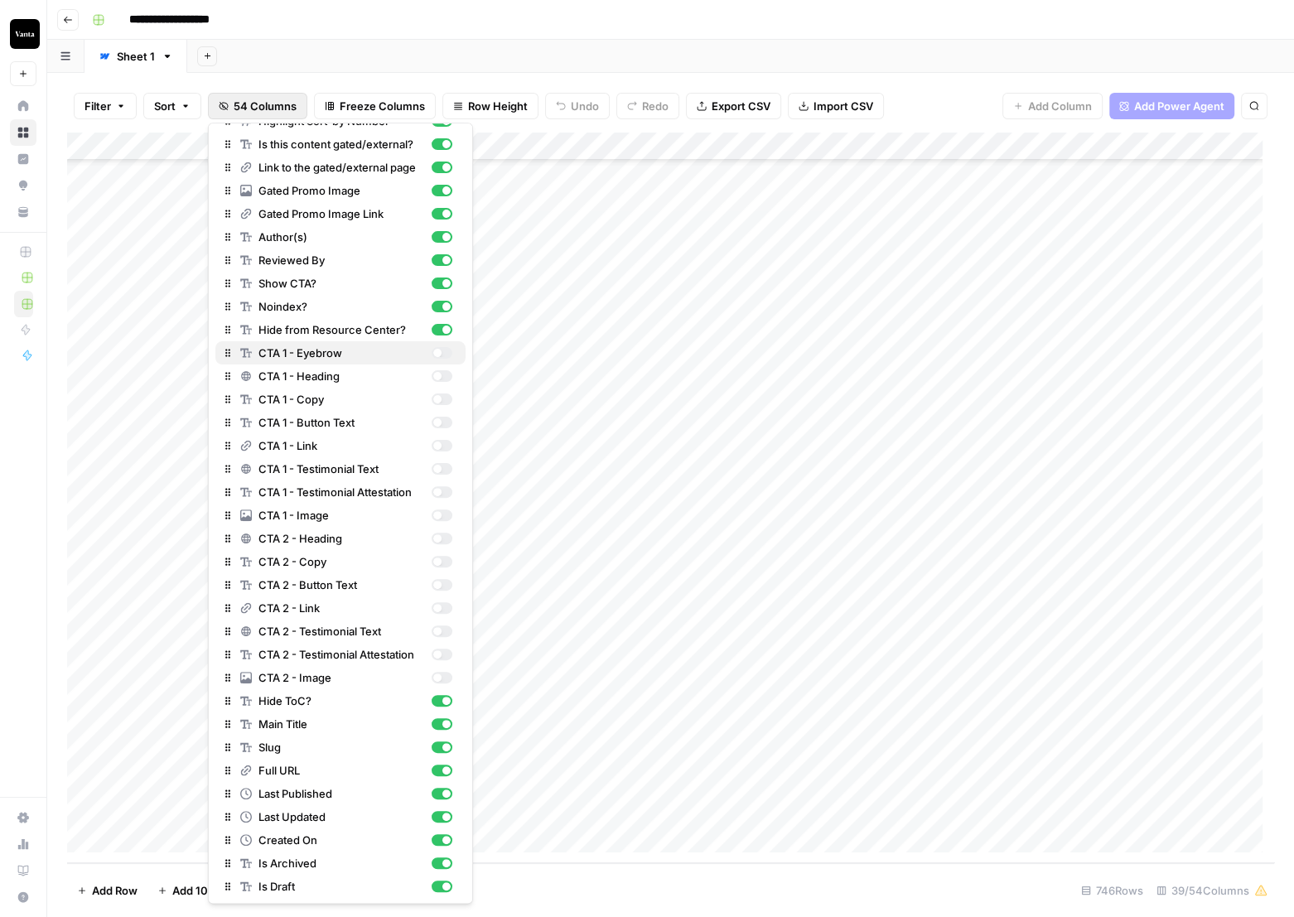
click at [432, 347] on div "button" at bounding box center [442, 353] width 21 height 12
click at [433, 374] on div "button" at bounding box center [437, 376] width 8 height 8
click at [432, 394] on div "button" at bounding box center [442, 400] width 21 height 12
click at [432, 426] on div "button" at bounding box center [442, 423] width 21 height 12
click at [432, 447] on div "button" at bounding box center [442, 446] width 21 height 12
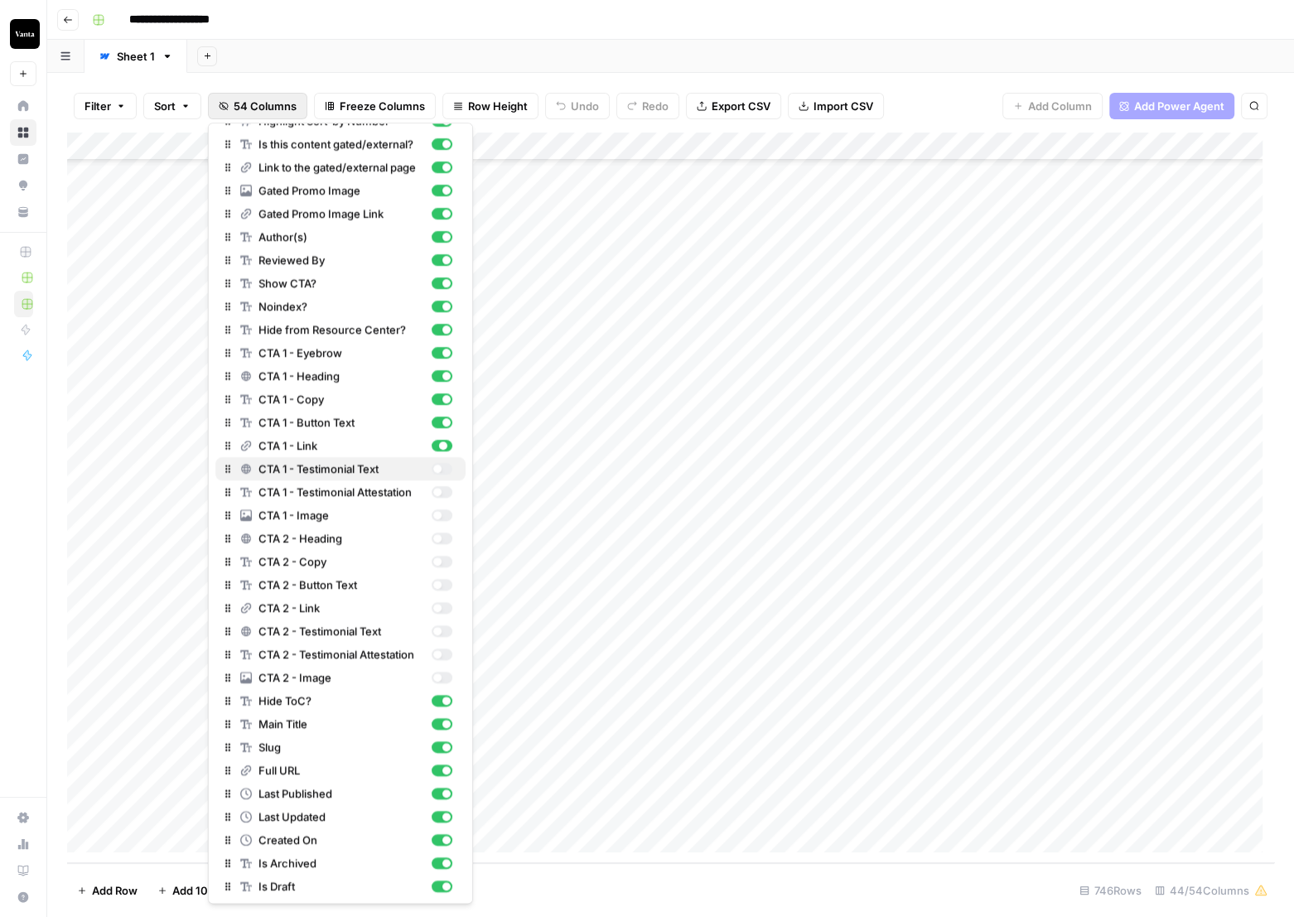
click at [428, 477] on button "CTA 1 - Testimonial Text" at bounding box center [340, 468] width 250 height 23
click at [433, 488] on div "button" at bounding box center [437, 492] width 8 height 8
click at [432, 510] on div "button" at bounding box center [442, 516] width 21 height 12
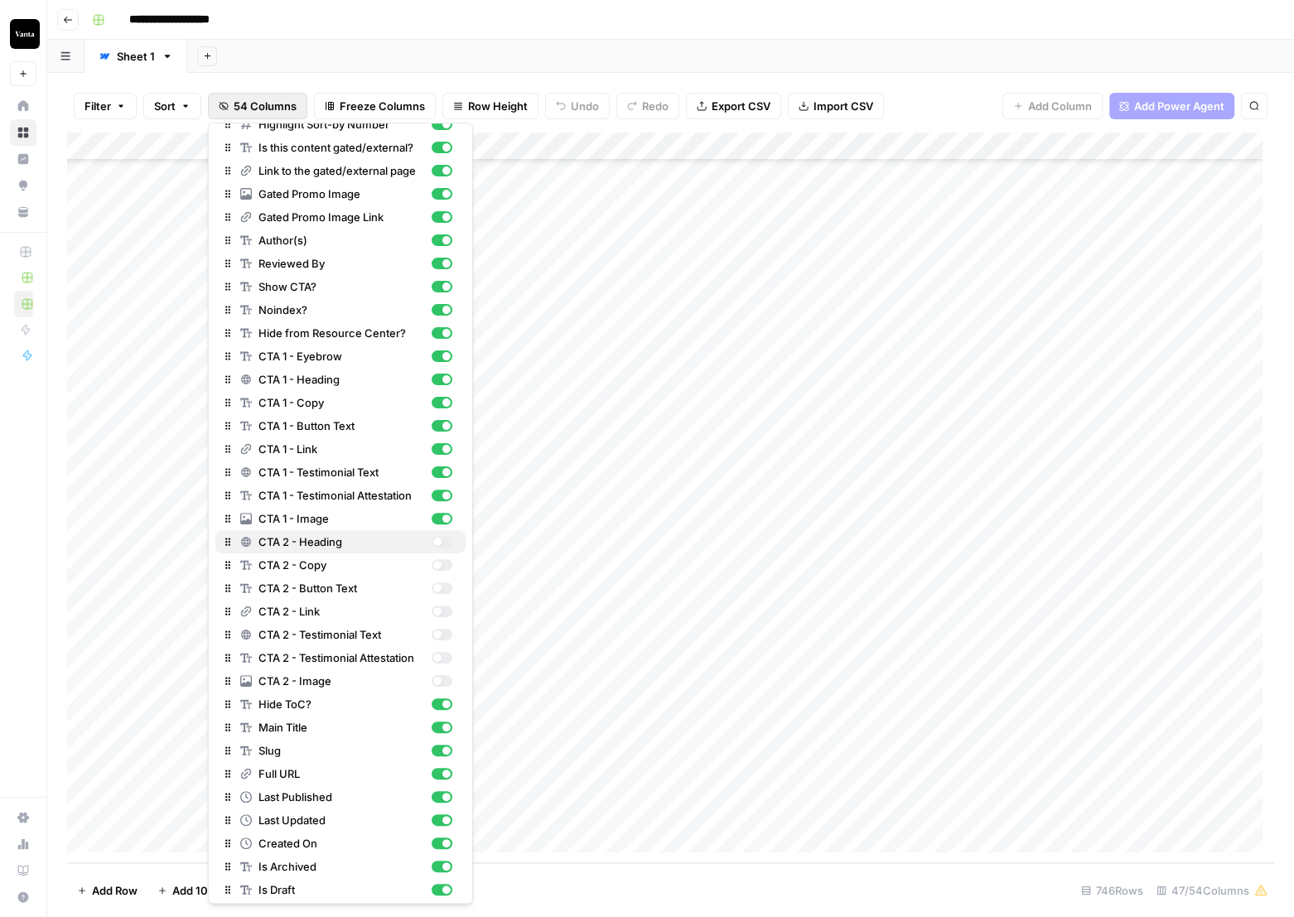
click at [432, 544] on div "button" at bounding box center [442, 542] width 21 height 12
click at [425, 577] on button "CTA 2 - Button Text" at bounding box center [340, 588] width 250 height 23
click at [433, 565] on div "button" at bounding box center [437, 565] width 8 height 8
click at [432, 613] on div "button" at bounding box center [442, 612] width 21 height 12
click at [432, 630] on div "button" at bounding box center [442, 635] width 21 height 12
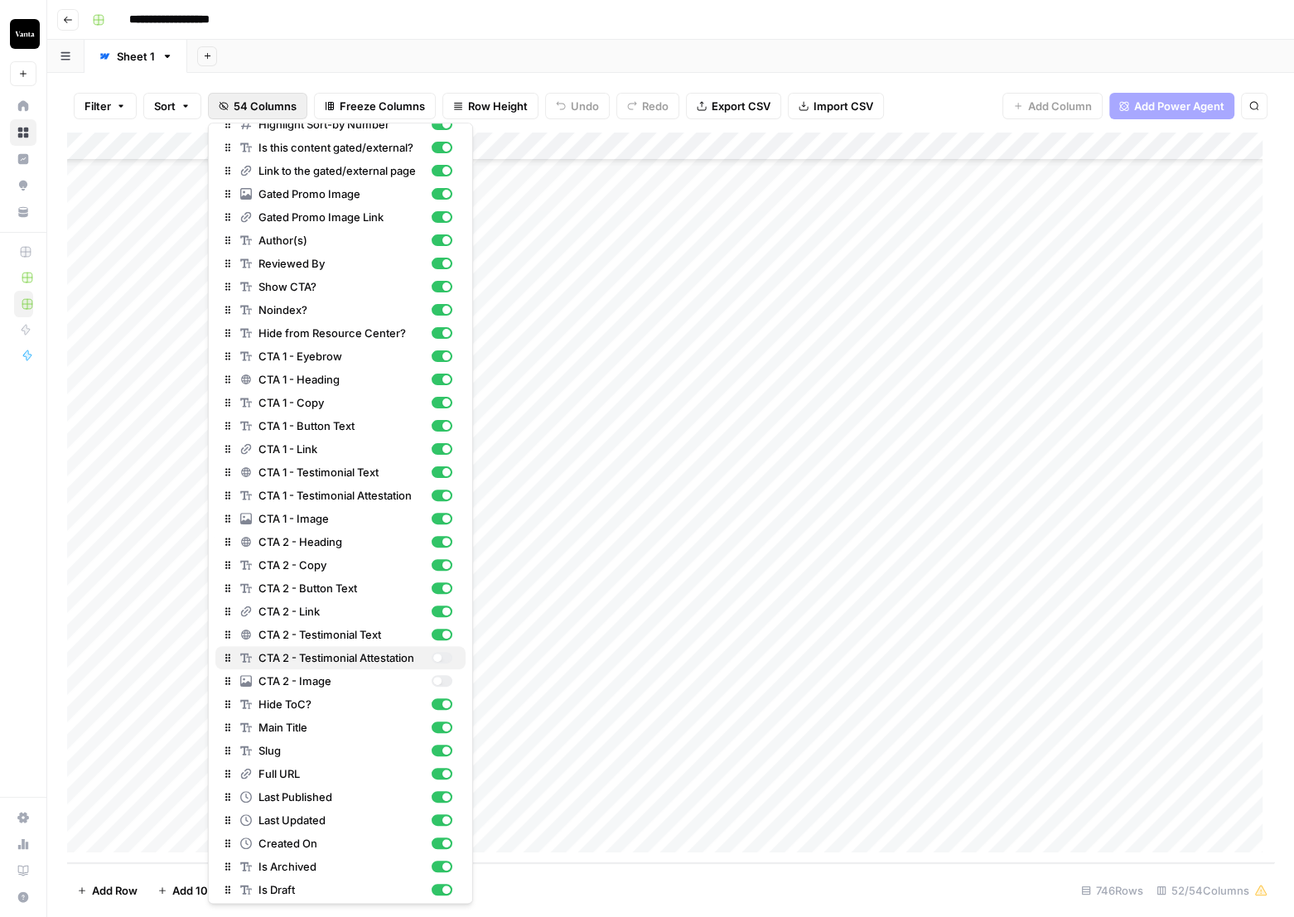
click at [430, 650] on div "CTA 2 - Testimonial Attestation" at bounding box center [346, 658] width 212 height 17
drag, startPoint x: 431, startPoint y: 671, endPoint x: 435, endPoint y: 688, distance: 17.1
click at [431, 673] on div "CTA 2 - Image" at bounding box center [346, 681] width 212 height 17
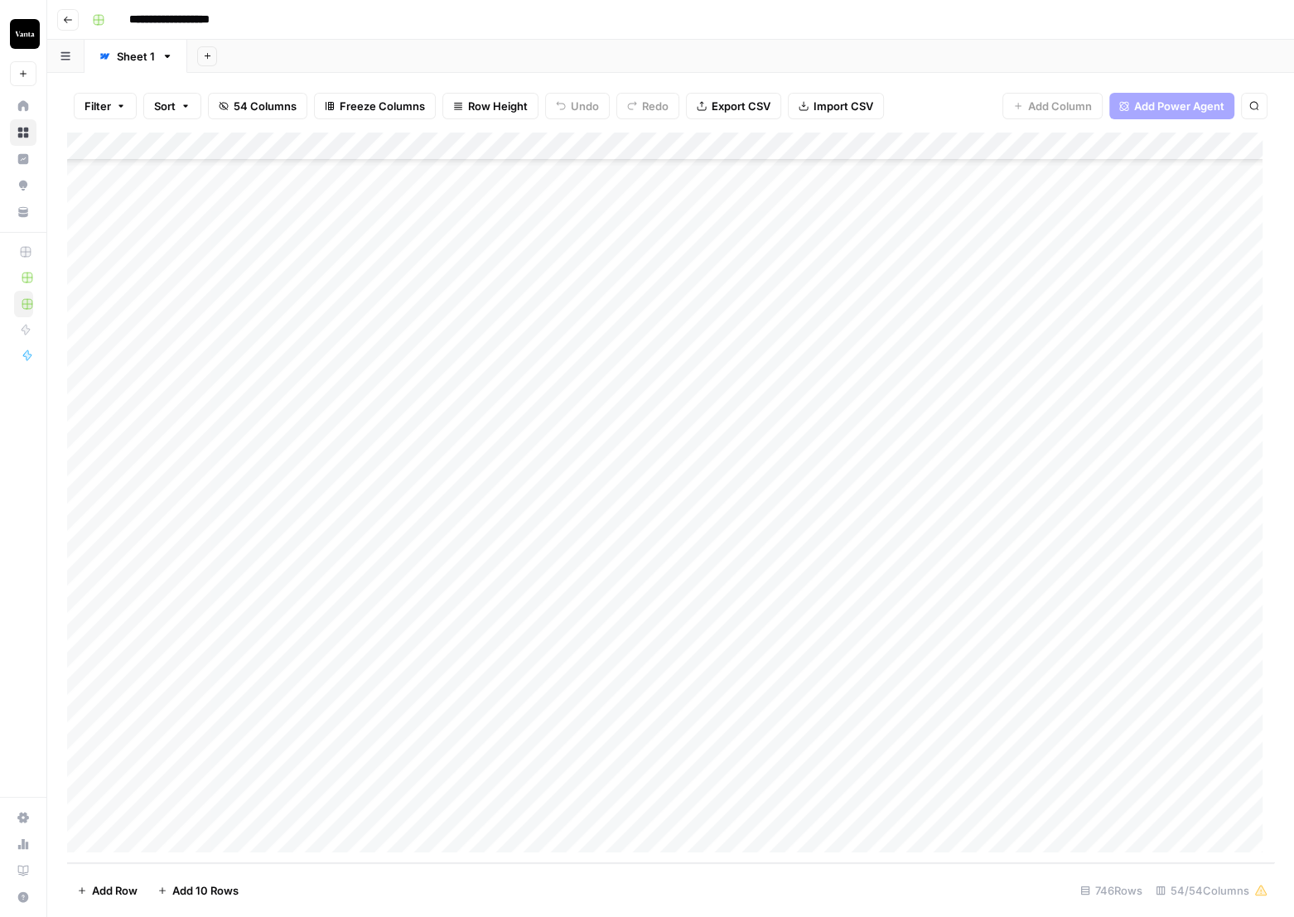
click at [910, 897] on footer "Add Row Add 10 Rows 746 Rows 54/54 Columns" at bounding box center [670, 890] width 1207 height 54
click at [102, 109] on span "Filter" at bounding box center [98, 106] width 27 height 17
click at [347, 200] on div "Add Filter" at bounding box center [403, 188] width 644 height 48
click at [353, 187] on button "Add Filter" at bounding box center [402, 188] width 617 height 22
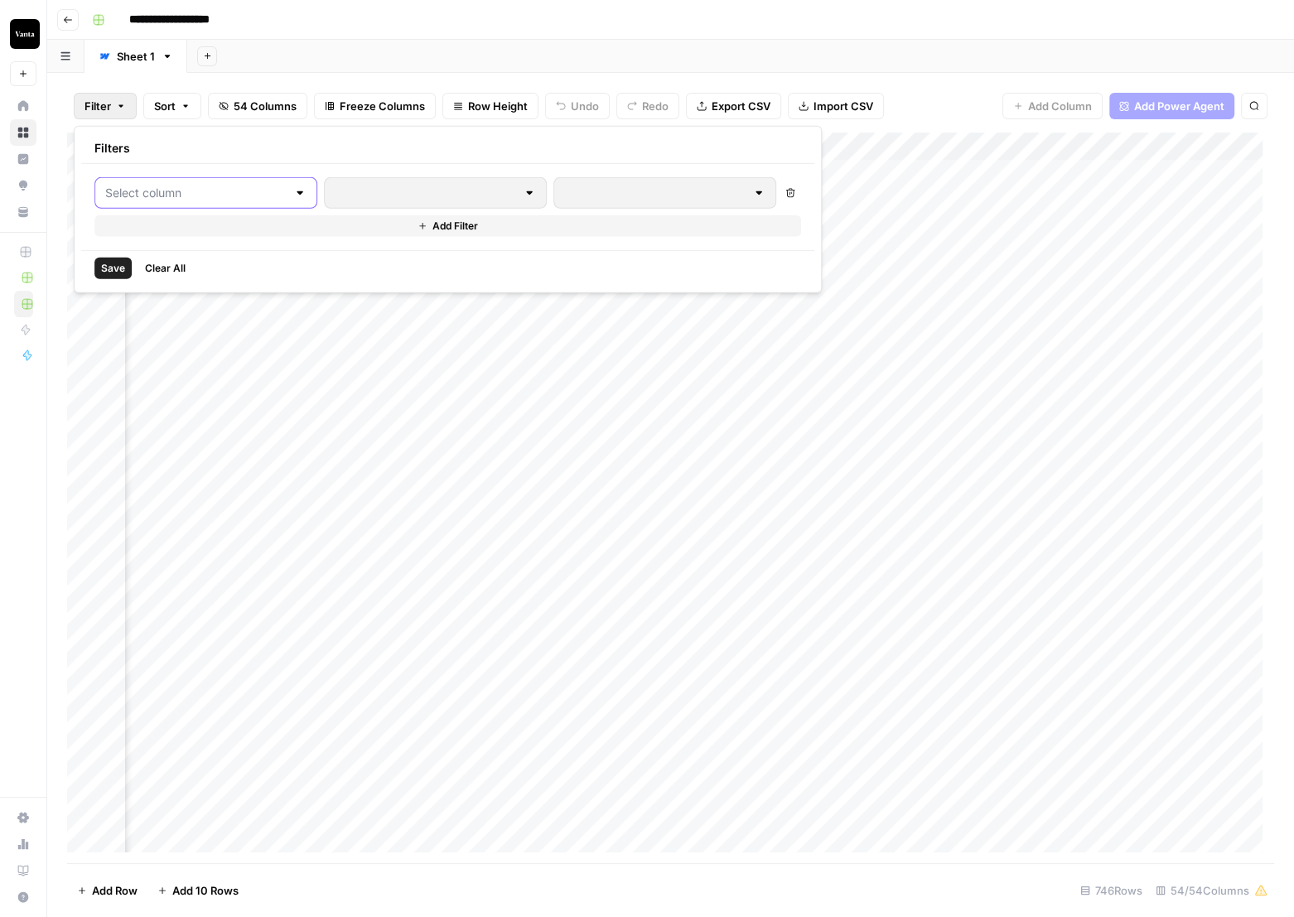
click at [195, 194] on input "text" at bounding box center [195, 193] width 181 height 17
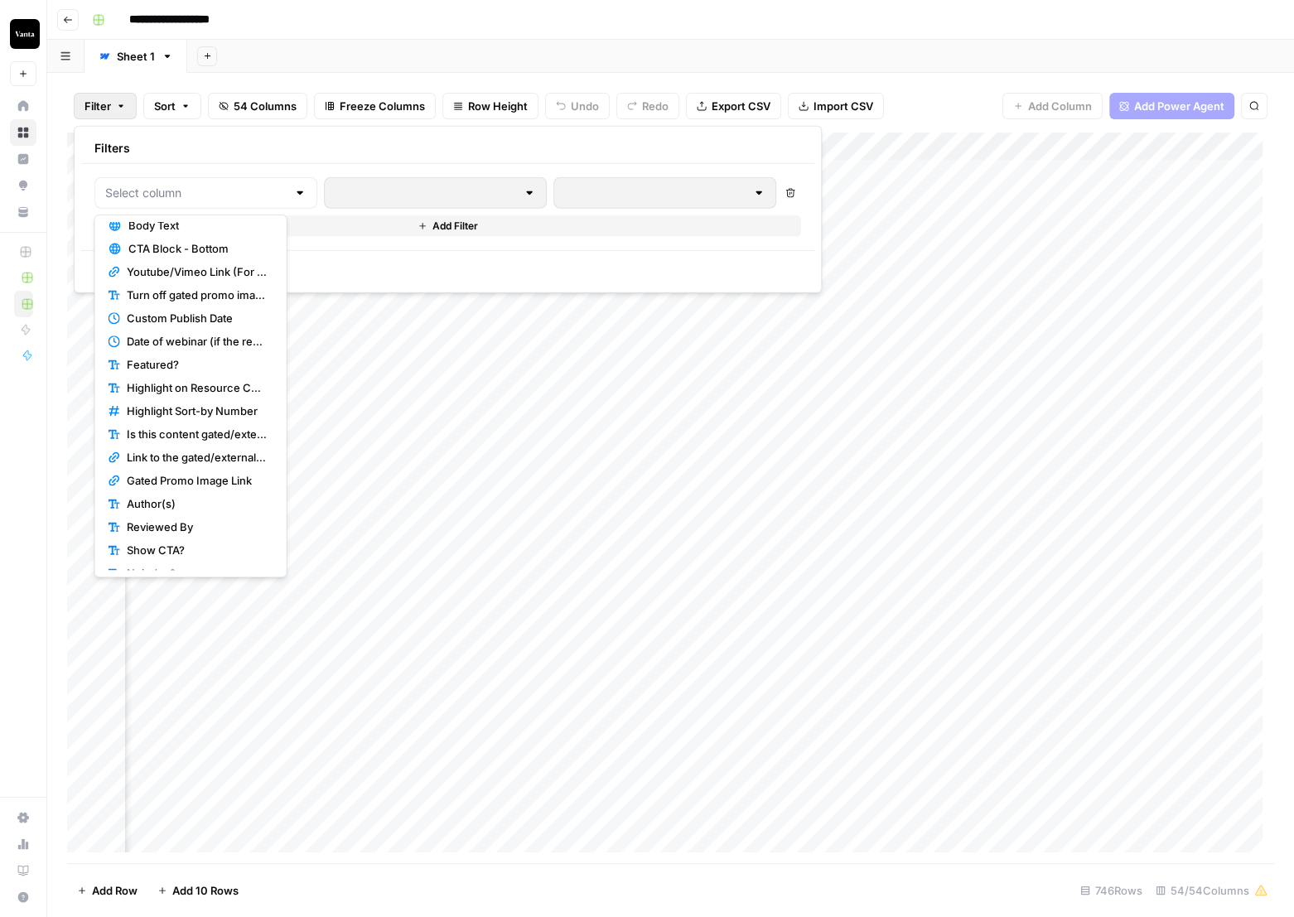
scroll to position [341, 0]
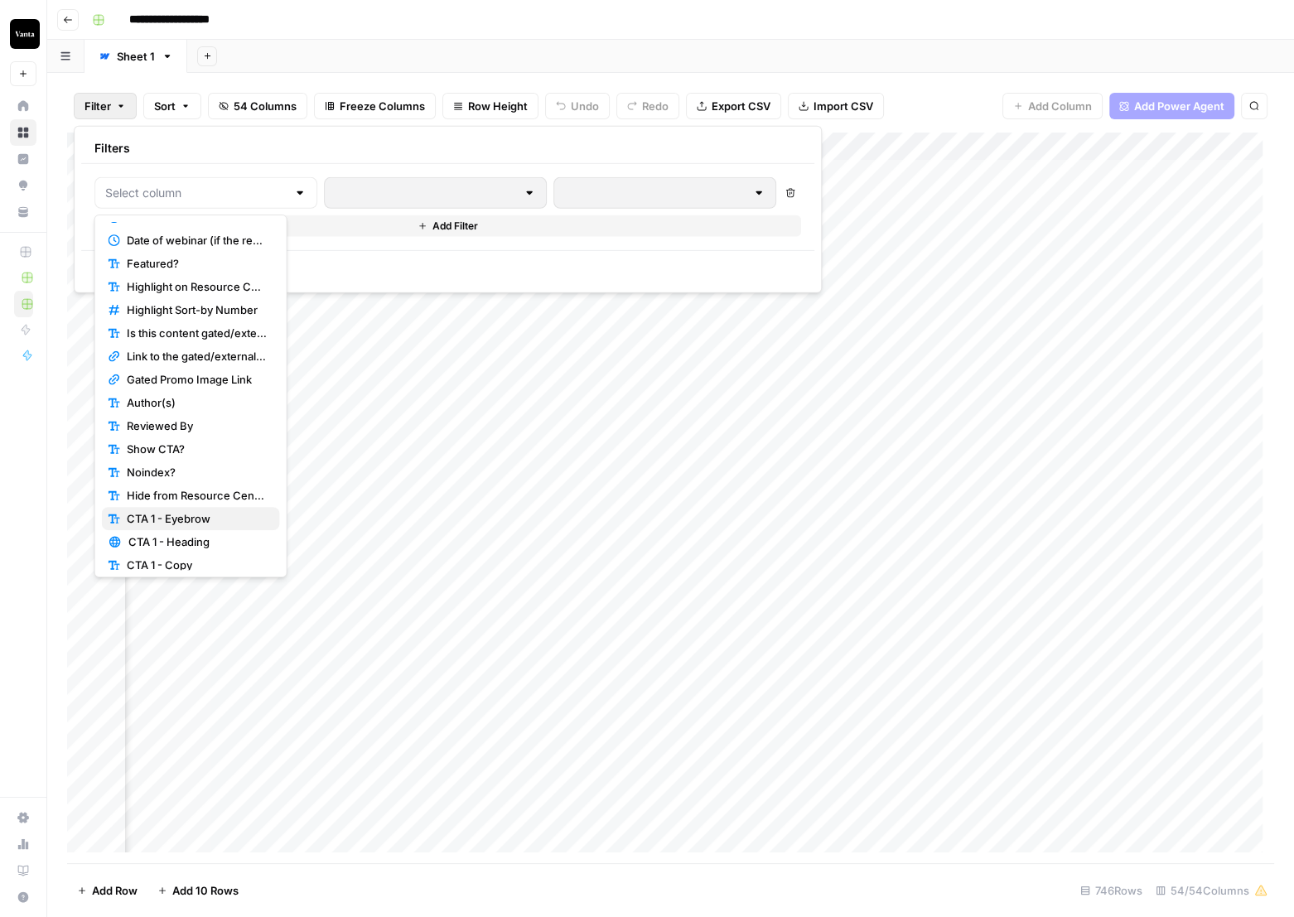
click at [219, 519] on span "CTA 1 - Eyebrow" at bounding box center [197, 518] width 140 height 17
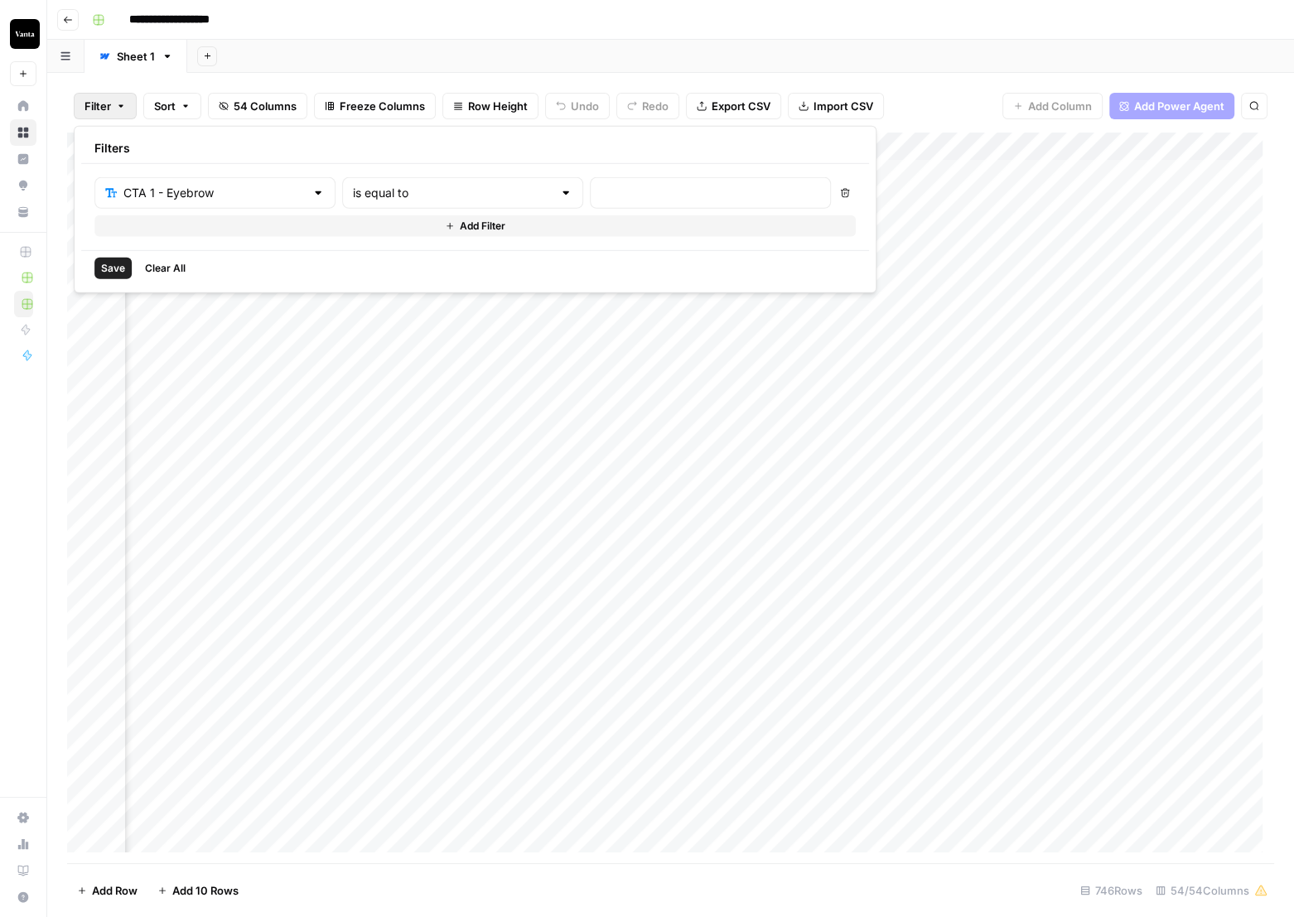
click at [461, 196] on div "is equal to" at bounding box center [462, 192] width 241 height 31
click at [410, 237] on span "is not empty" at bounding box center [387, 233] width 158 height 17
type input "is not empty"
click at [112, 269] on span "Save" at bounding box center [113, 268] width 24 height 15
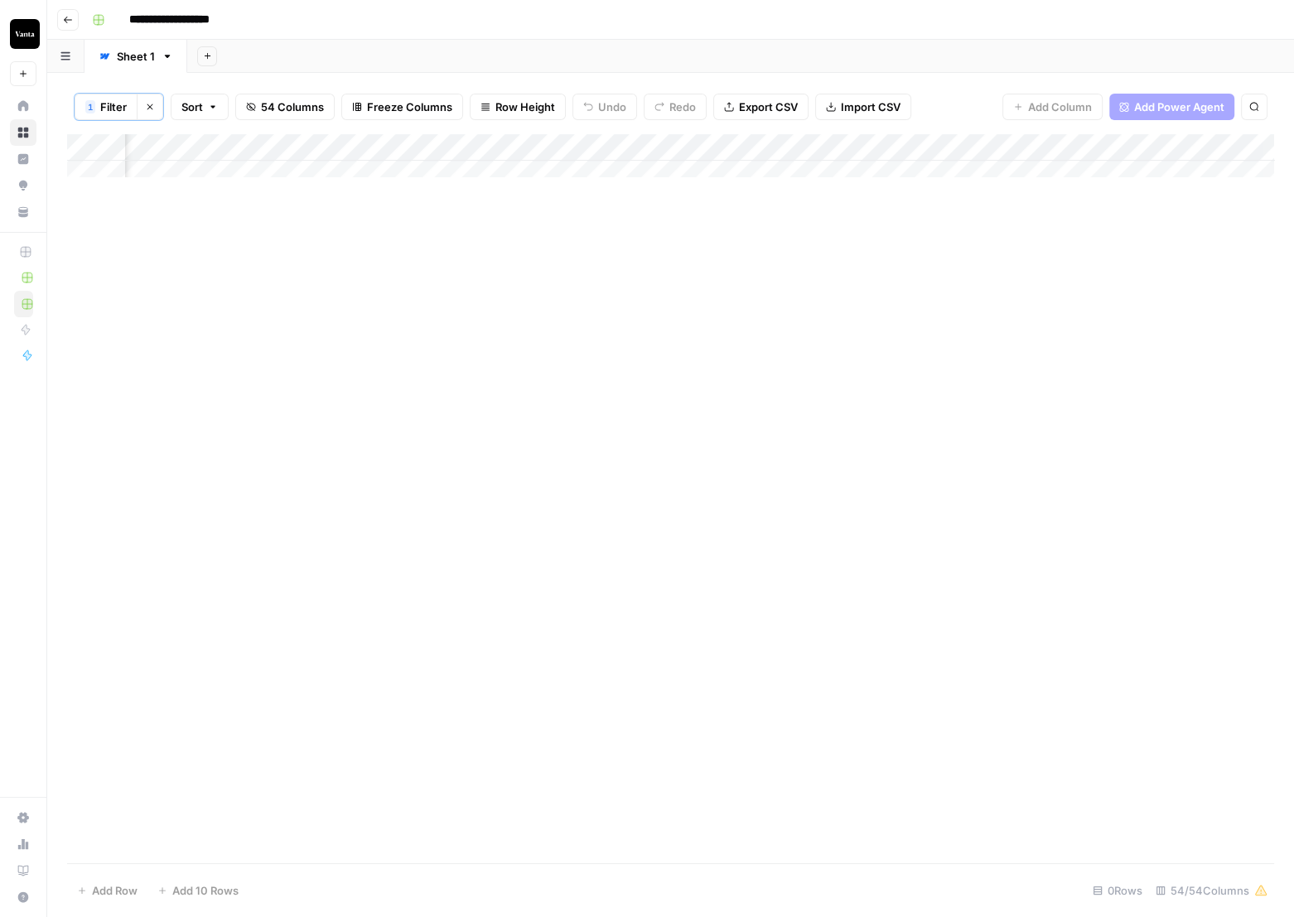
scroll to position [0, 0]
click at [150, 104] on icon "button" at bounding box center [150, 107] width 10 height 10
click at [152, 864] on footer "Add Row Add 10 Rows 746 Rows 54/54 Columns" at bounding box center [670, 890] width 1207 height 54
click at [234, 173] on div "Add Column" at bounding box center [670, 498] width 1207 height 731
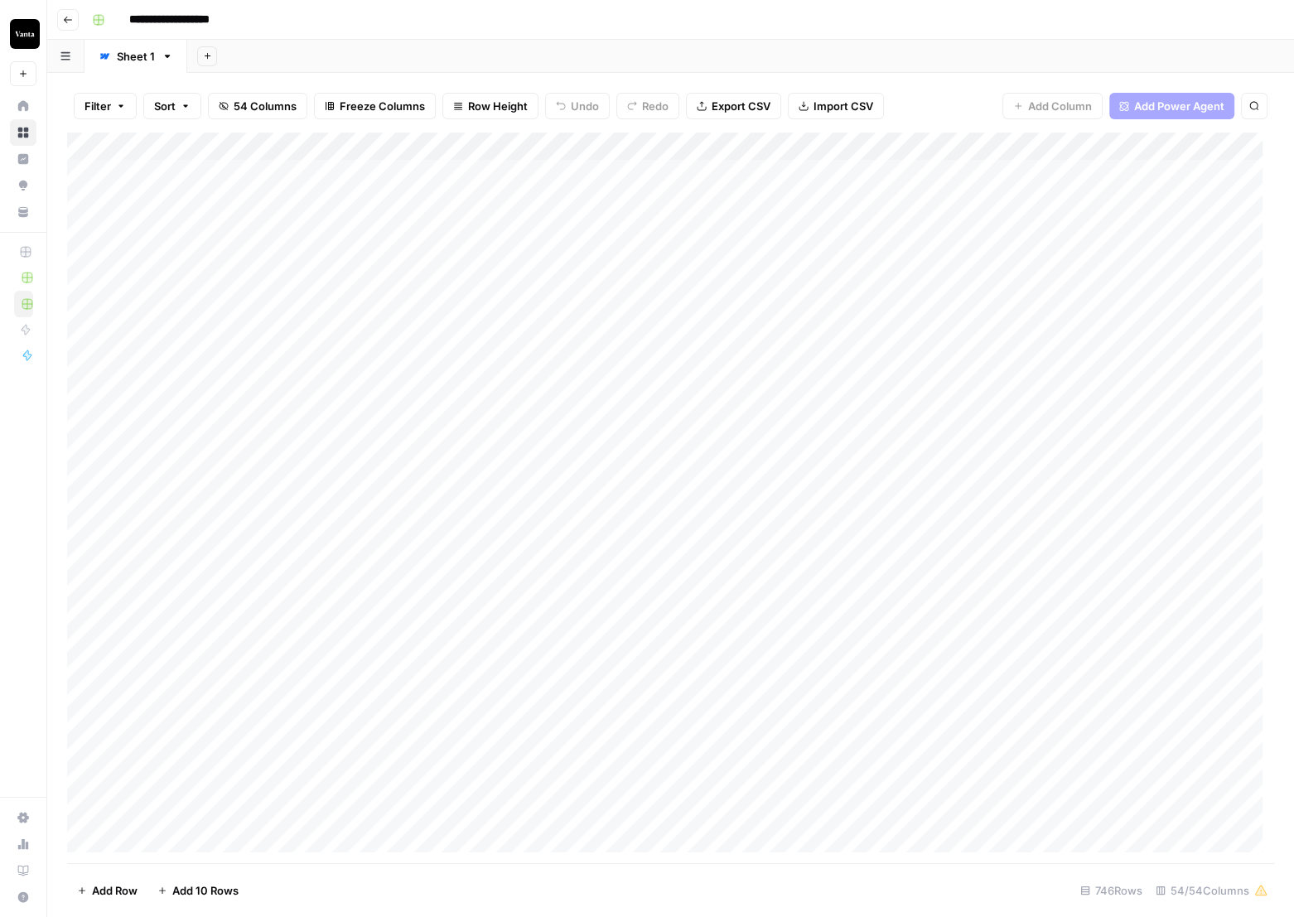
click at [461, 187] on div "Add Column" at bounding box center [670, 498] width 1207 height 731
click at [723, 238] on div "Add Column" at bounding box center [670, 498] width 1207 height 731
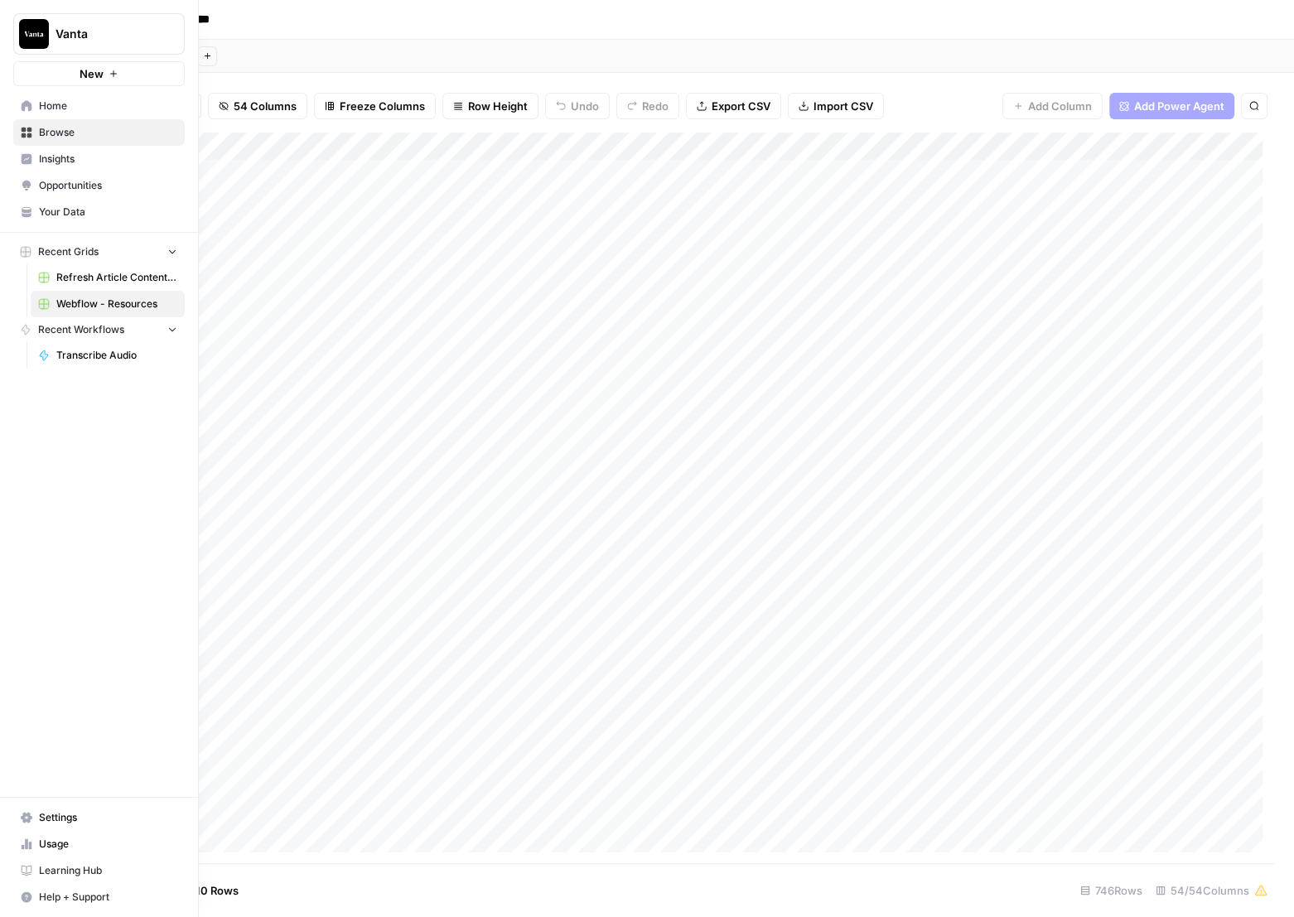
click at [29, 102] on icon at bounding box center [27, 105] width 11 height 11
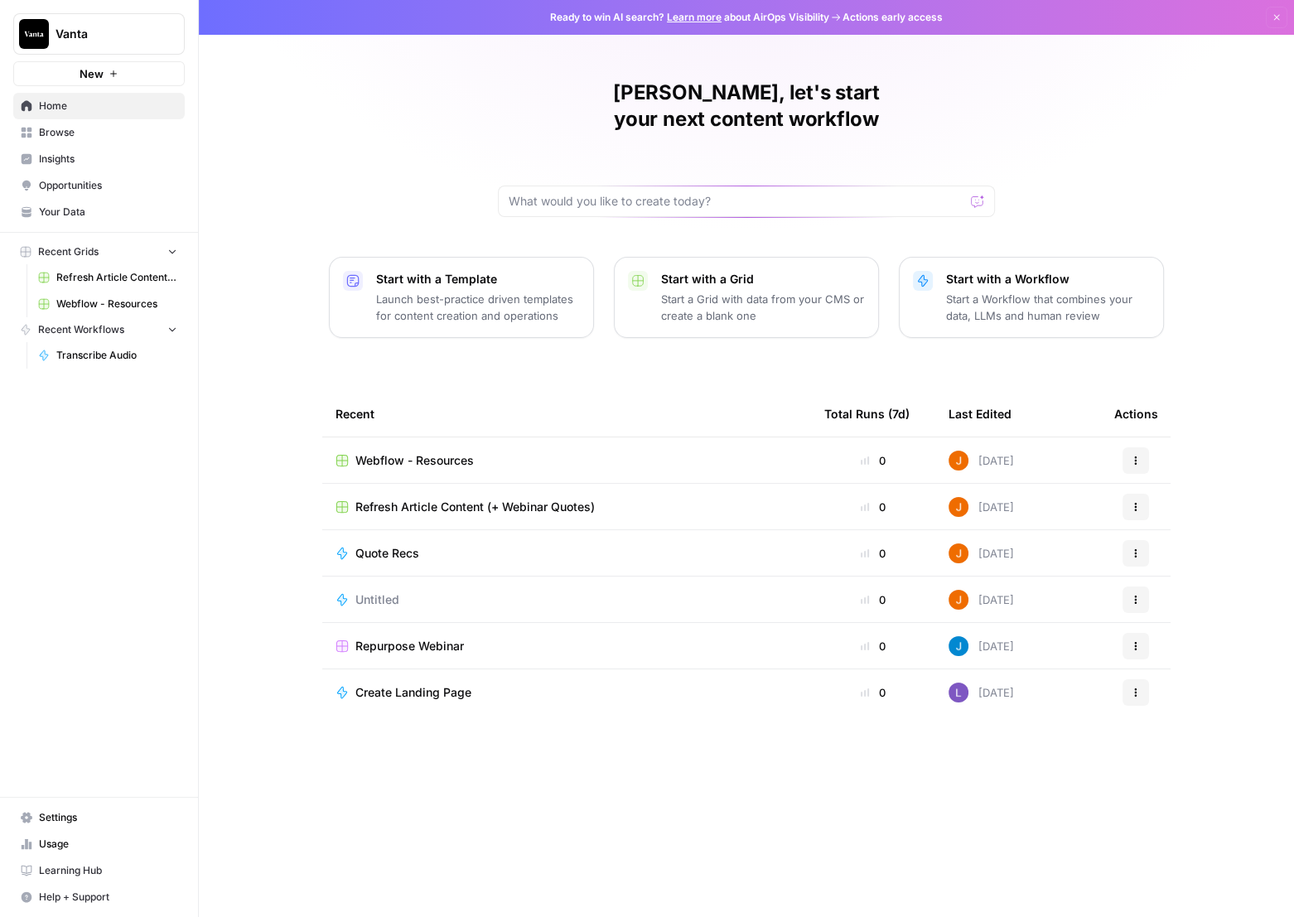
click at [79, 136] on span "Browse" at bounding box center [108, 132] width 138 height 15
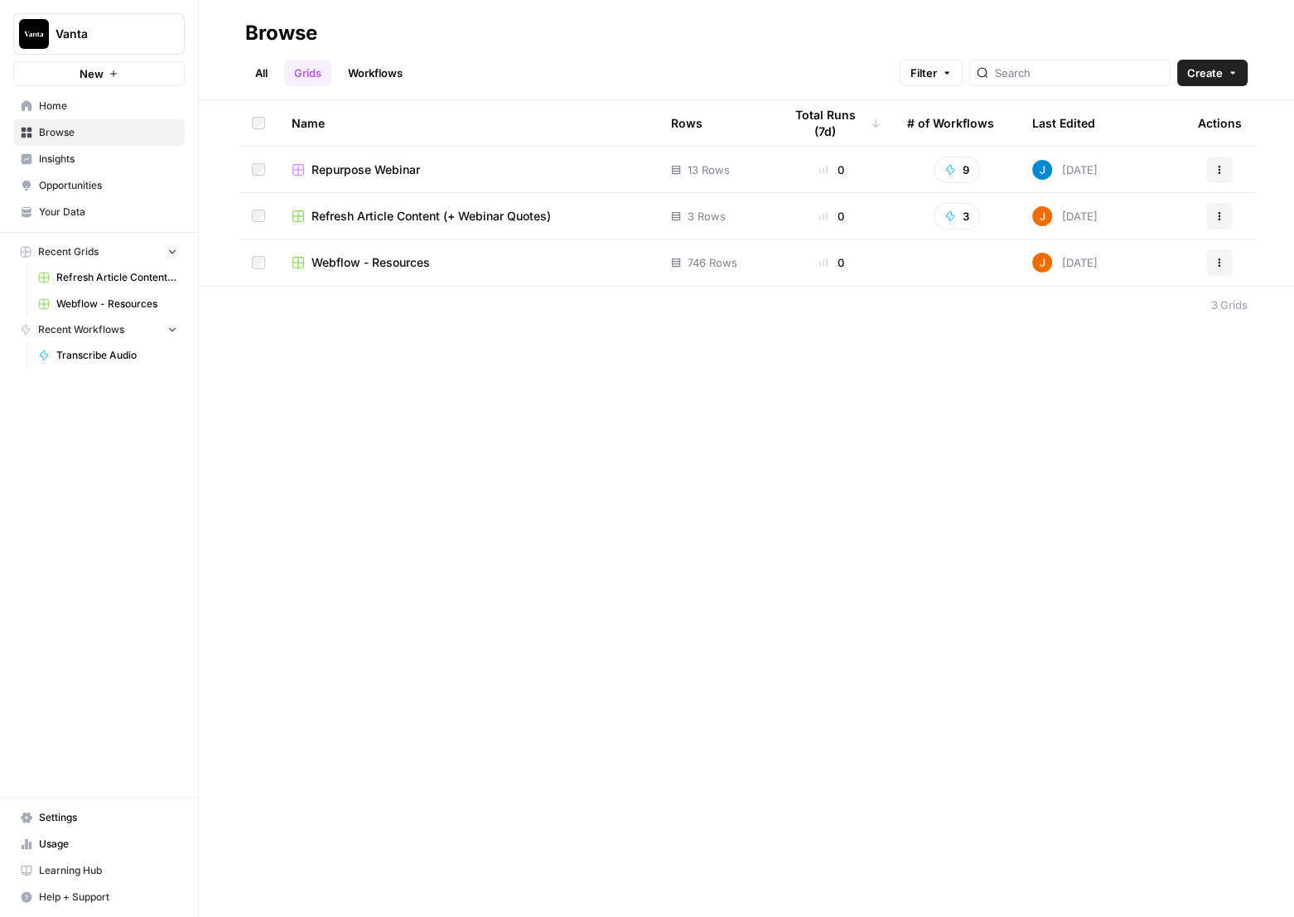
click at [94, 179] on span "Opportunities" at bounding box center [108, 185] width 138 height 15
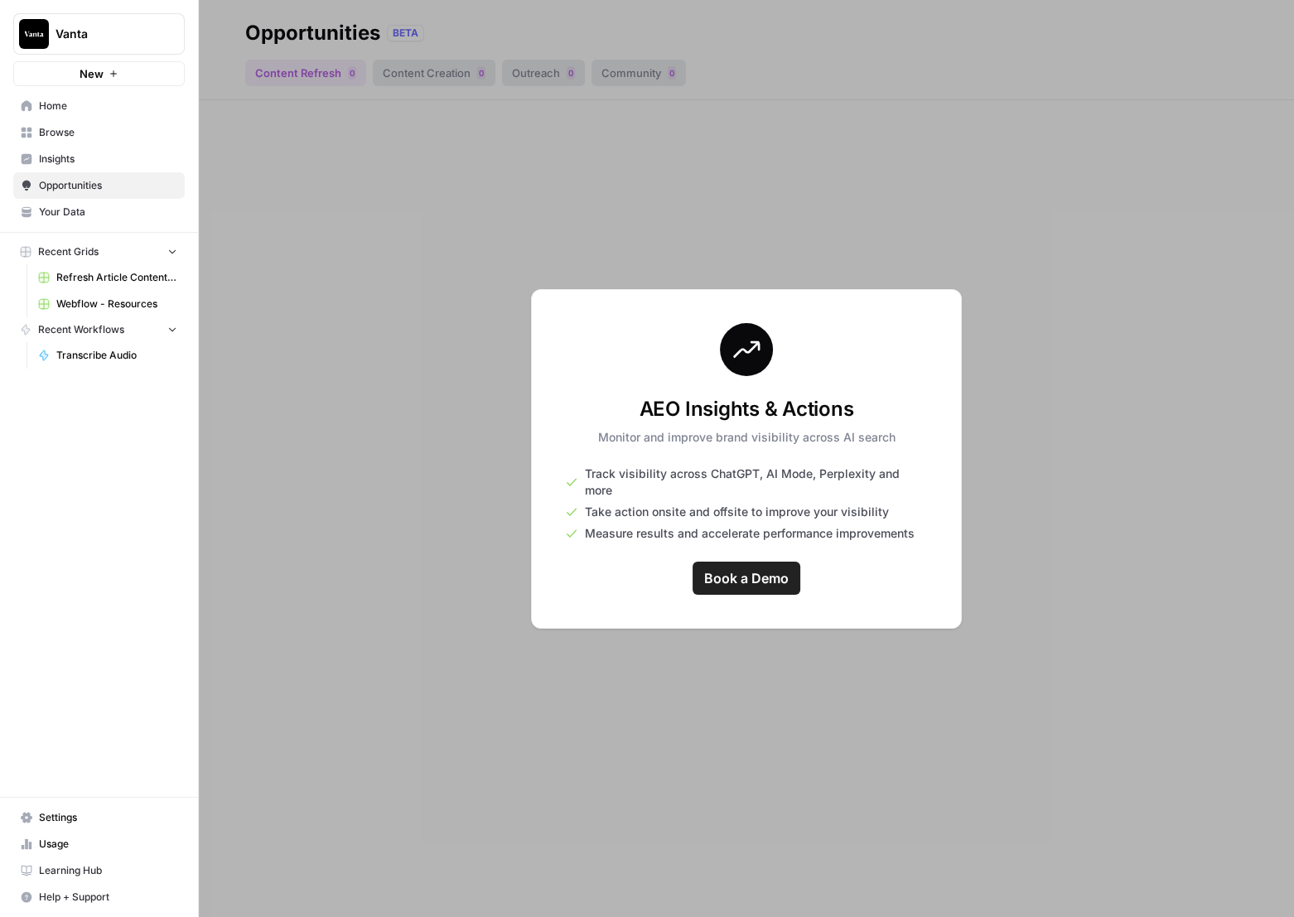
click at [83, 123] on link "Browse" at bounding box center [98, 132] width 171 height 27
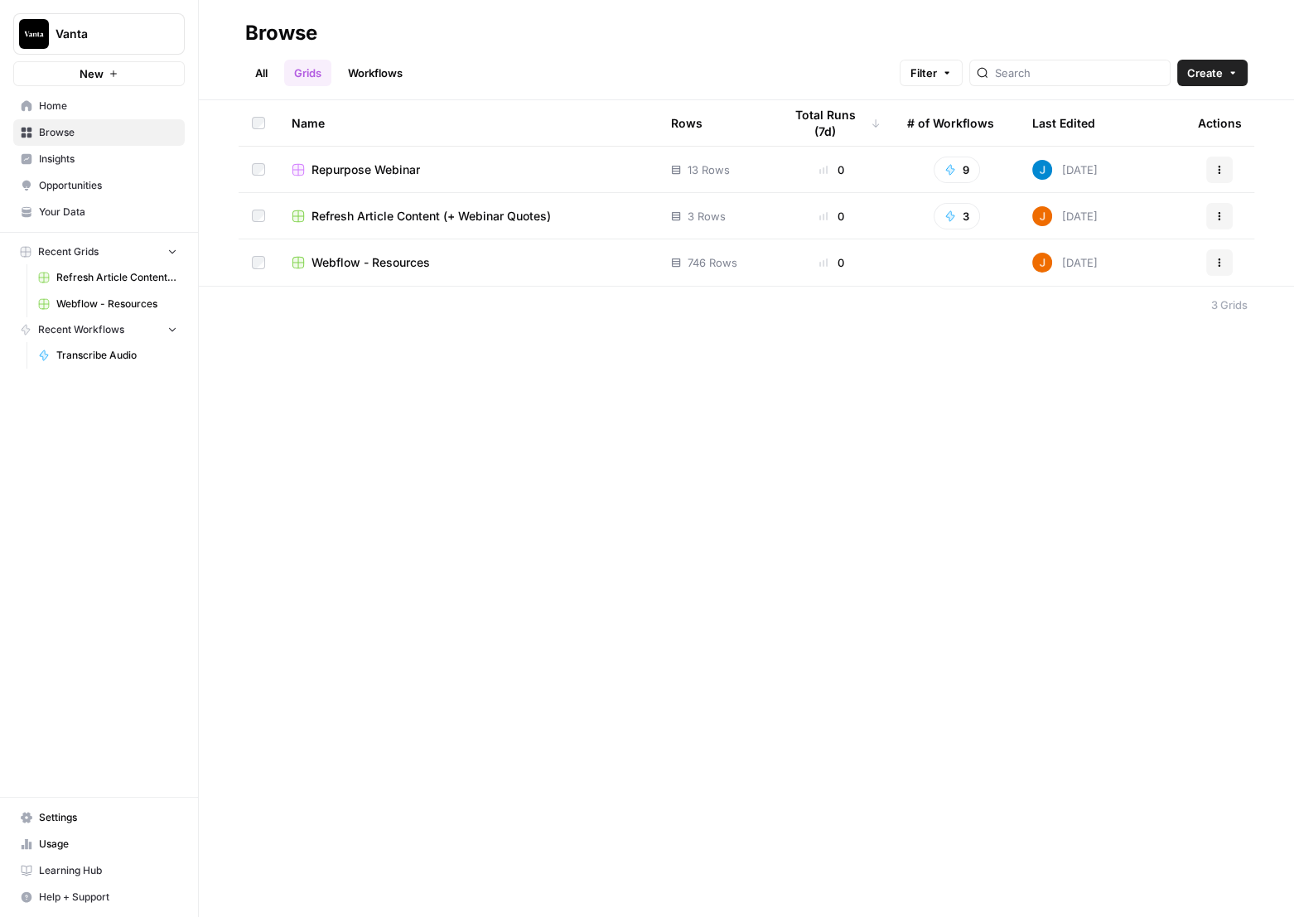
click at [79, 112] on span "Home" at bounding box center [108, 106] width 138 height 15
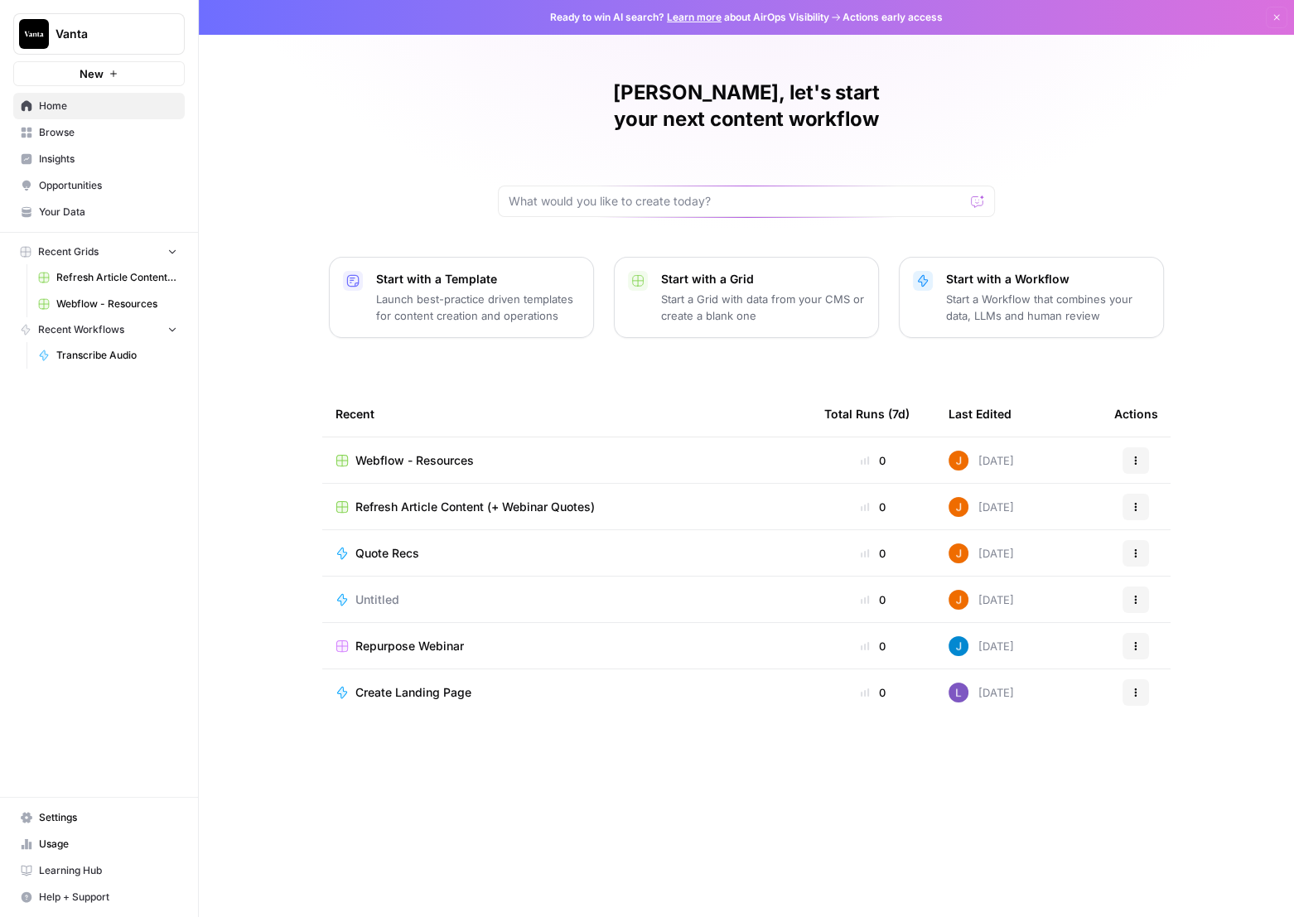
click at [482, 452] on div "Webflow - Resources" at bounding box center [567, 460] width 462 height 17
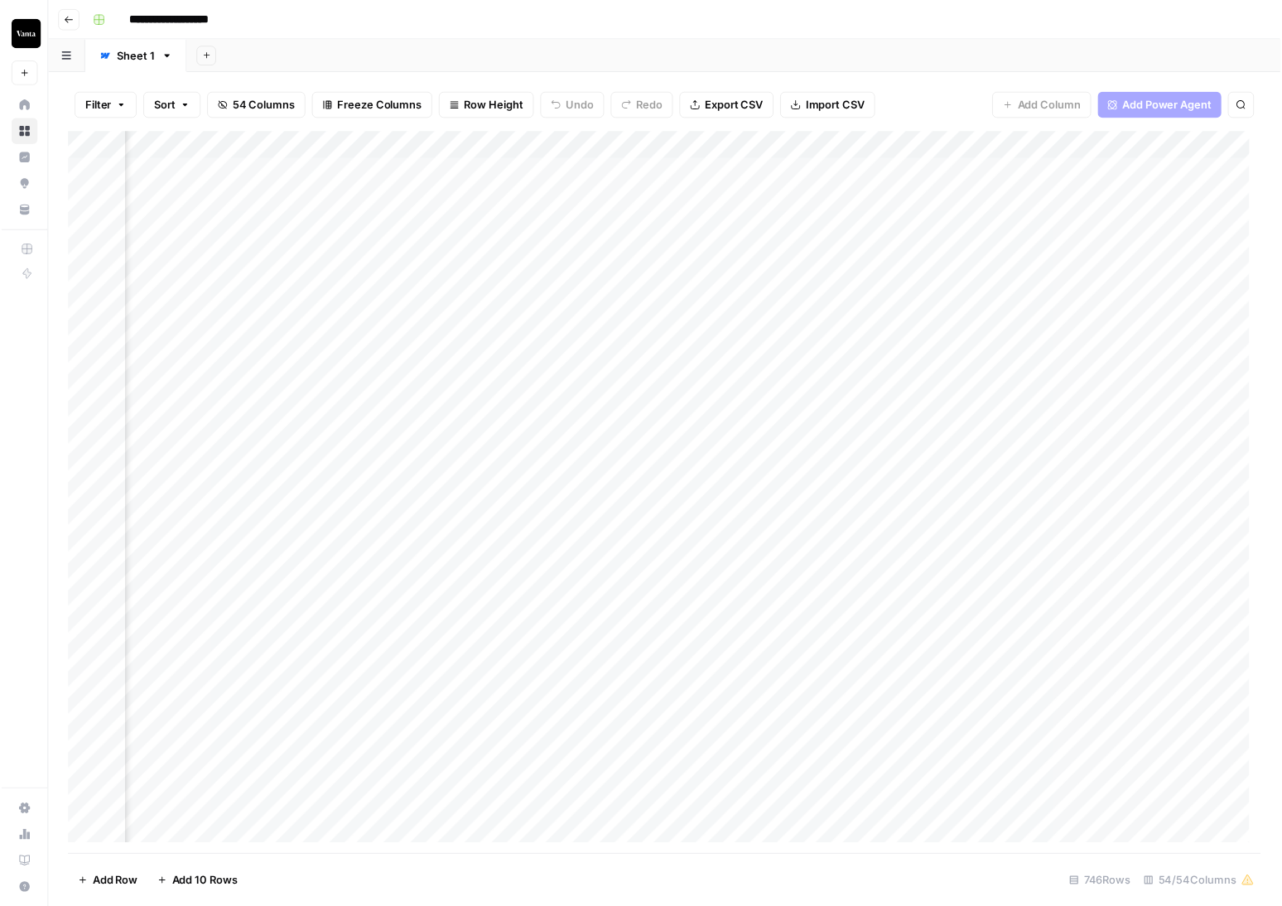
scroll to position [0, 2179]
click at [762, 199] on div "Add Column" at bounding box center [670, 498] width 1207 height 731
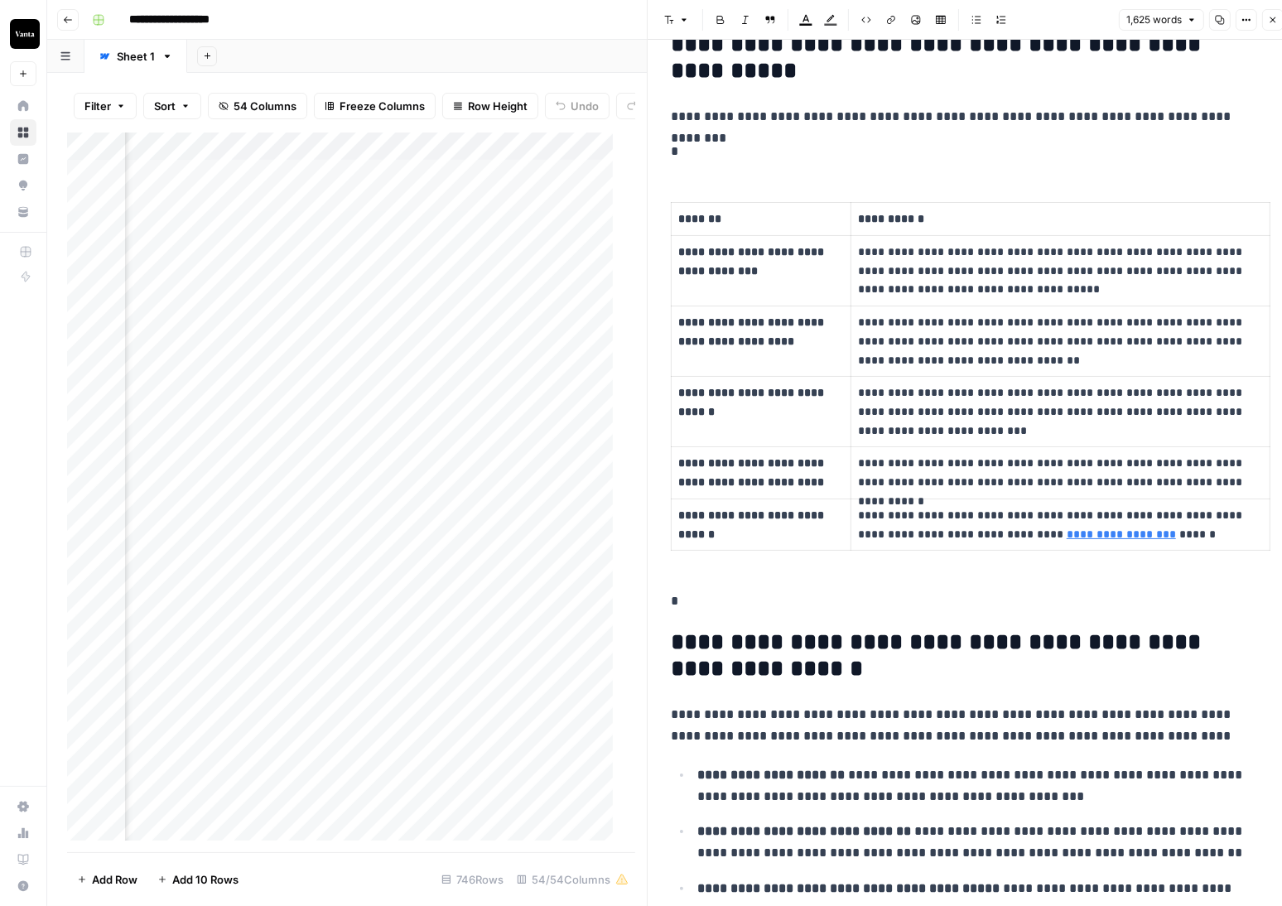
scroll to position [1712, 0]
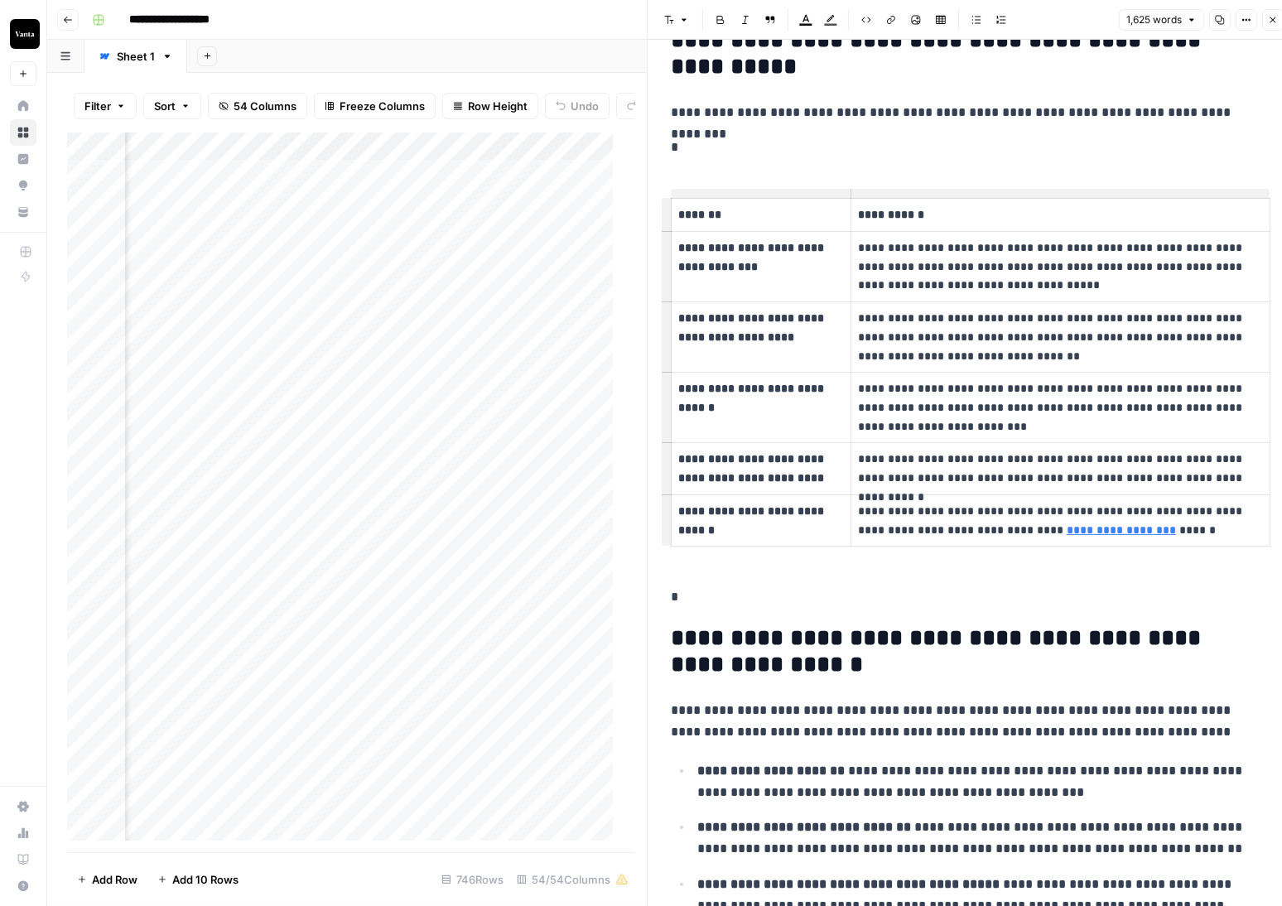
click at [876, 268] on p "**********" at bounding box center [1060, 267] width 405 height 56
click at [952, 388] on p "**********" at bounding box center [1060, 407] width 405 height 56
click at [995, 147] on p "*" at bounding box center [965, 148] width 588 height 22
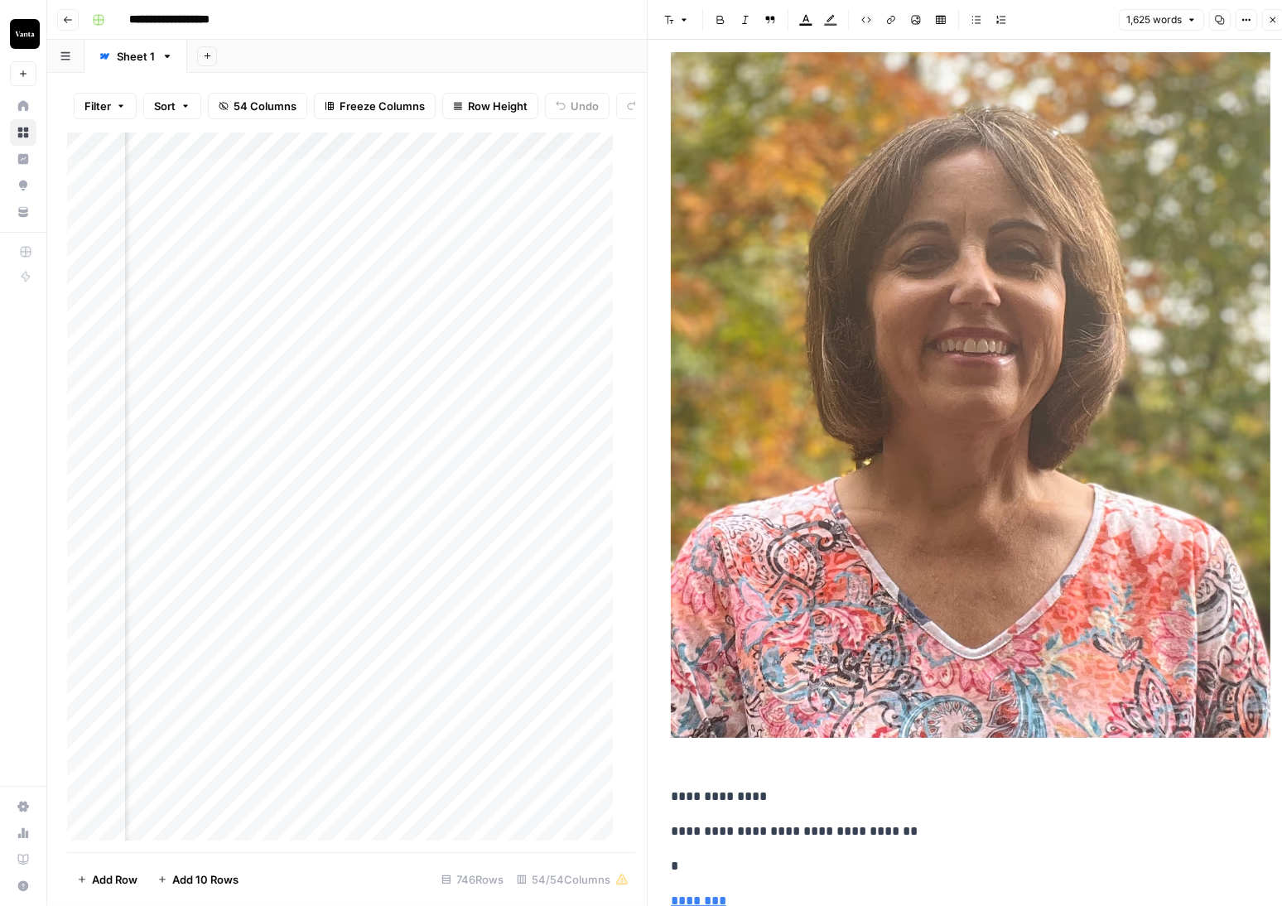
scroll to position [3072, 0]
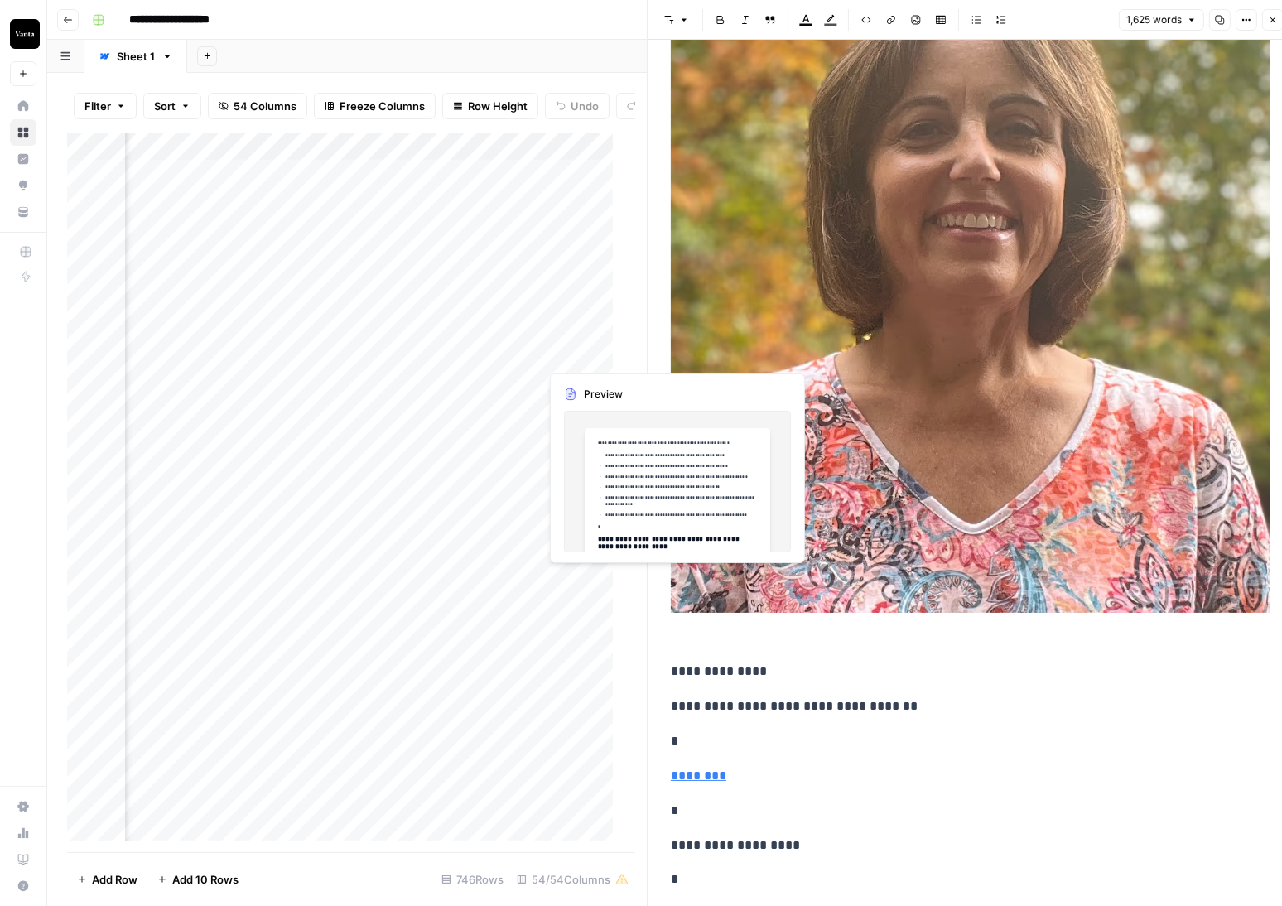
click at [564, 352] on div "Add Column" at bounding box center [346, 493] width 558 height 720
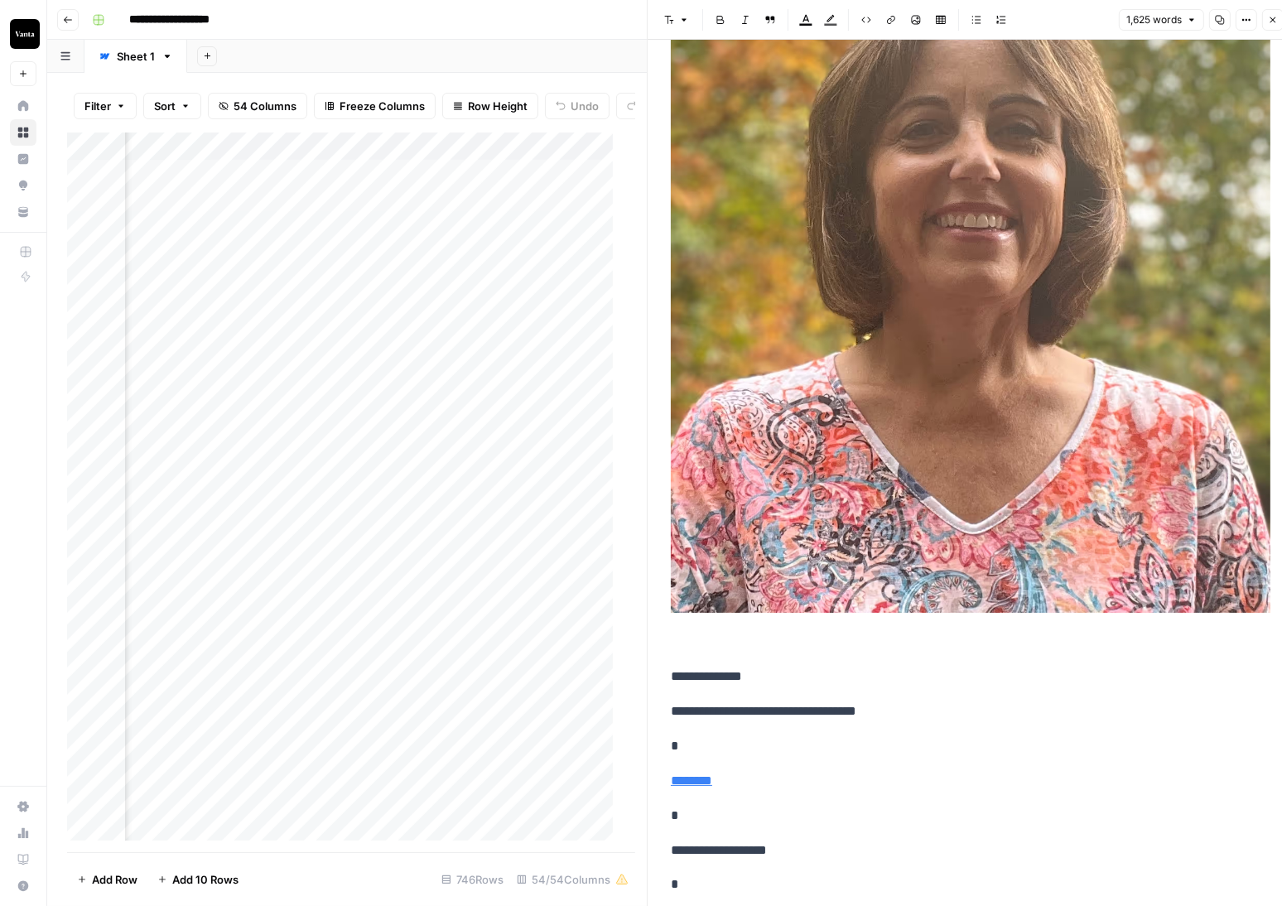
click at [1275, 22] on icon "button" at bounding box center [1273, 20] width 10 height 10
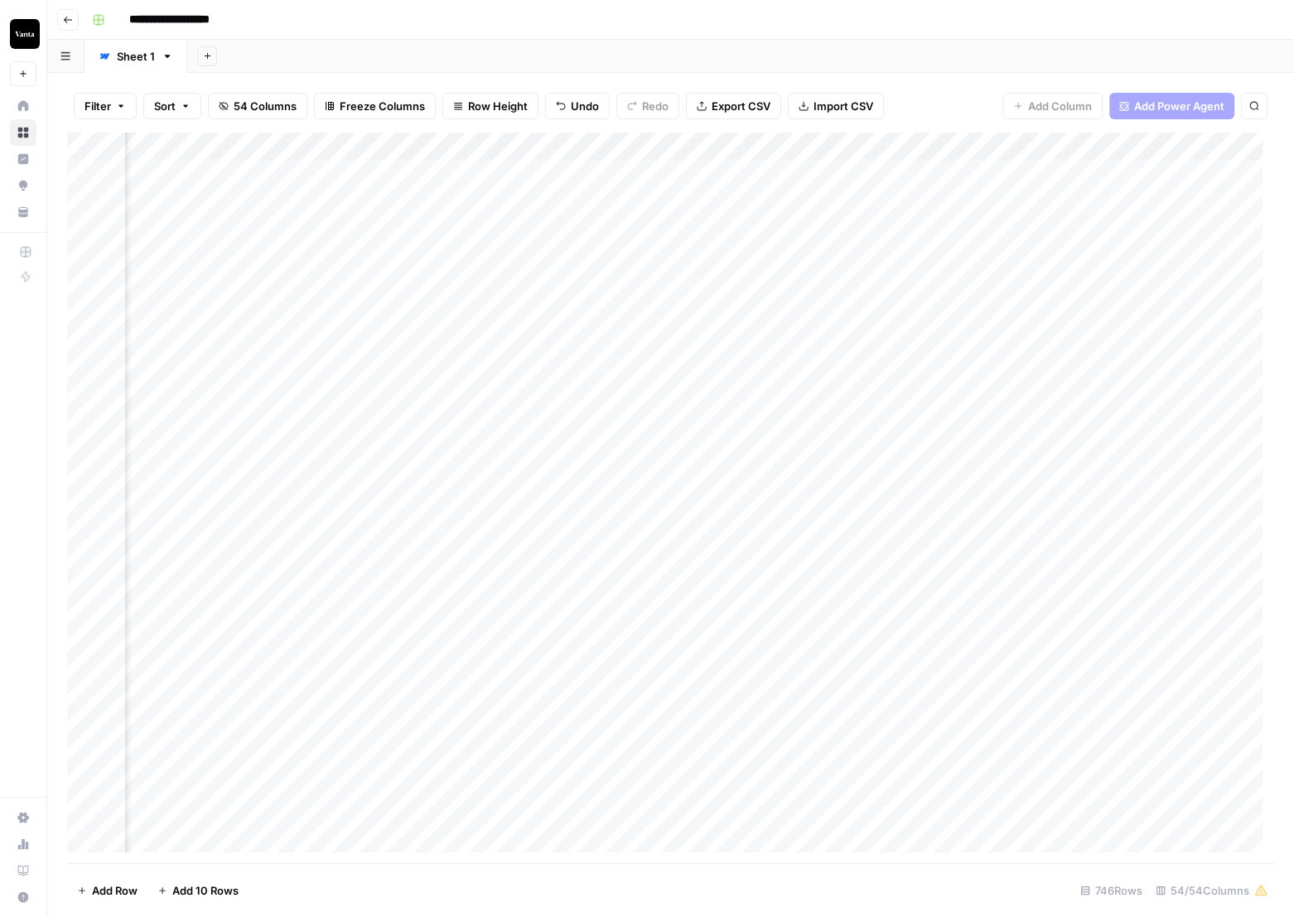
click at [767, 341] on div "Add Column" at bounding box center [670, 498] width 1207 height 731
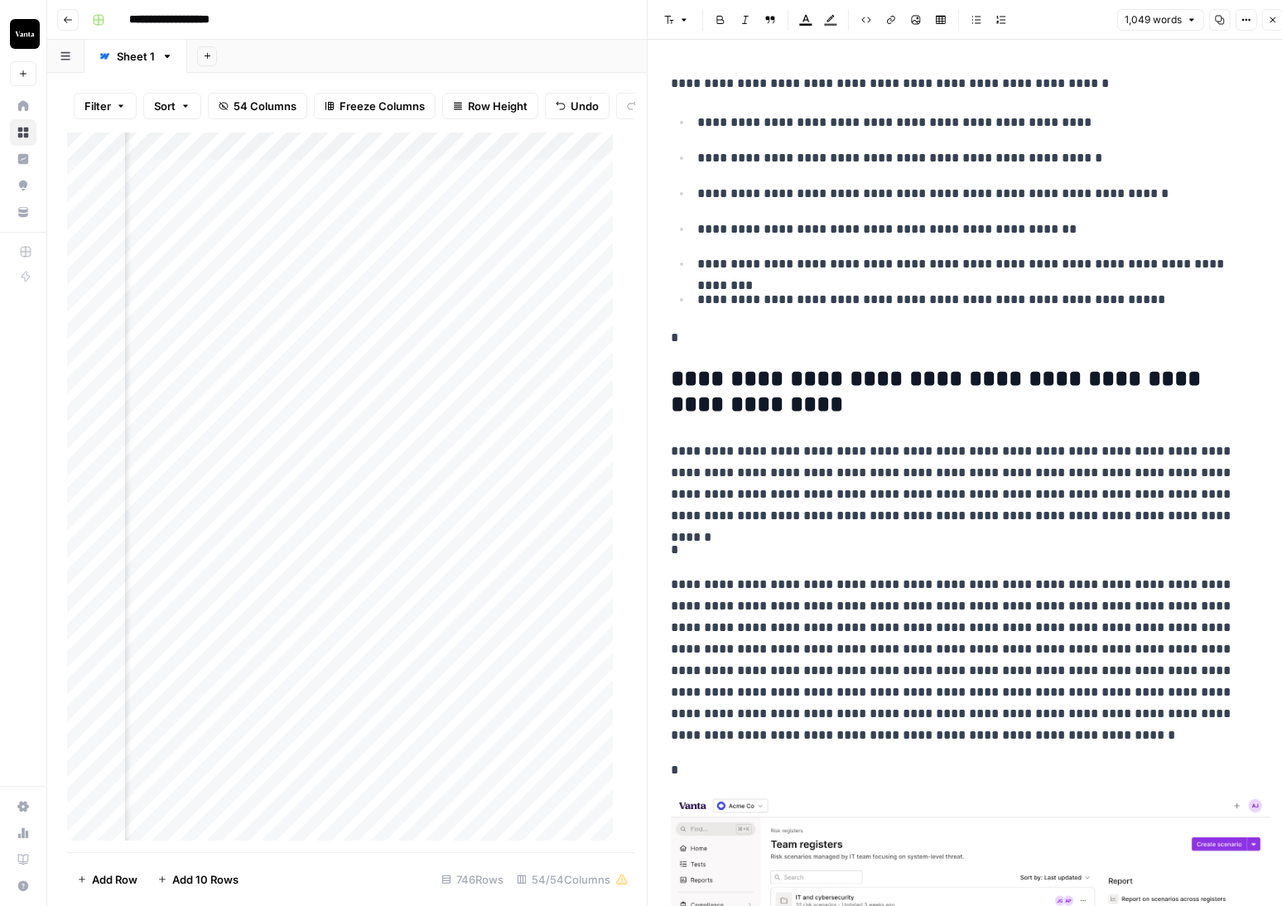
click at [1279, 16] on button "Close" at bounding box center [1274, 20] width 22 height 22
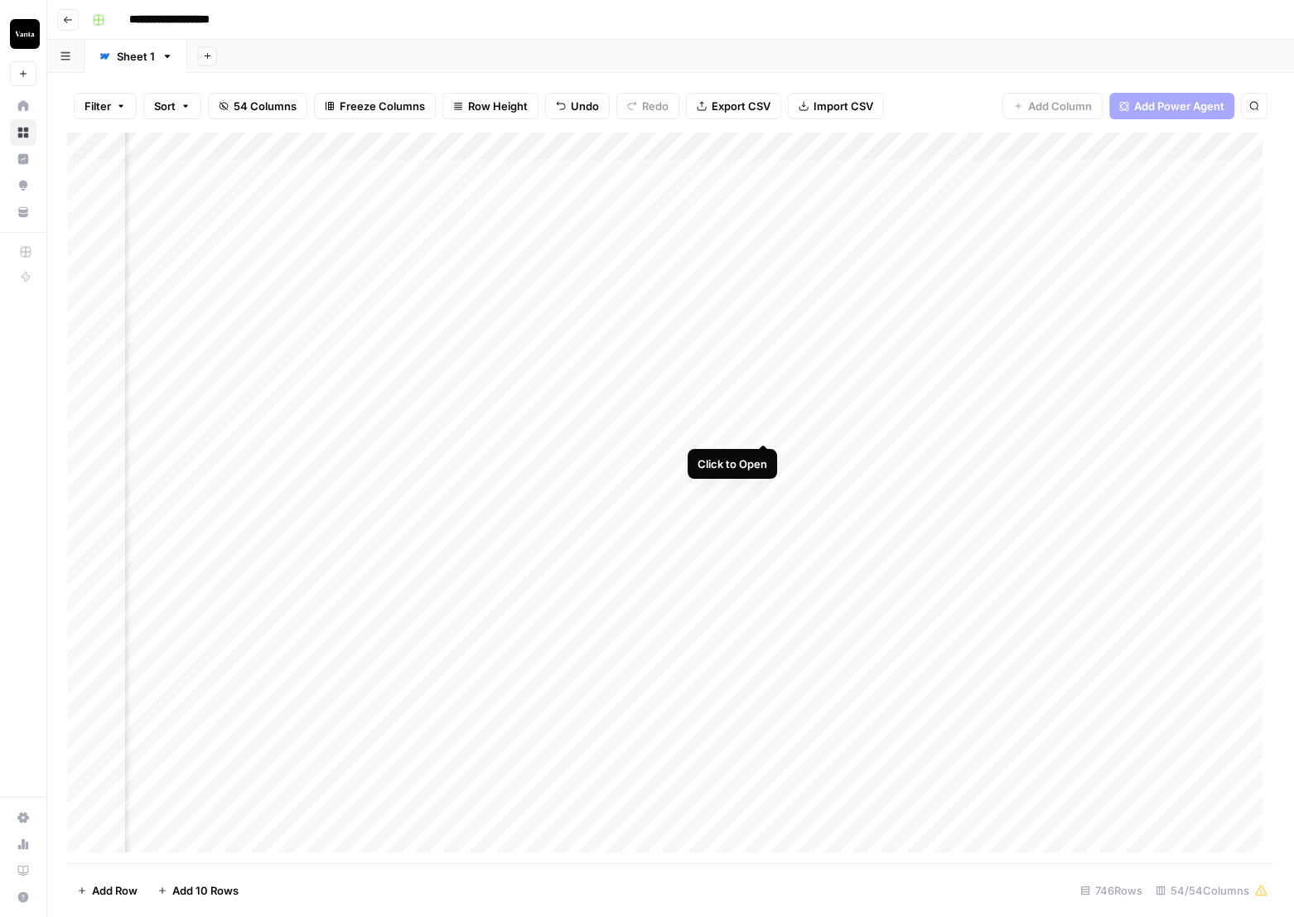
click at [764, 423] on div "Add Column" at bounding box center [670, 498] width 1207 height 731
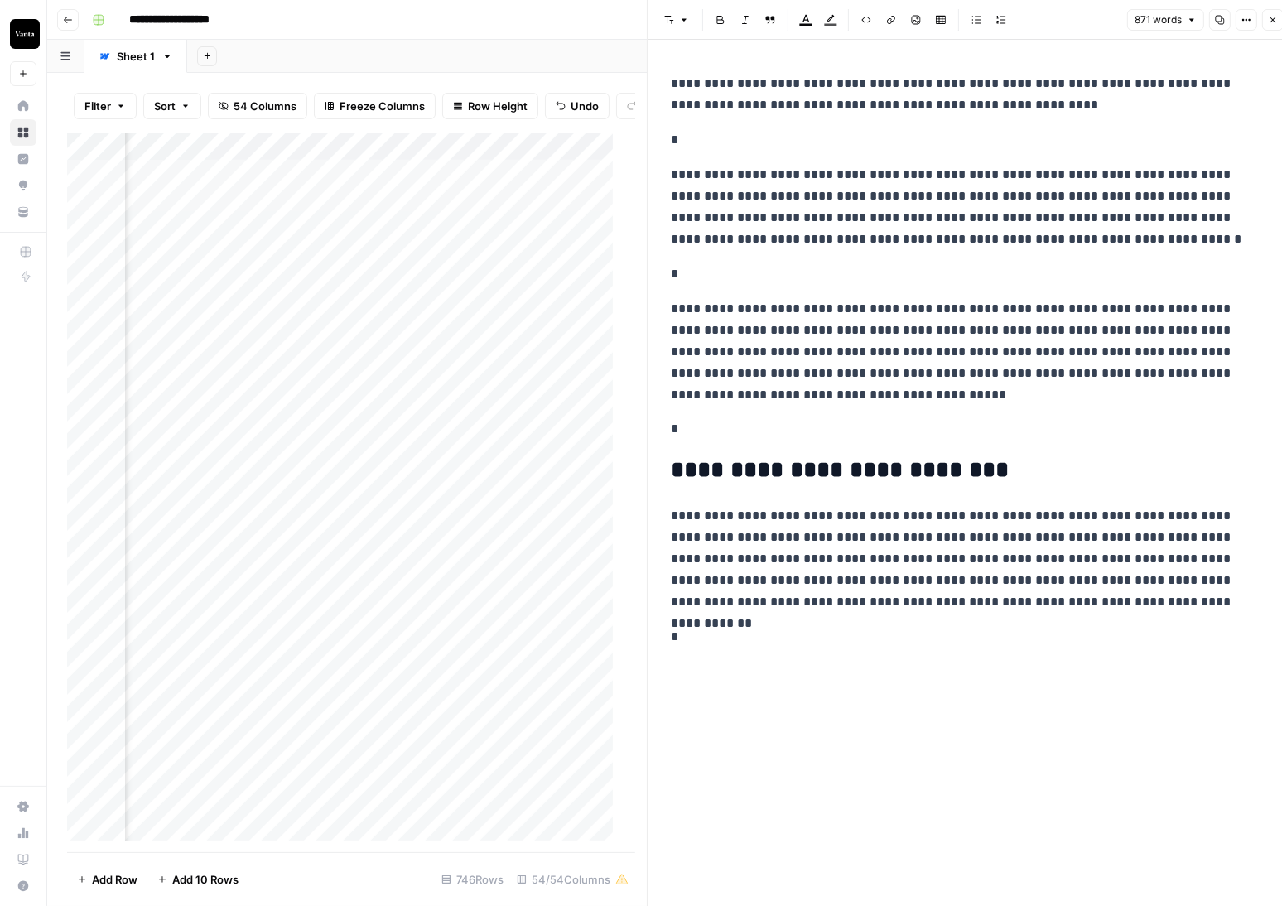
click at [1275, 24] on icon "button" at bounding box center [1273, 20] width 10 height 10
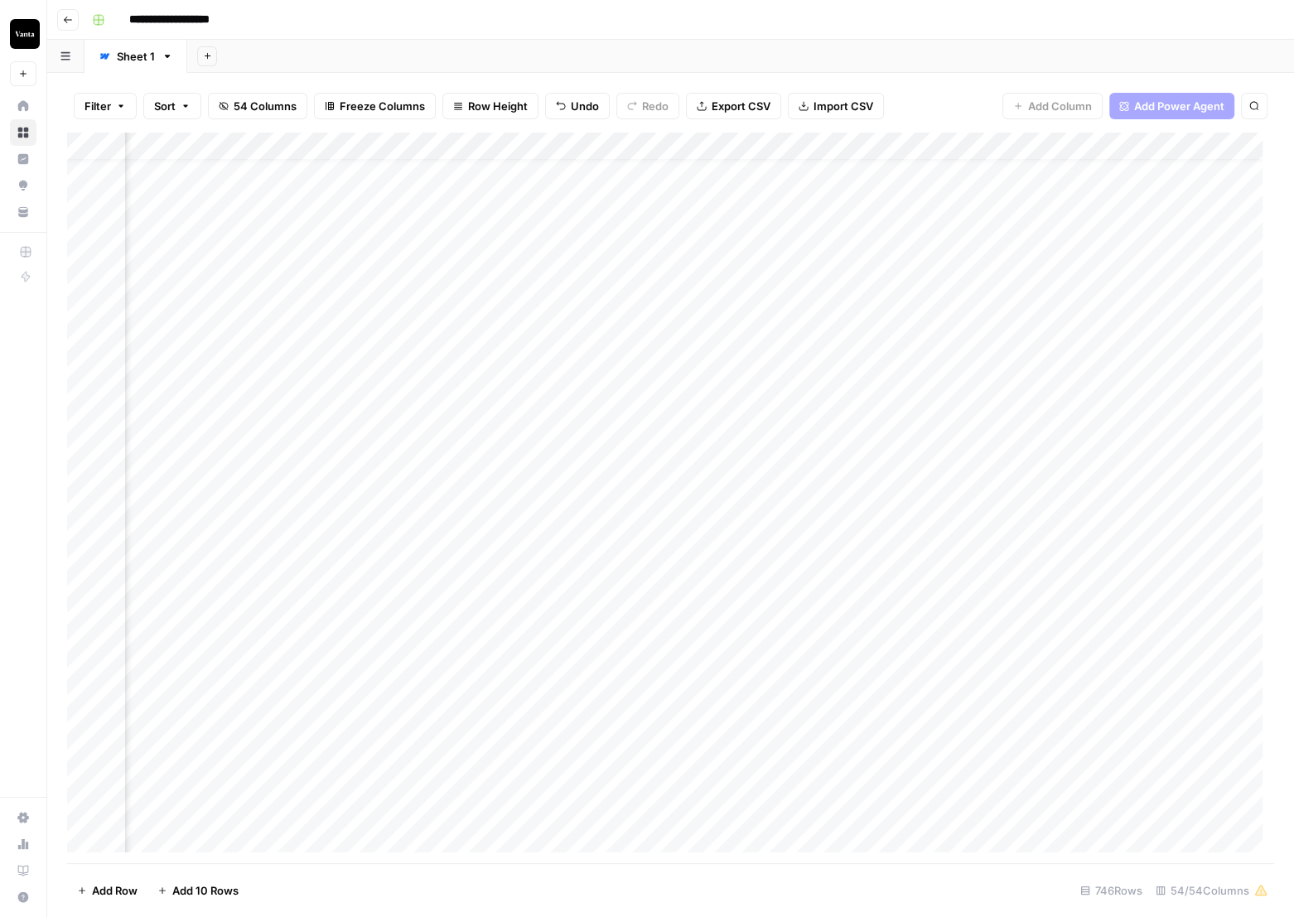
scroll to position [22, 2179]
